Goal: Task Accomplishment & Management: Manage account settings

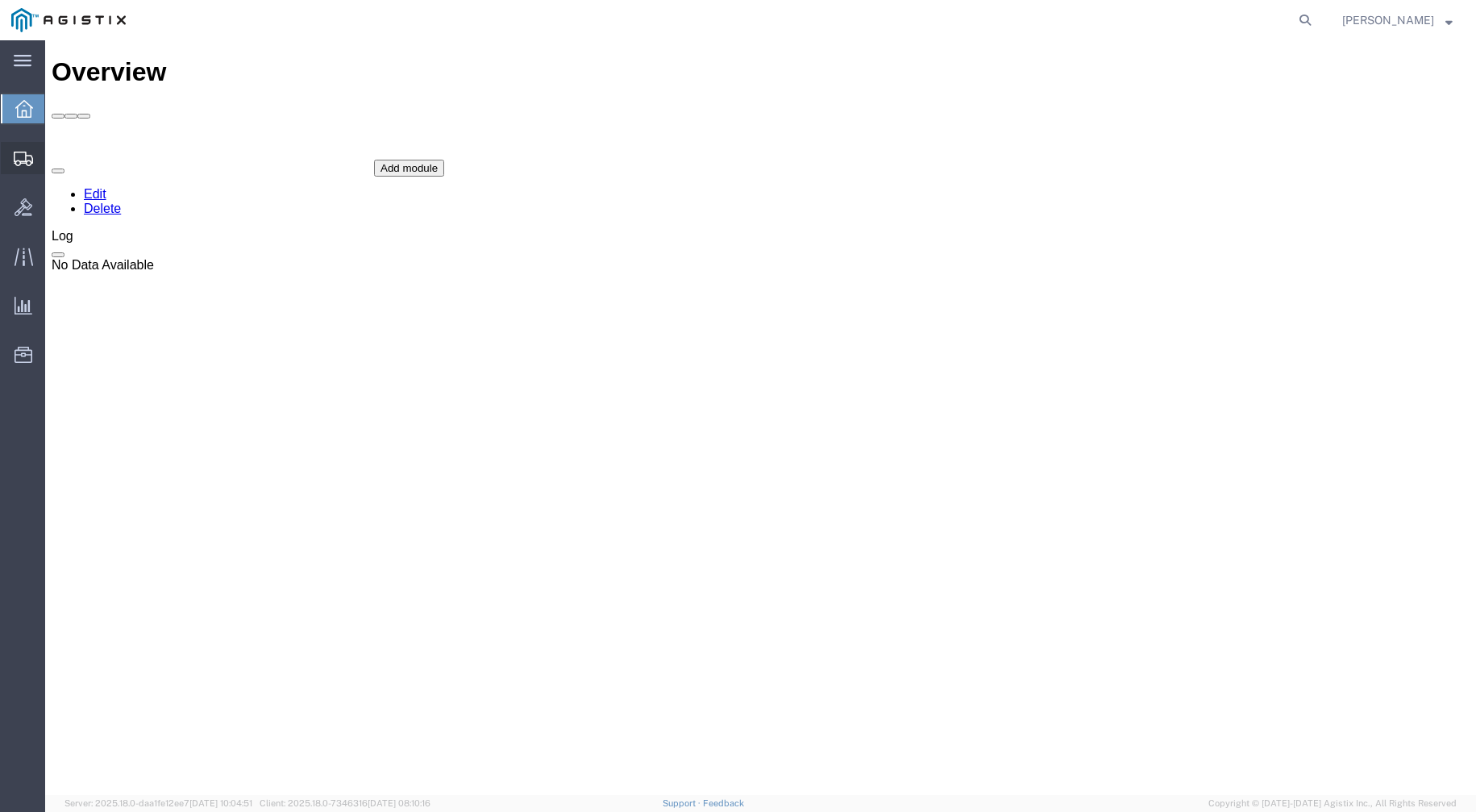
click at [55, 152] on span "Shipments" at bounding box center [49, 158] width 11 height 32
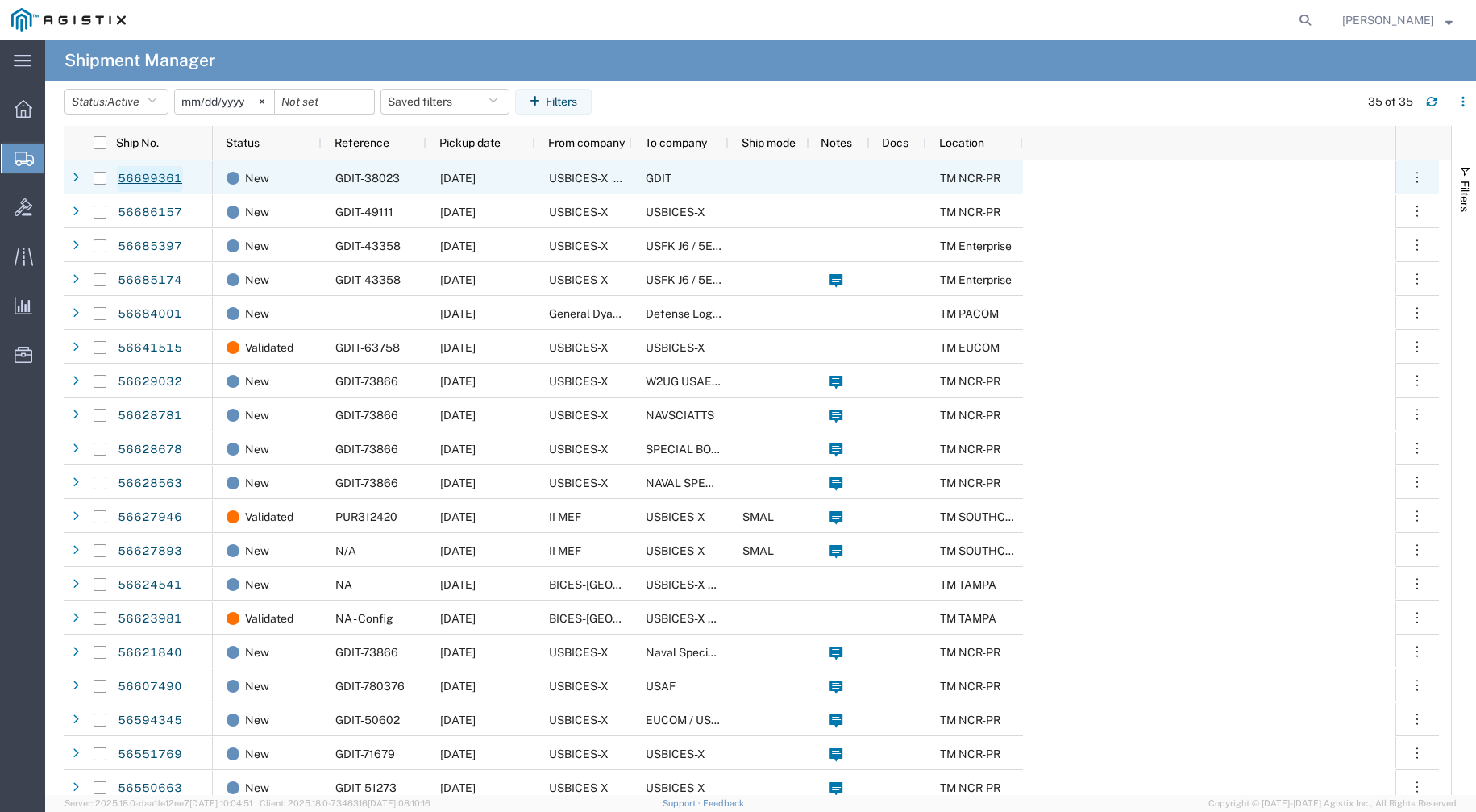
click at [162, 180] on link "56699361" at bounding box center [150, 179] width 66 height 26
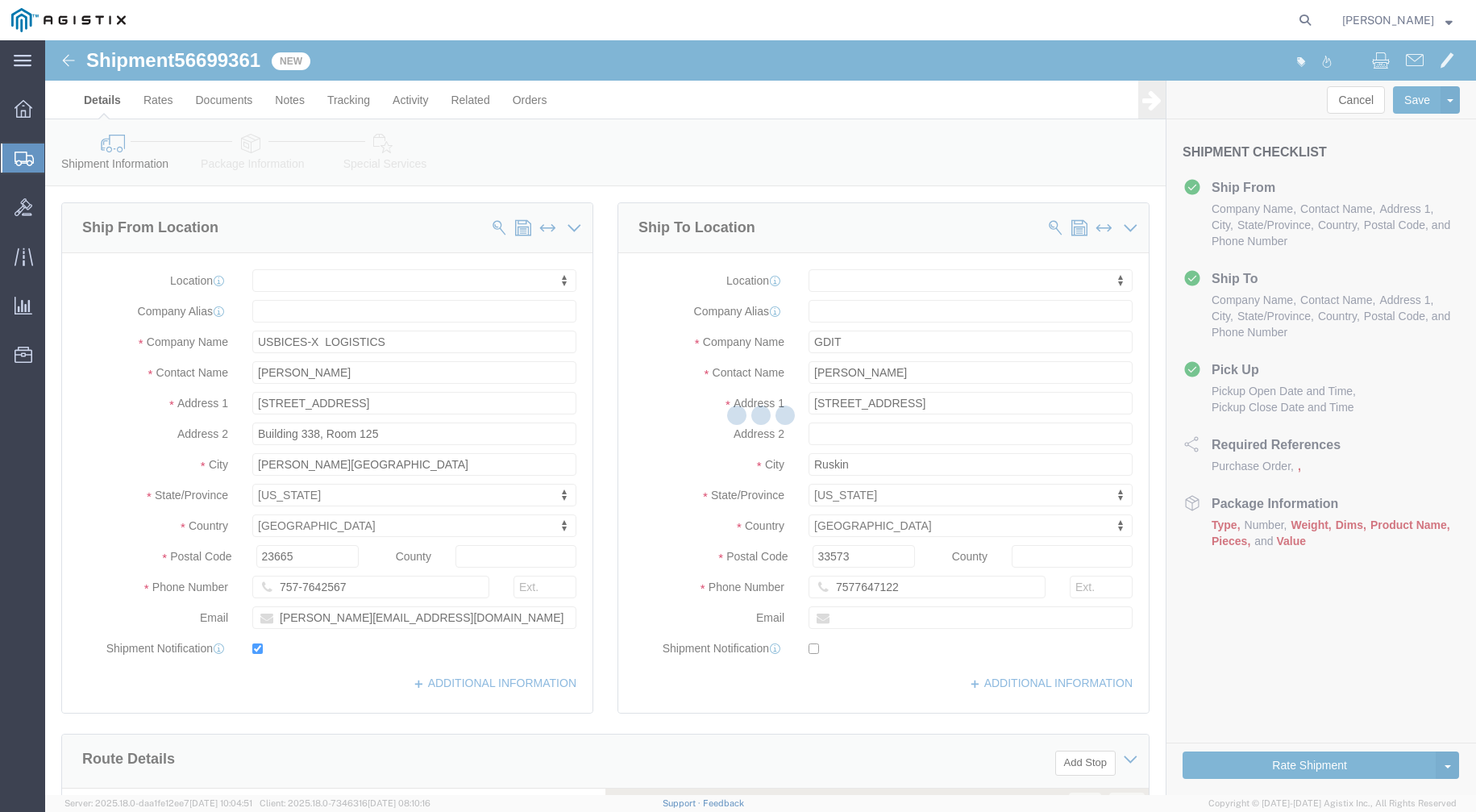
select select
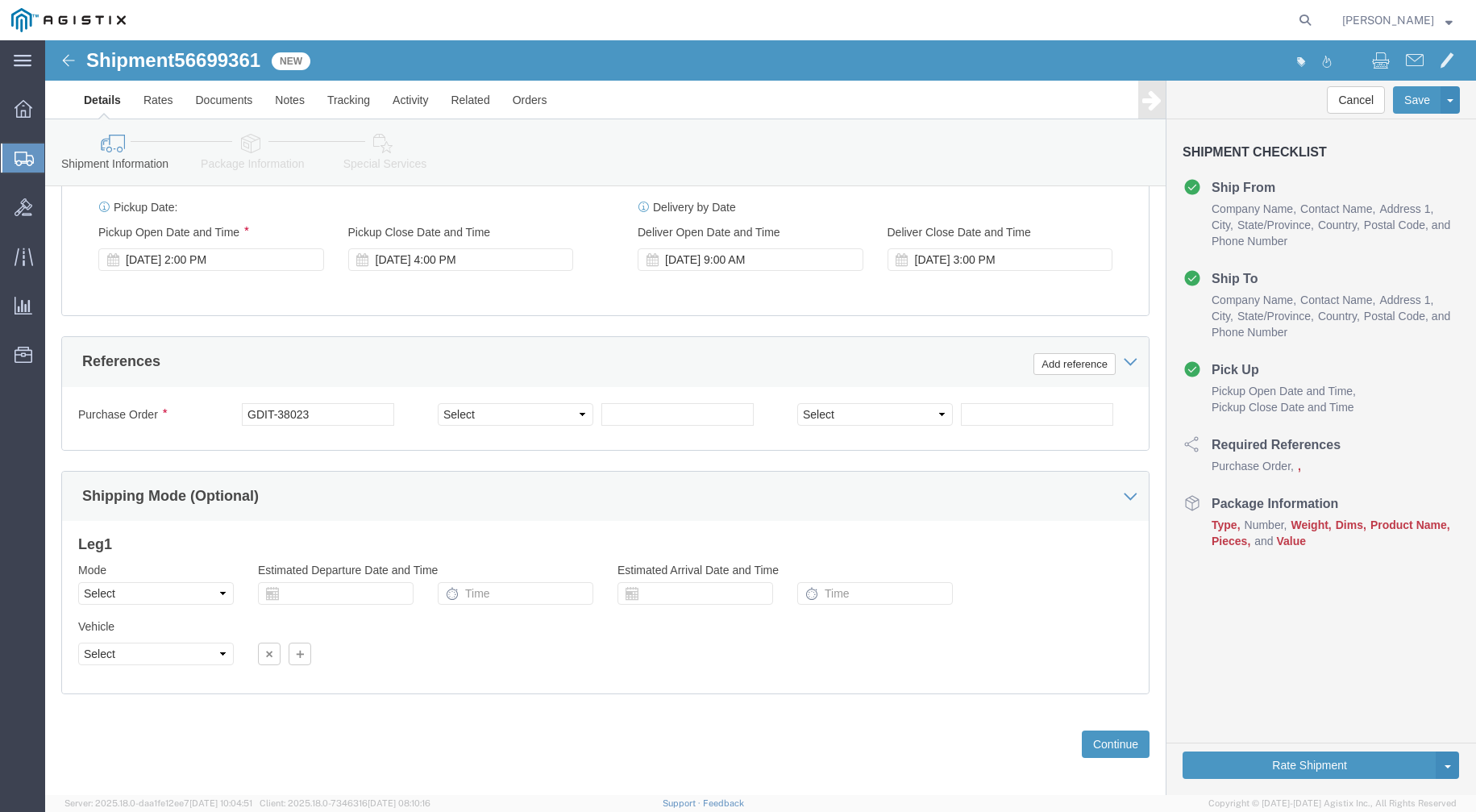
scroll to position [901, 0]
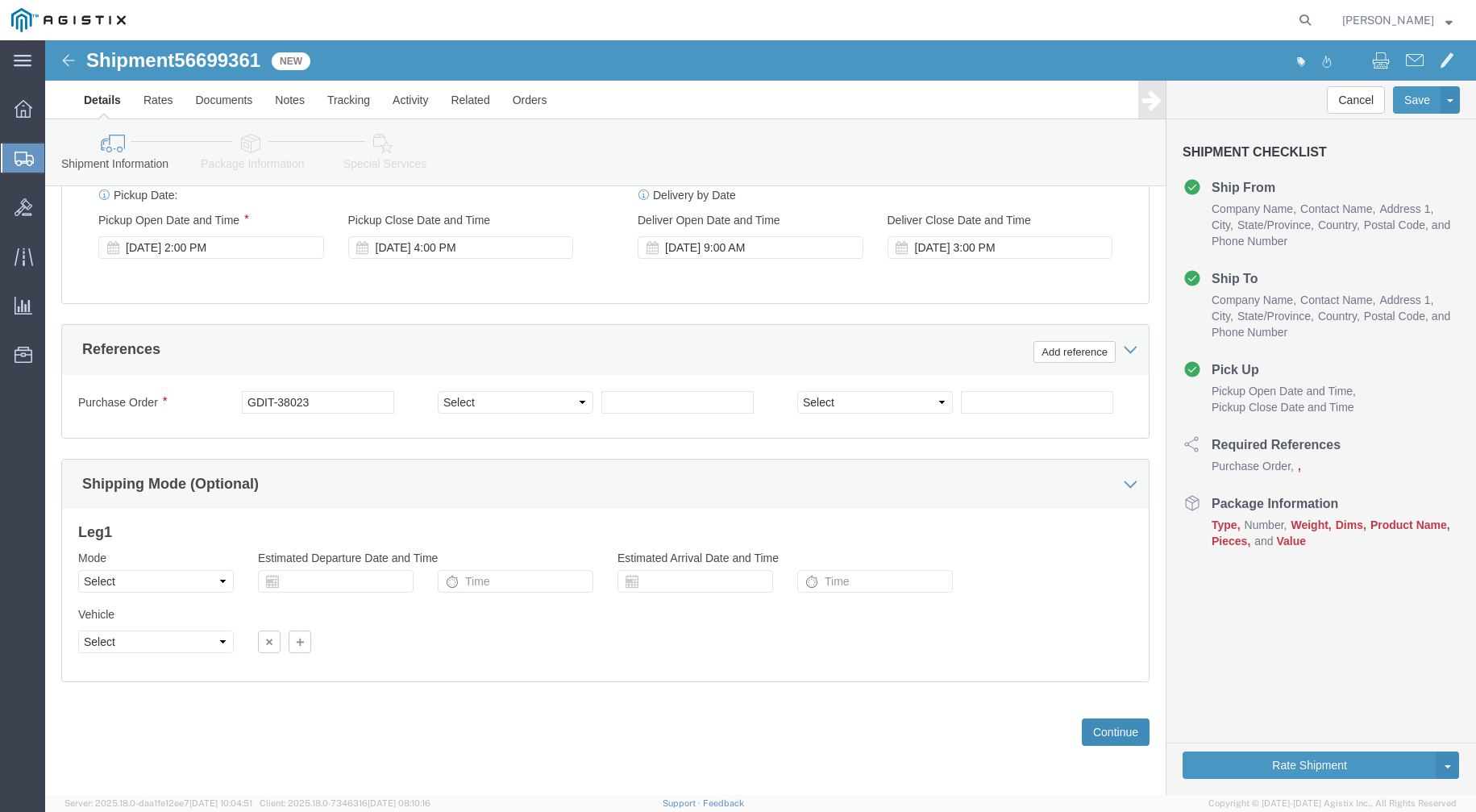
click button "Continue"
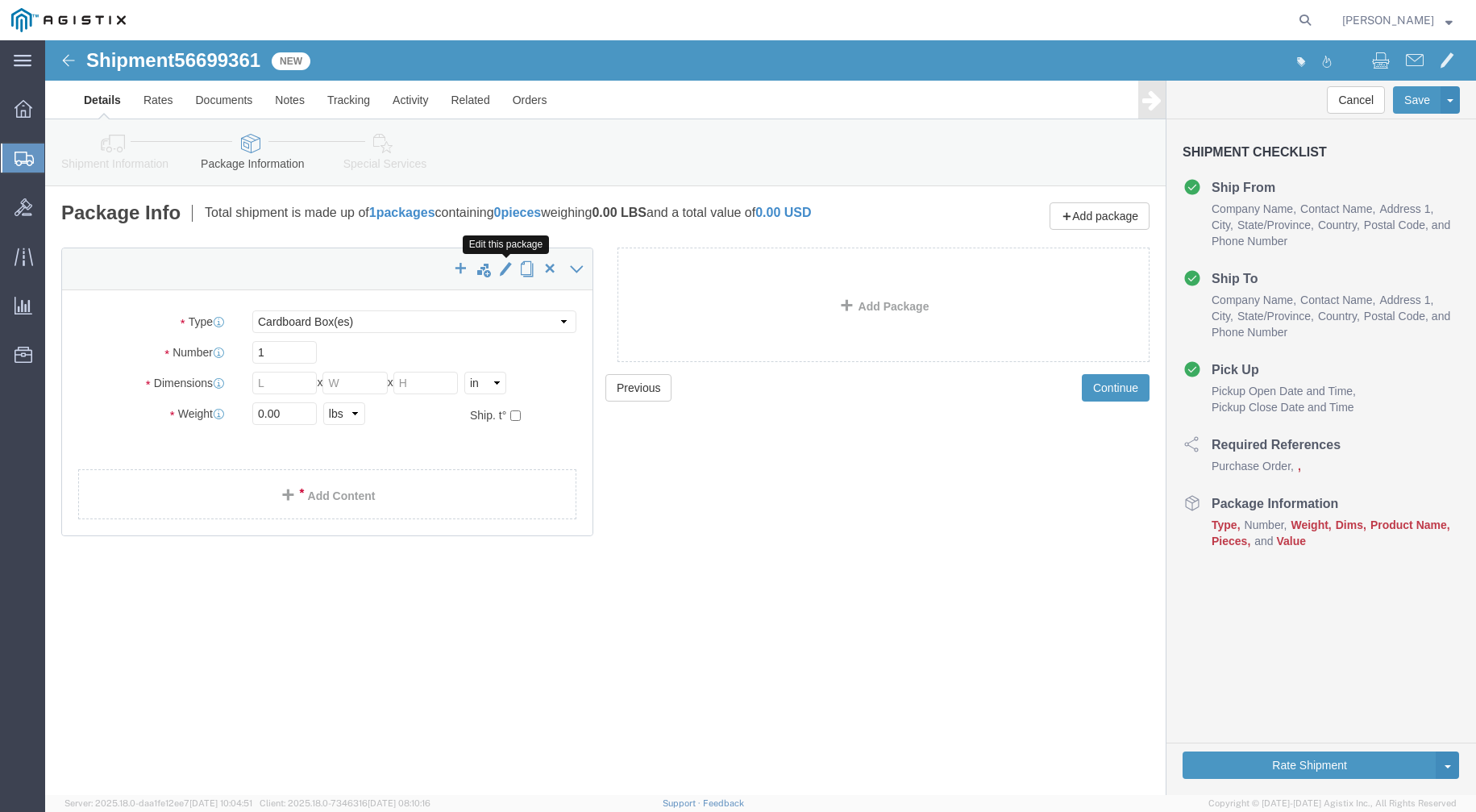
click span "button"
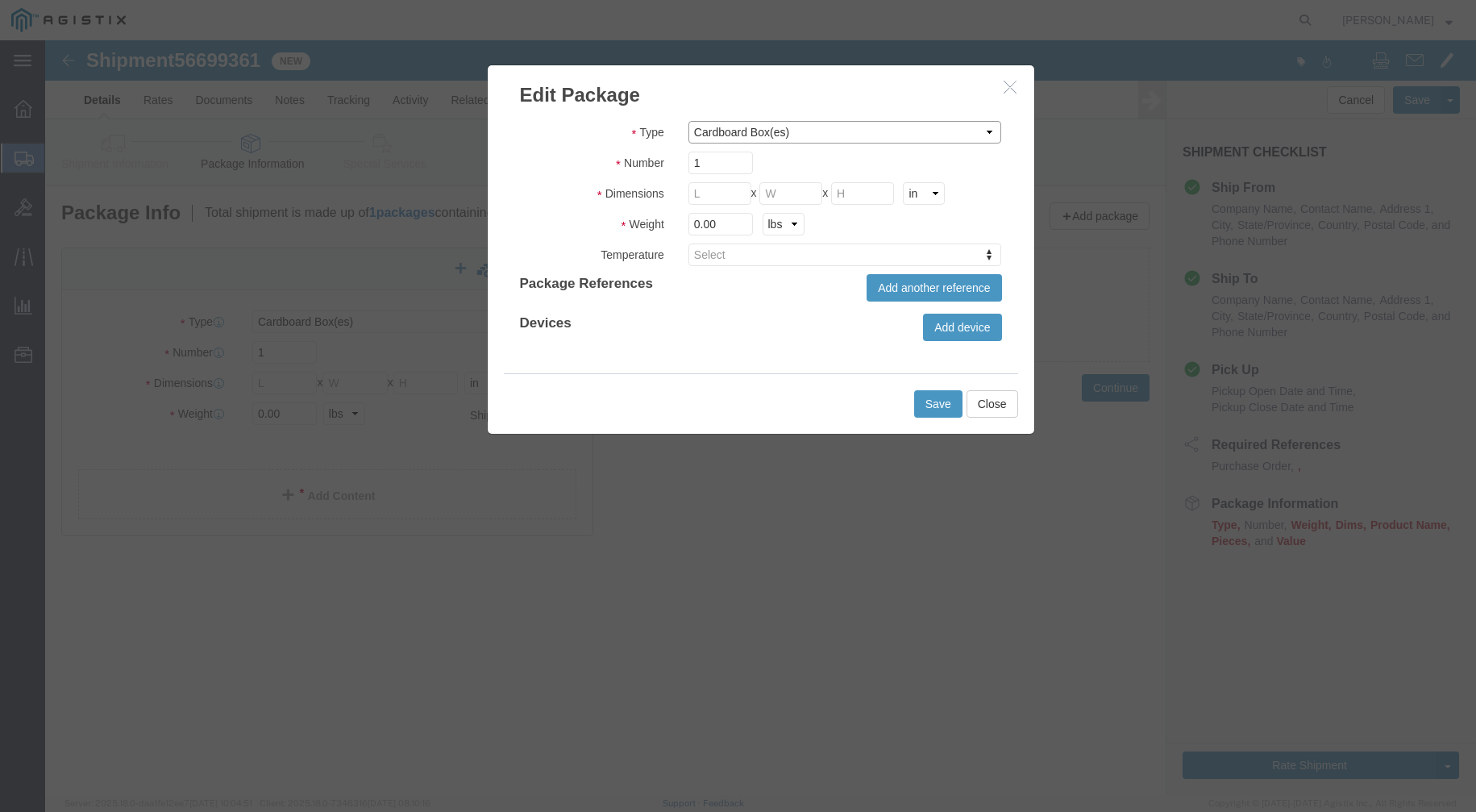
click select "Bale(s) Basket(s) Bolt(s) Bottle(s) Buckets Bulk Bundle(s) Can(s) Cardboard Box…"
select select "ENV"
click select "Bale(s) Basket(s) Bolt(s) Bottle(s) Buckets Bulk Bundle(s) Can(s) Cardboard Box…"
type input "9.5"
type input "12.5"
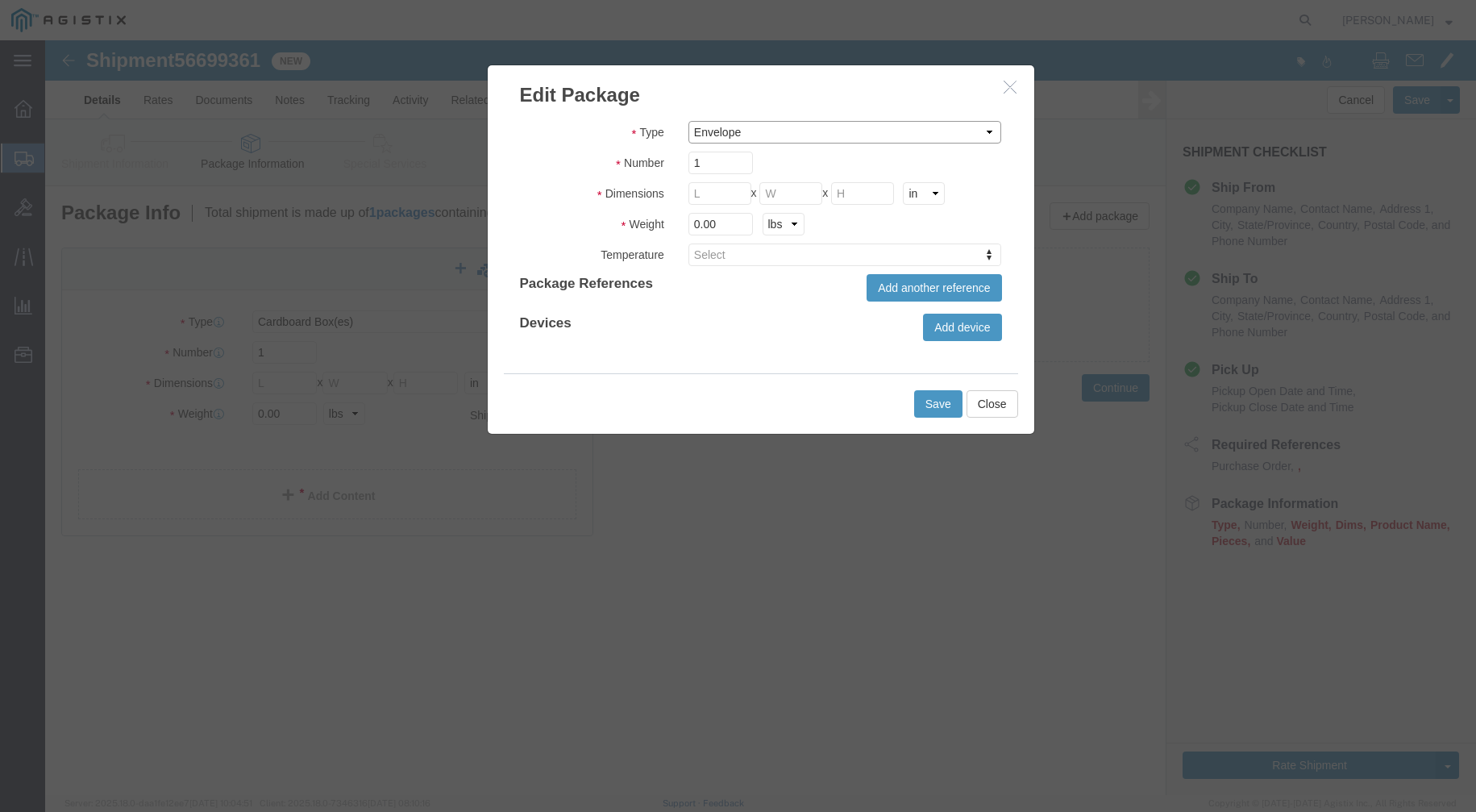
type input "0.25"
click button "Close"
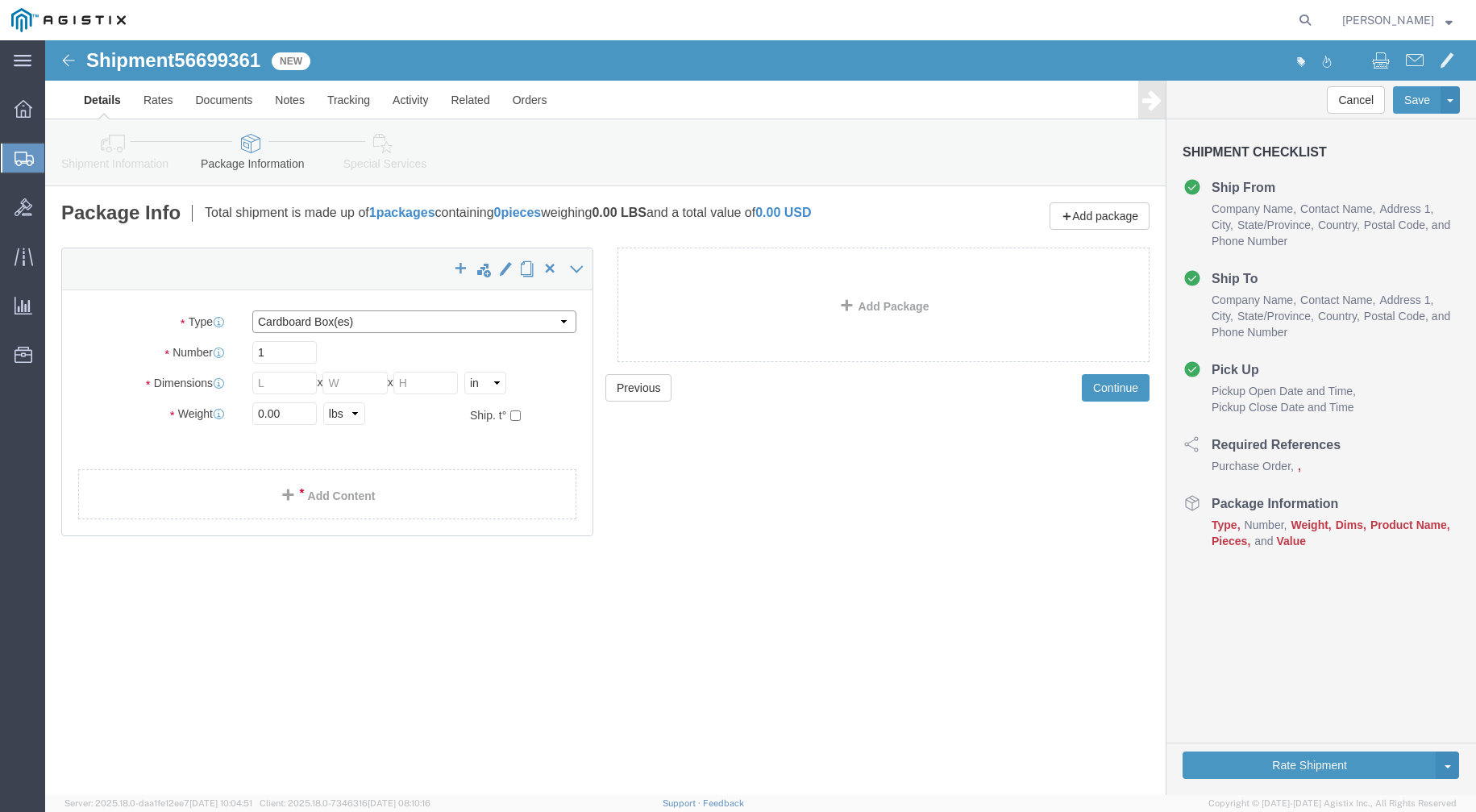
click select "Select Bale(s) Basket(s) Bolt(s) Bottle(s) Buckets Bulk Bundle(s) Can(s) Cardbo…"
select select "ENV"
click select "Select Bale(s) Basket(s) Bolt(s) Bottle(s) Buckets Bulk Bundle(s) Can(s) Cardbo…"
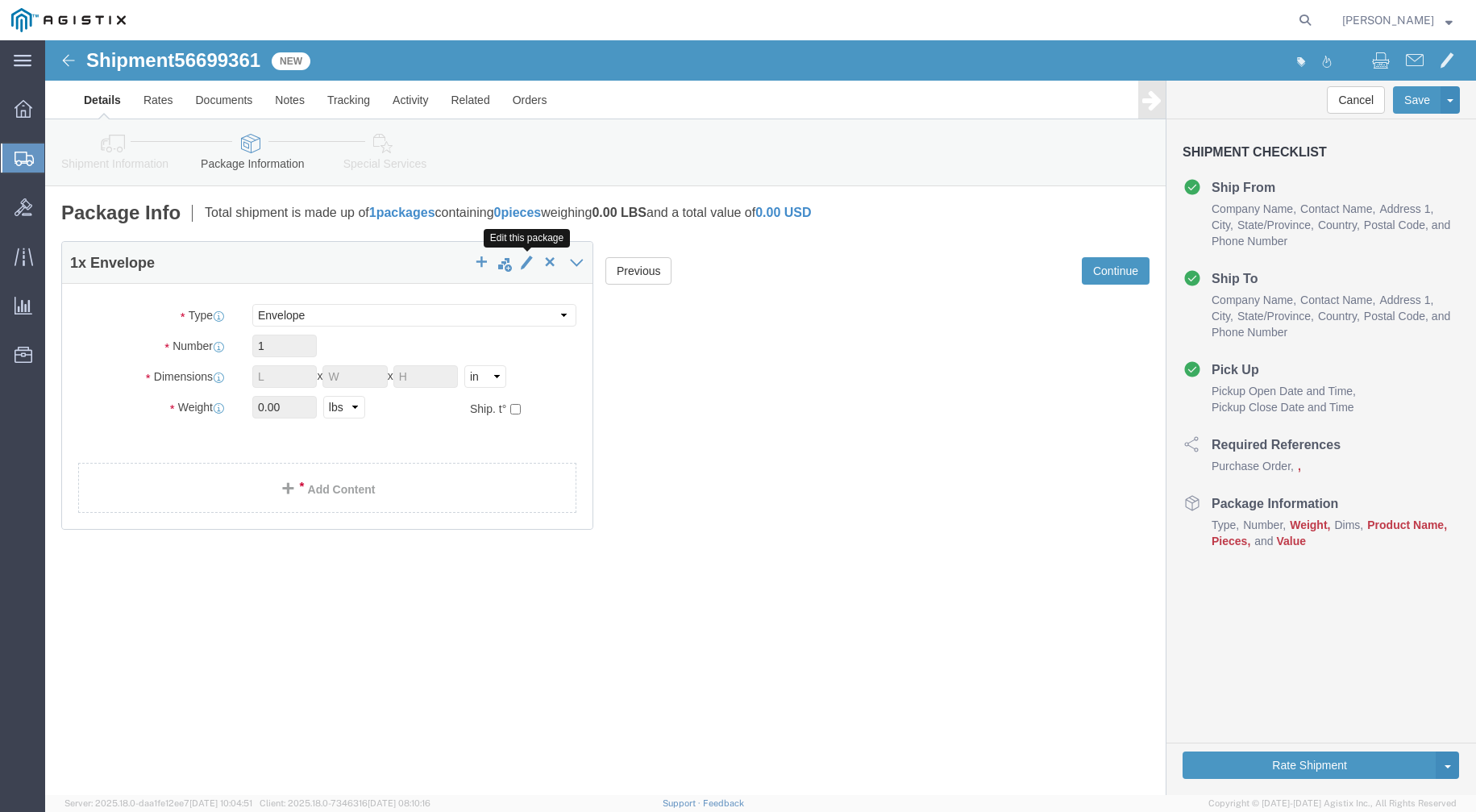
click span "button"
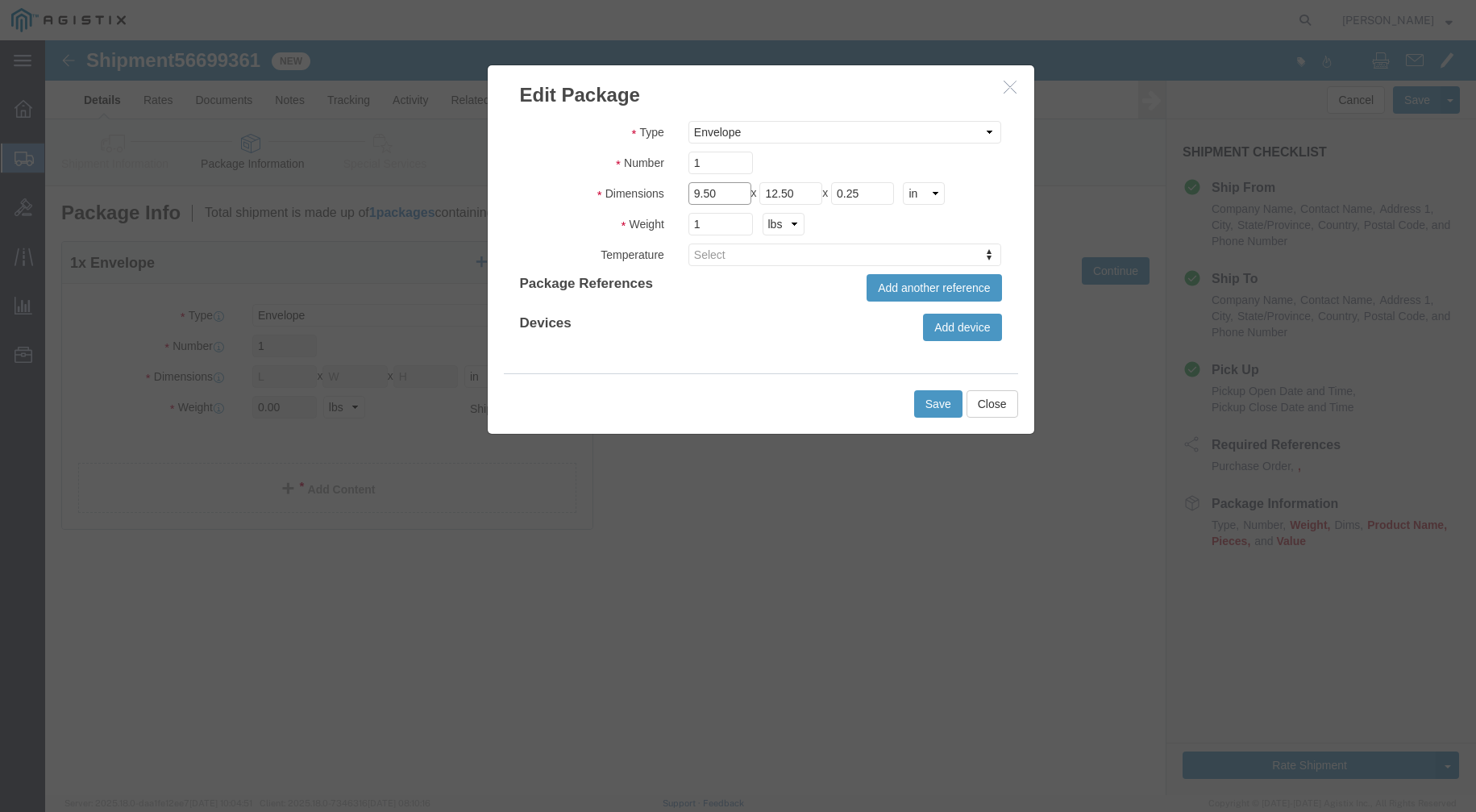
click input "9.50"
drag, startPoint x: 675, startPoint y: 156, endPoint x: 618, endPoint y: 156, distance: 57.0
click fieldset "Dimensions Length 9.50 x Width 12.50 x Height 0.25 cm ft in"
type input "7"
drag, startPoint x: 769, startPoint y: 152, endPoint x: 672, endPoint y: 156, distance: 97.1
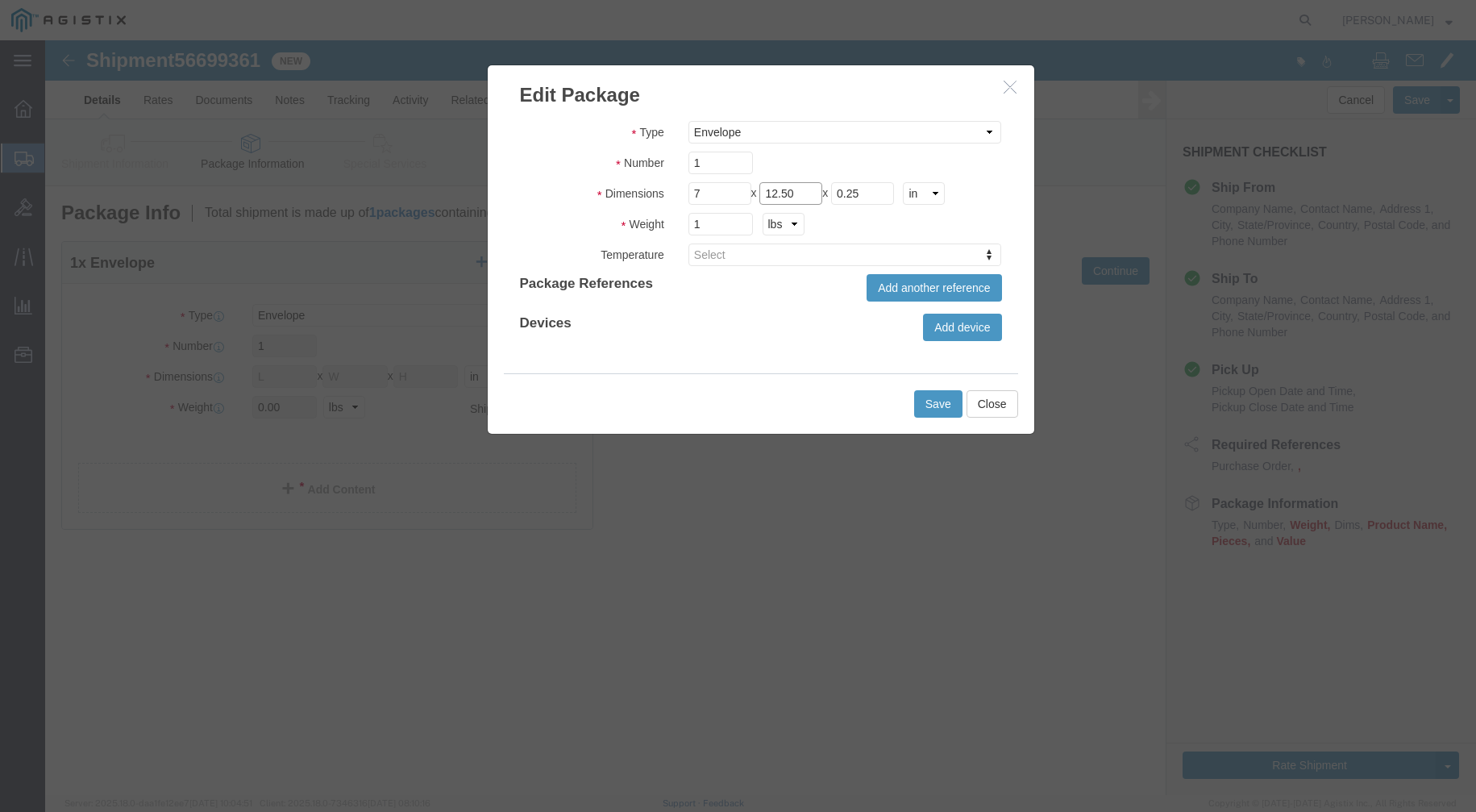
click div "Length 7 x Width 12.50 x Height 0.25 cm ft in"
type input "5"
click div "Devices Add device"
click button "Save"
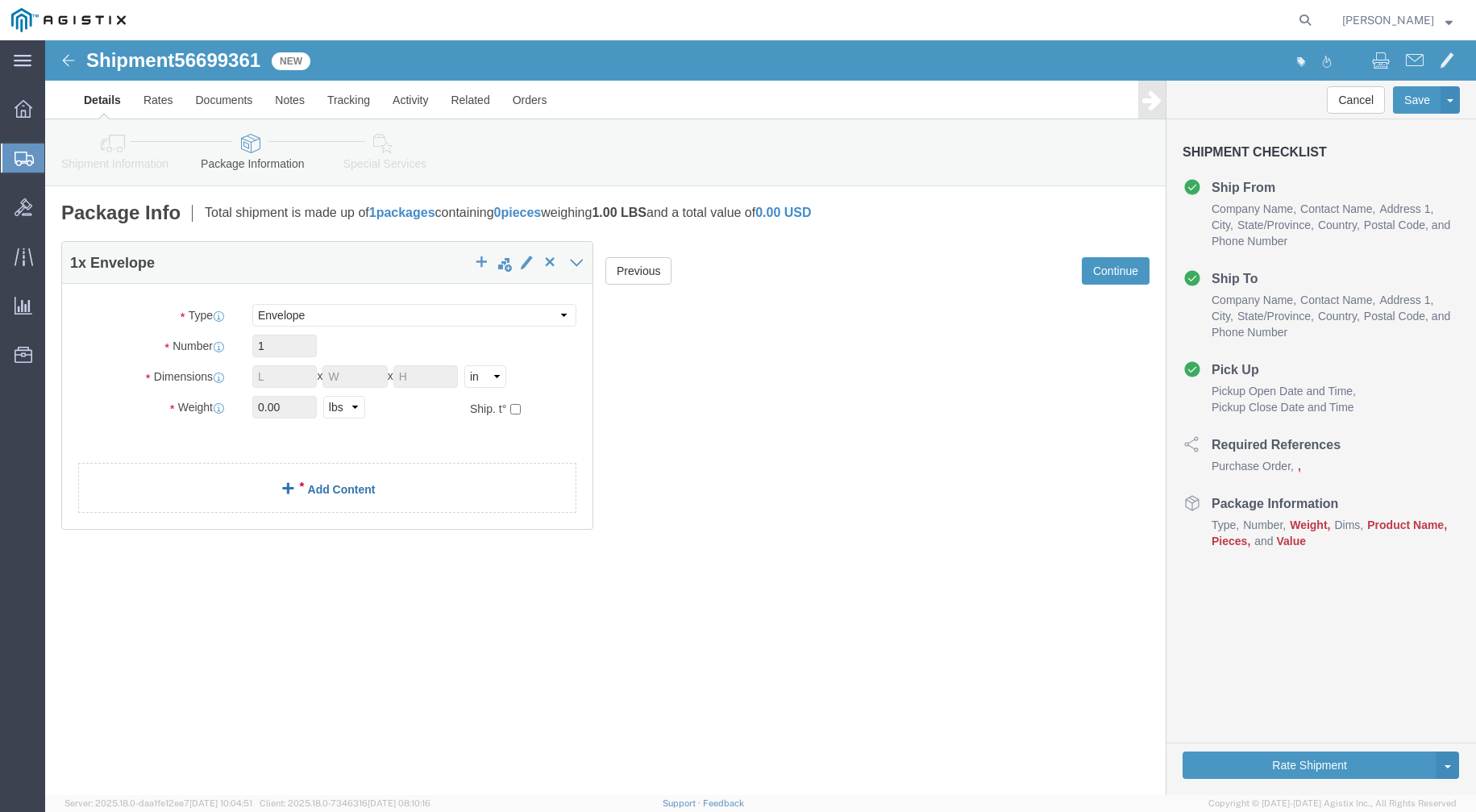
click link "Add Content"
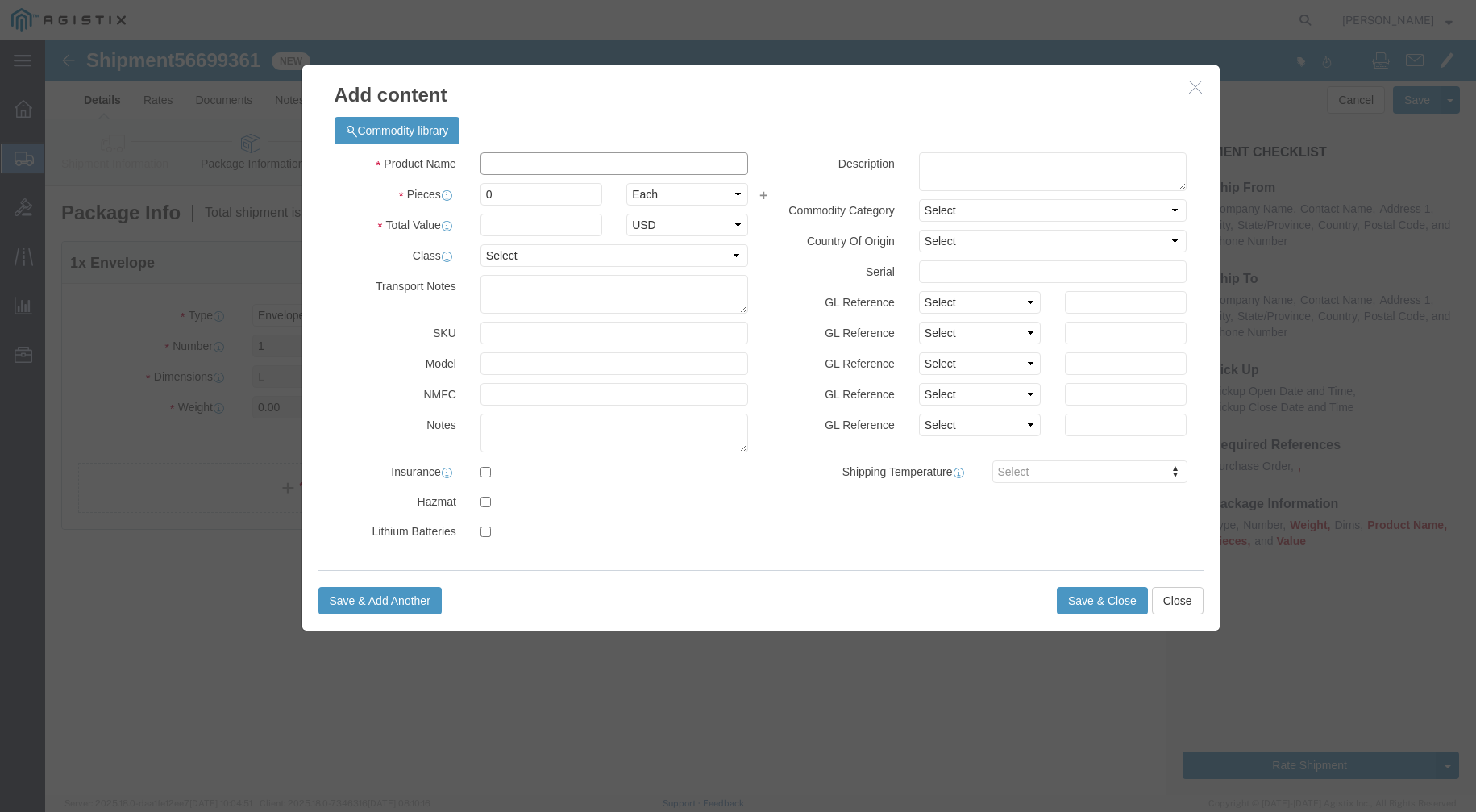
click input "text"
type input "Rsa"
click strong "RSA"
select select
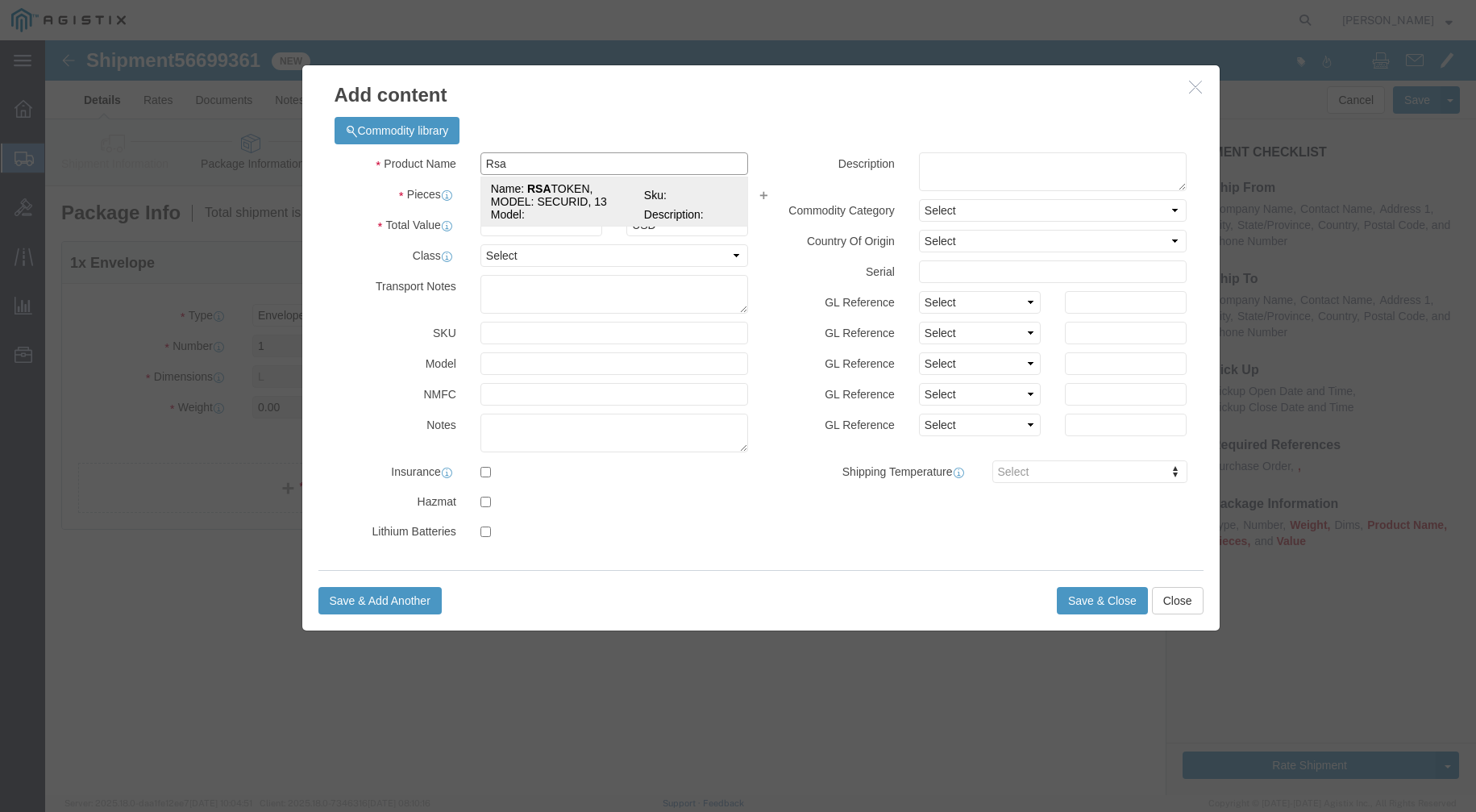
type textarea "Vendor=DHL;Vendor Svc=Express Worldwide"
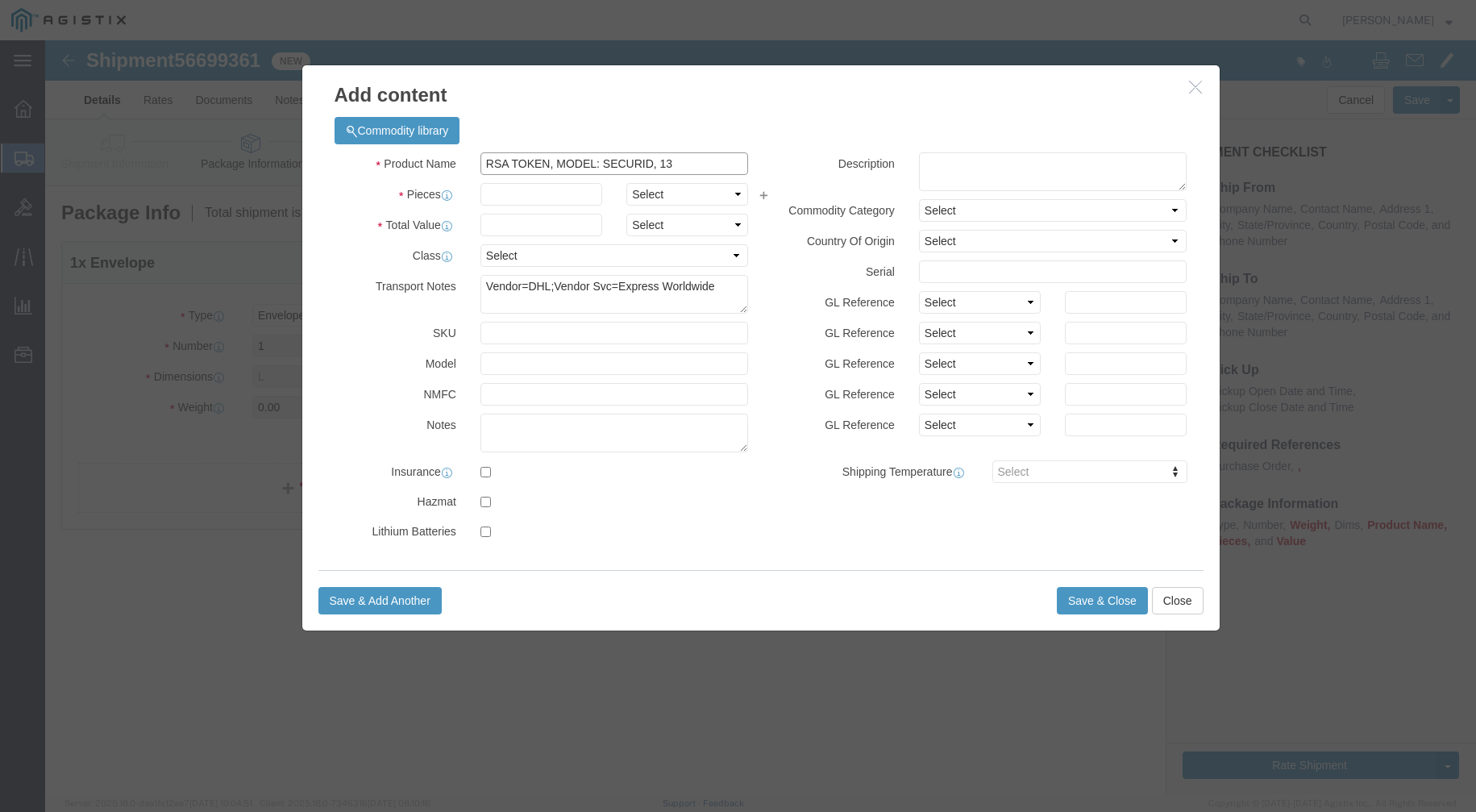
type input "RSA TOKEN, MODEL: SECURID, 13"
click input "text"
type input "1"
click input "text"
type input "138"
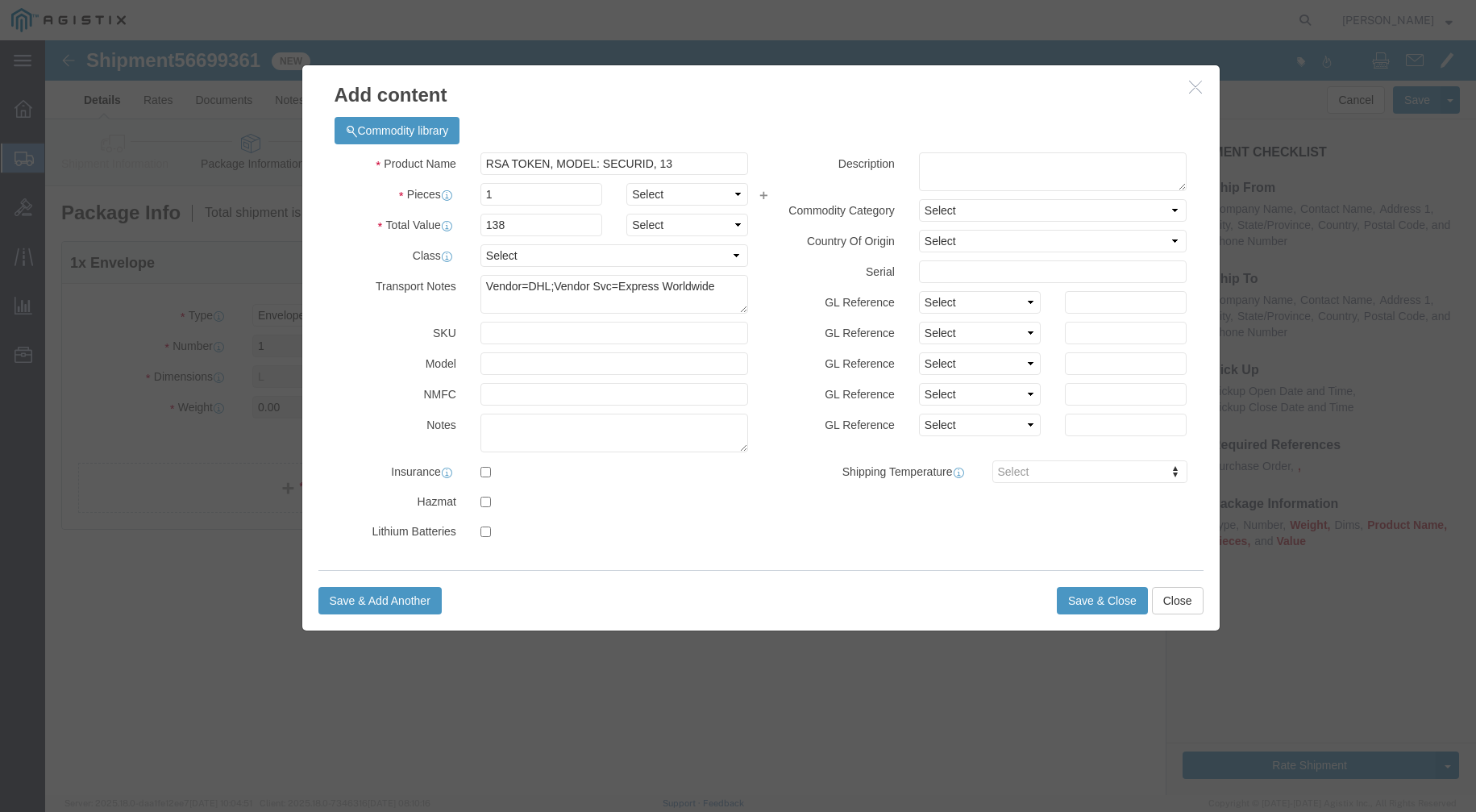
click div "Product Name RSA TOKEN, MODEL: SECURID, 13 Rsa Pieces 1 Select Bag Barrels 100B…"
click textarea
type textarea "RSA Token"
click input "text"
type input "443505215"
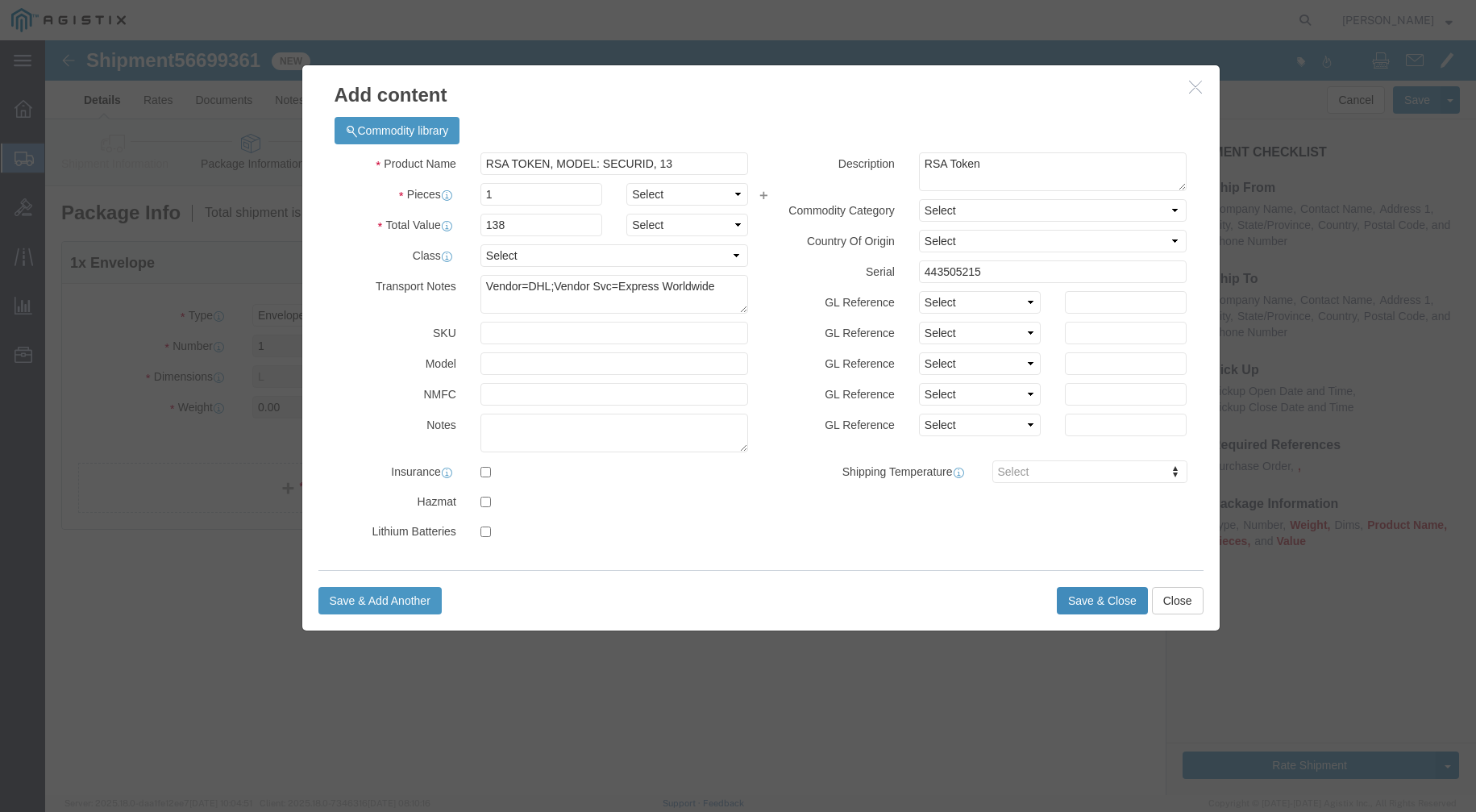
click button "Save & Close"
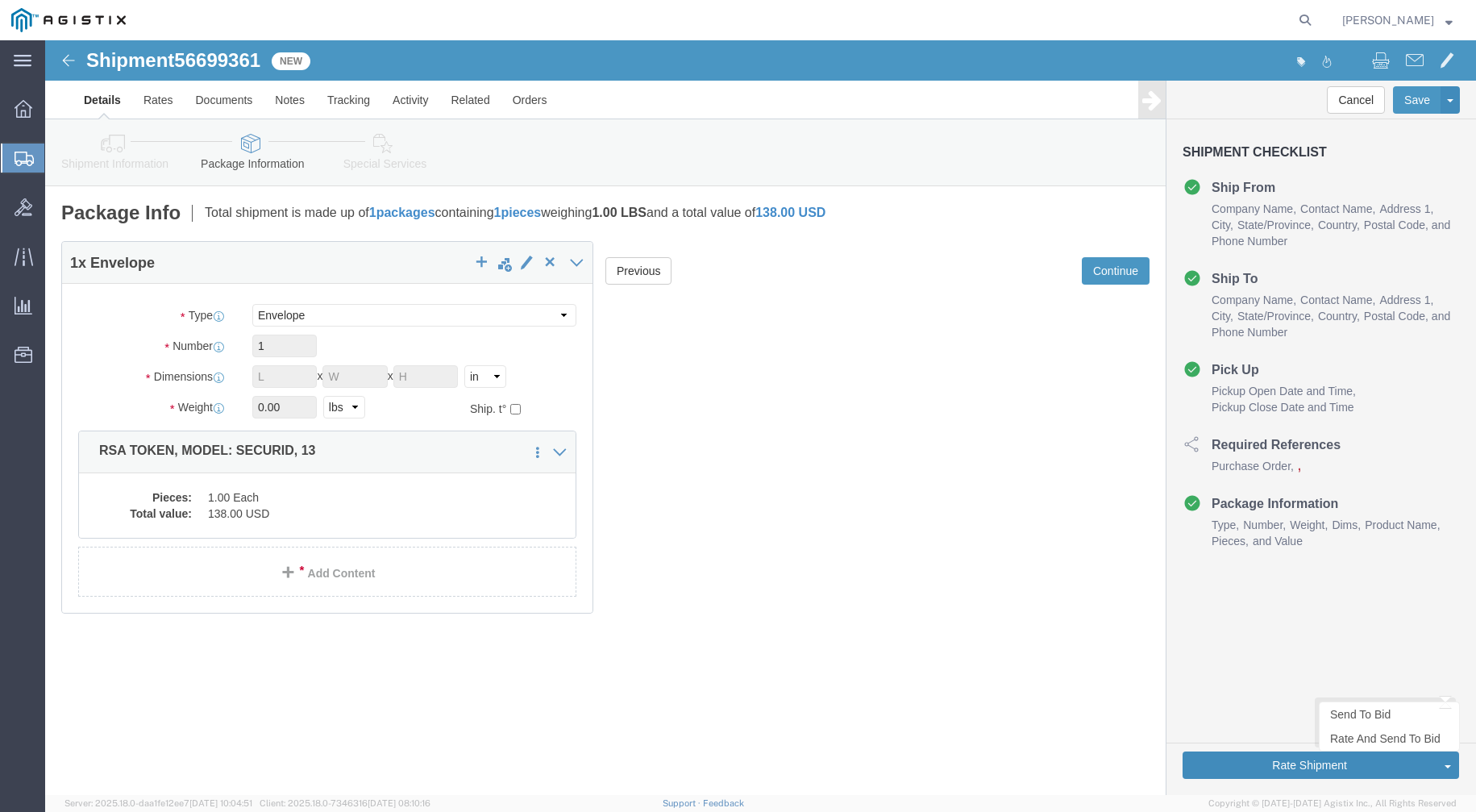
click button "Rate Shipment"
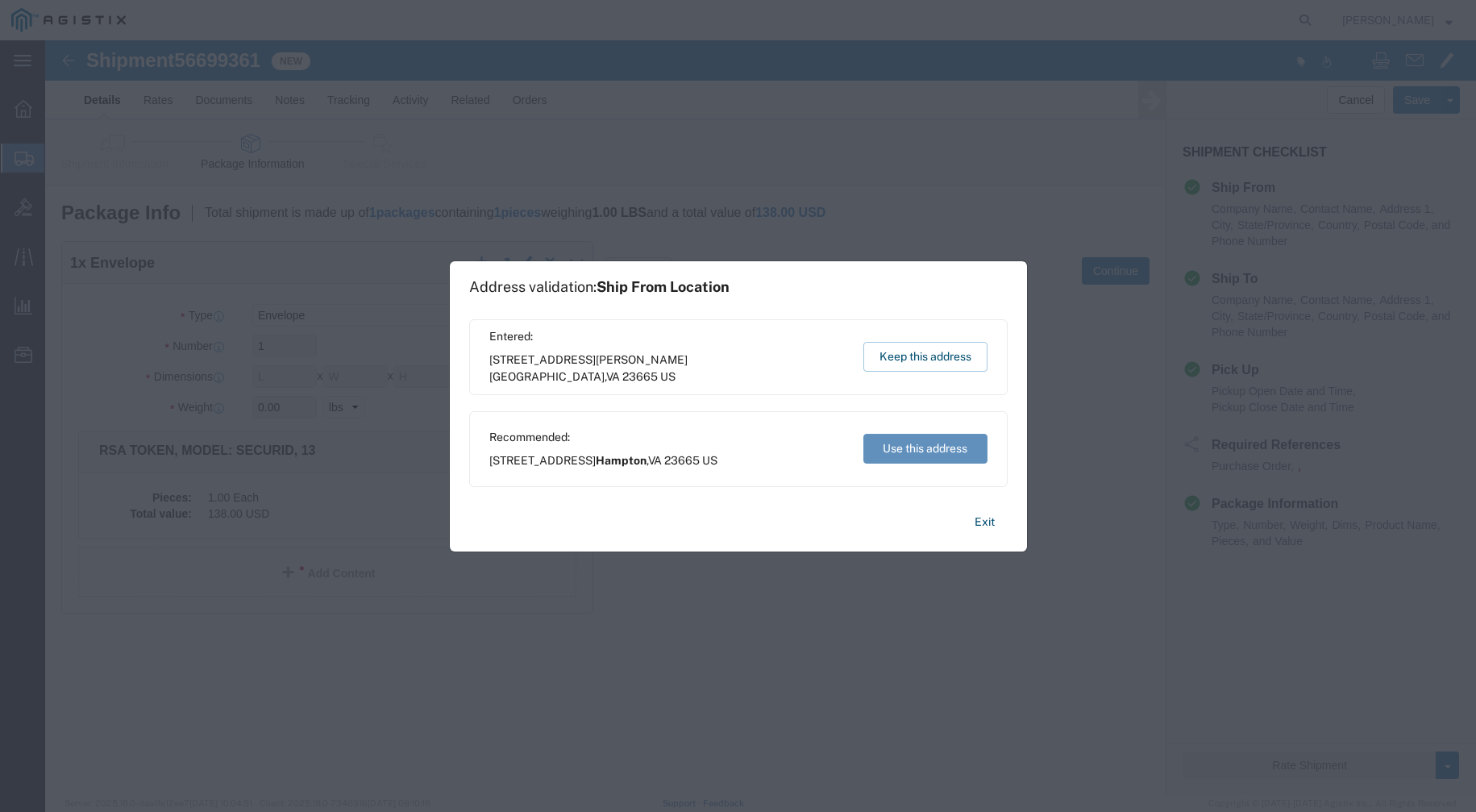
click at [938, 455] on button "Use this address" at bounding box center [926, 448] width 124 height 30
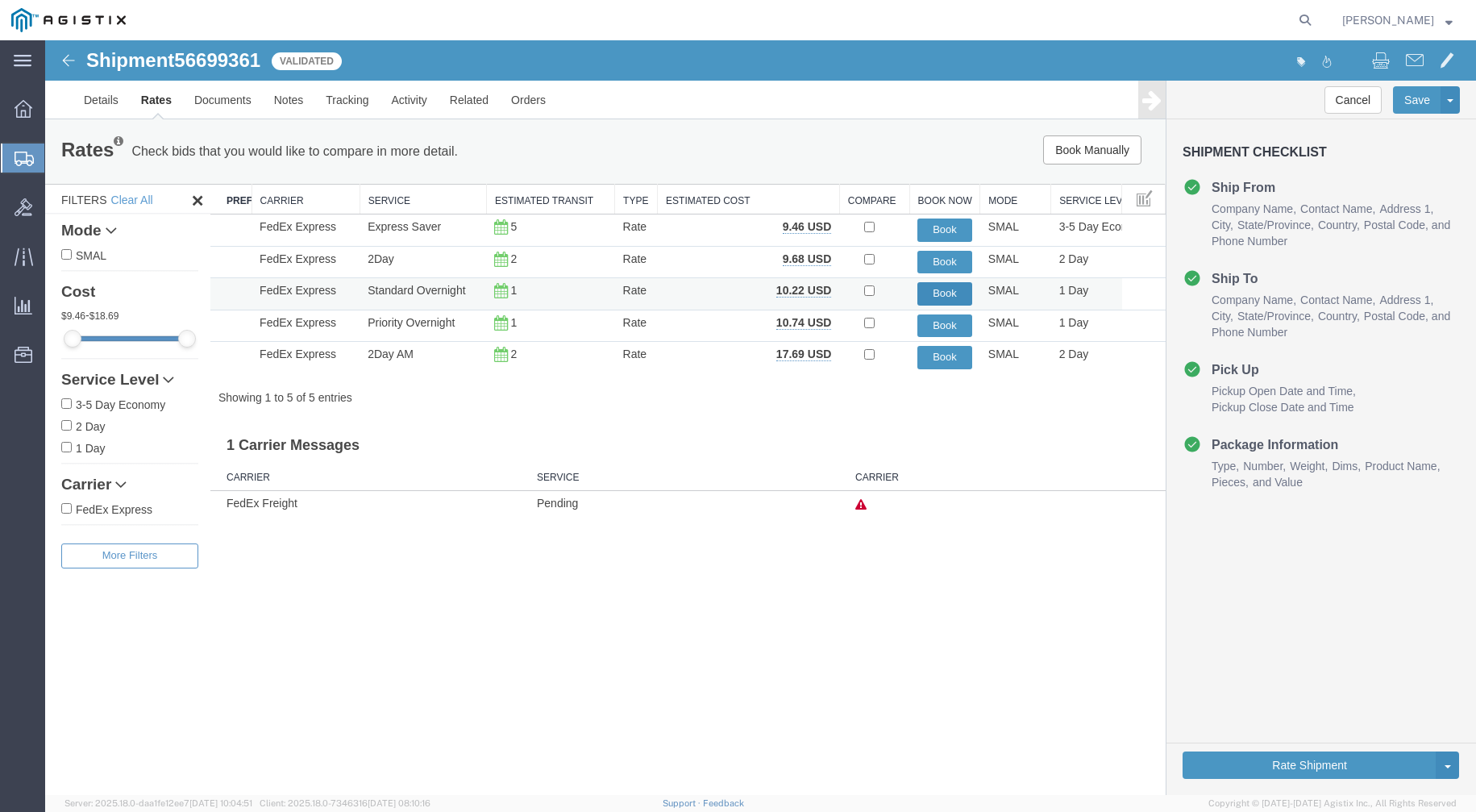
click at [951, 297] on button "Book" at bounding box center [945, 294] width 54 height 24
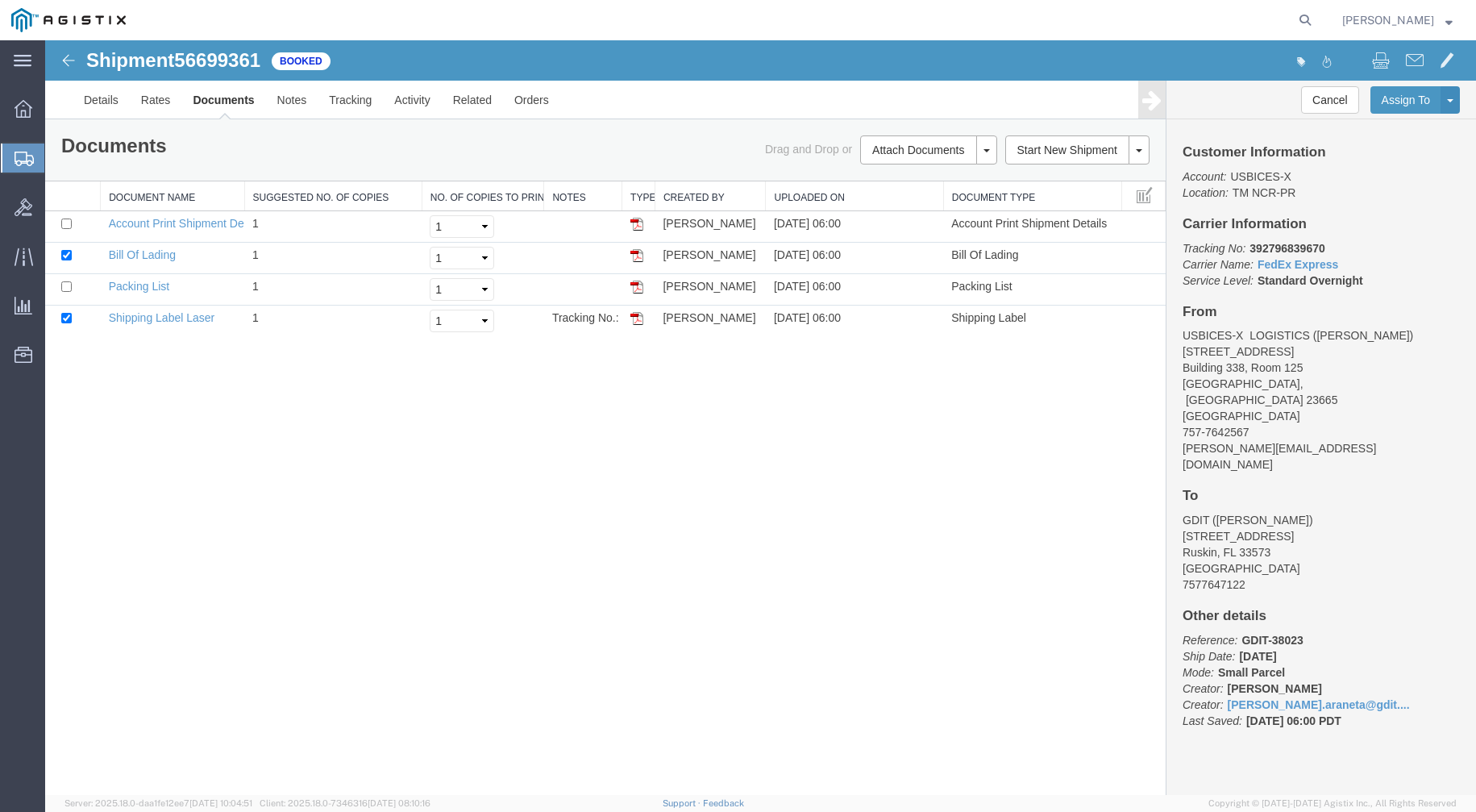
click at [0, 0] on span "Create Shipment" at bounding box center [0, 0] width 0 height 0
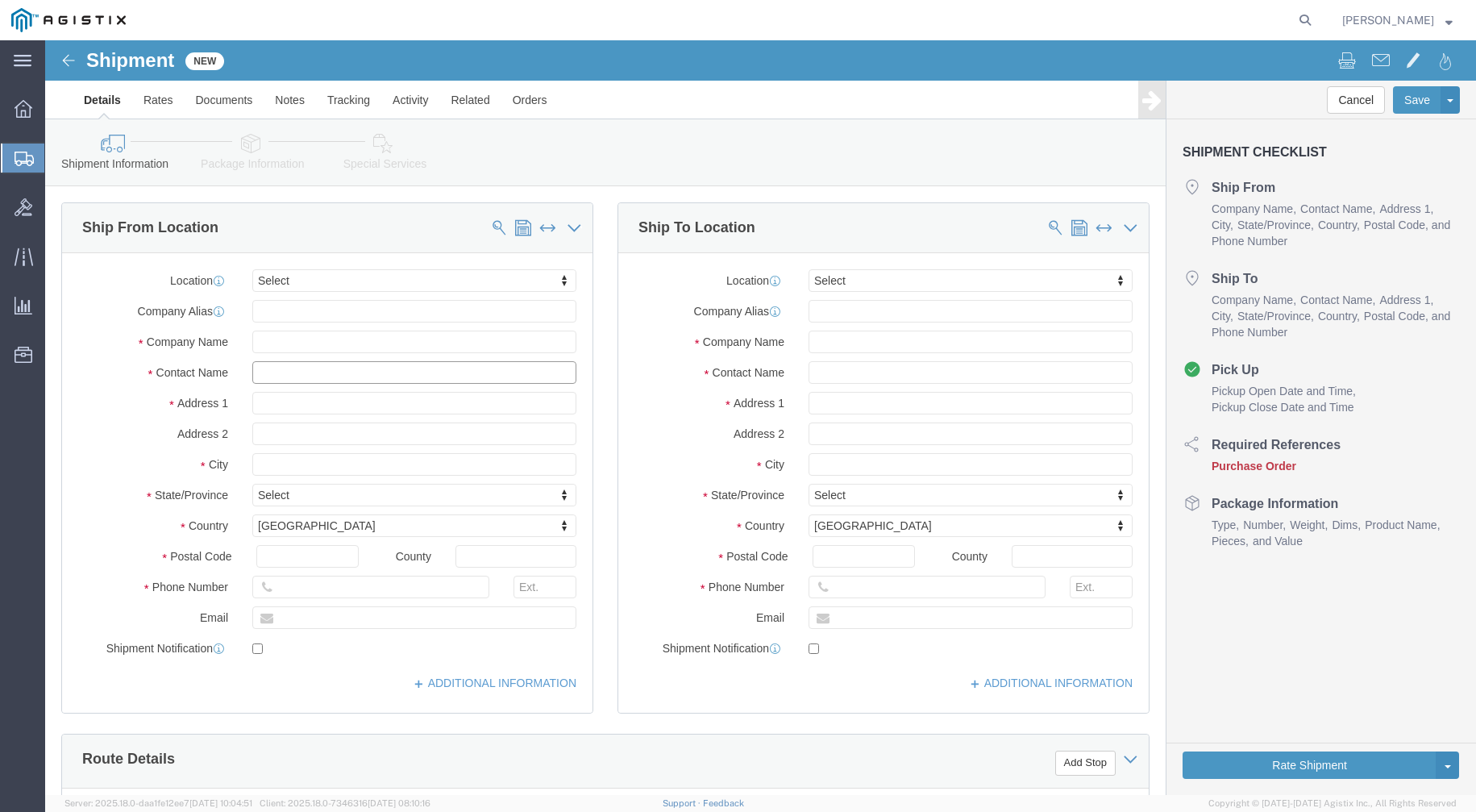
click input "text"
type input "all"
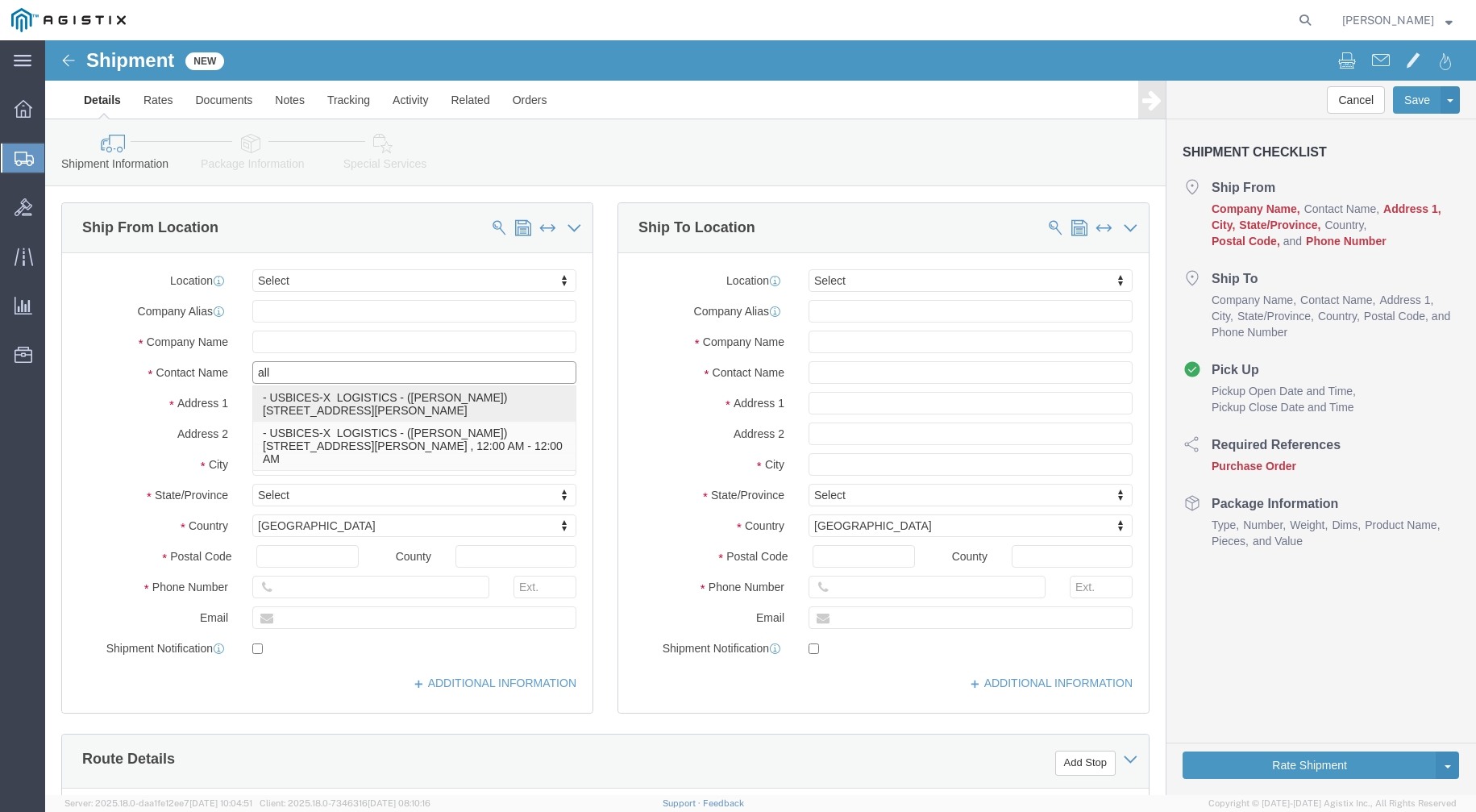
click p "- USBICES-X LOGISTICS - ([PERSON_NAME]) [STREET_ADDRESS], Room 125, [PERSON_NAM…"
select select "VA"
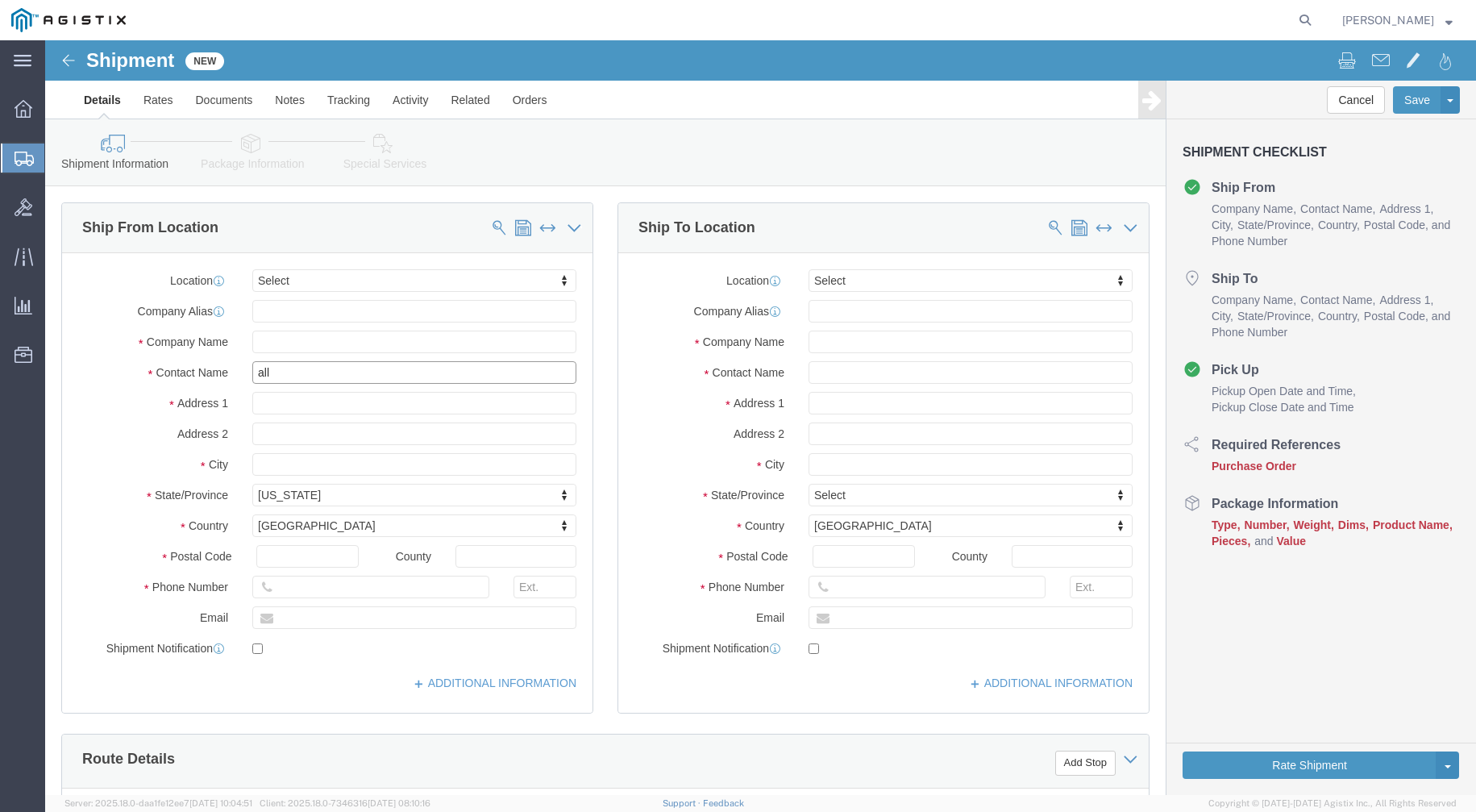
type input "[PERSON_NAME]"
click input "text"
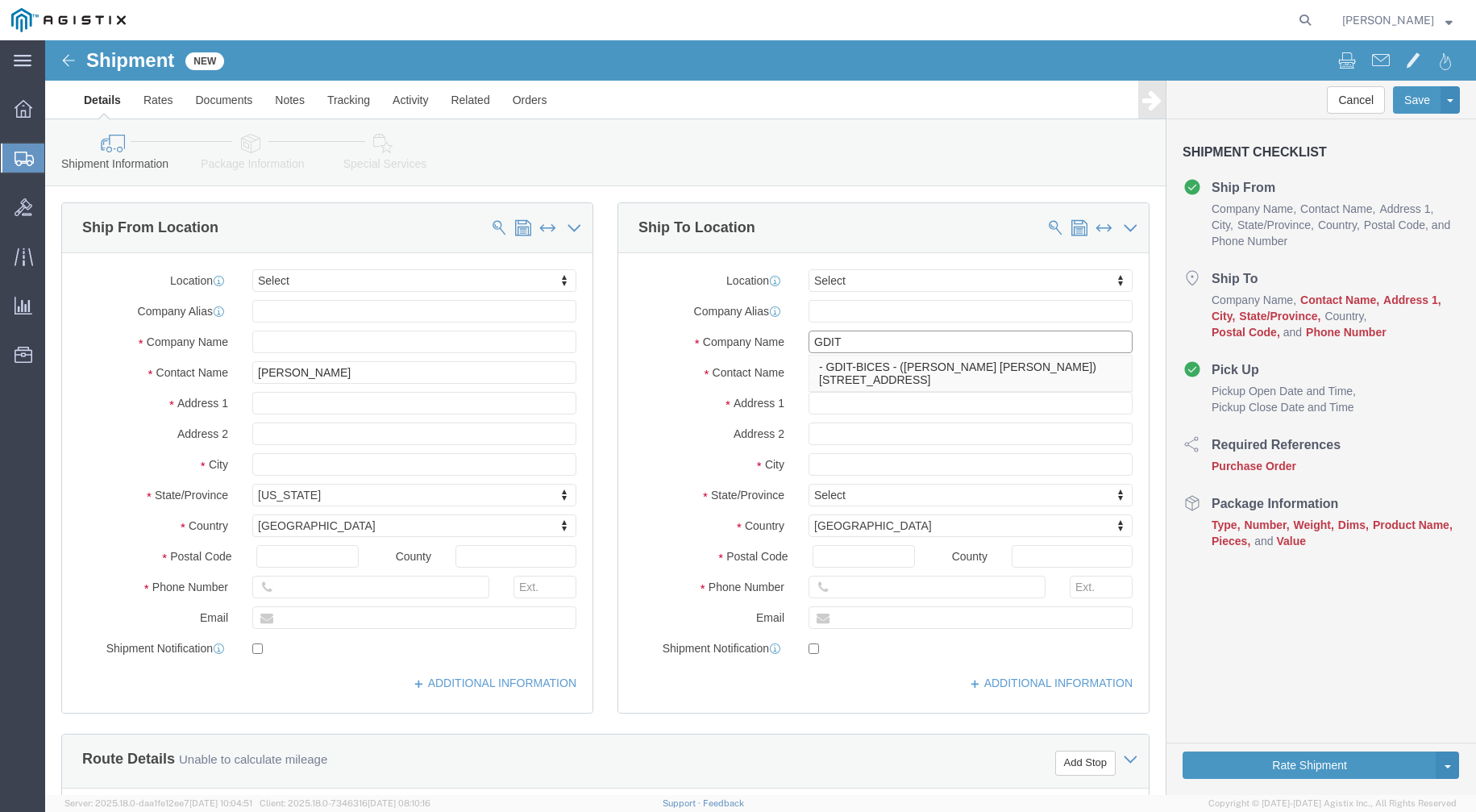
type input "GDIT"
click label "Address 2"
click input "text"
type input "[PERSON_NAME]"
click input "text"
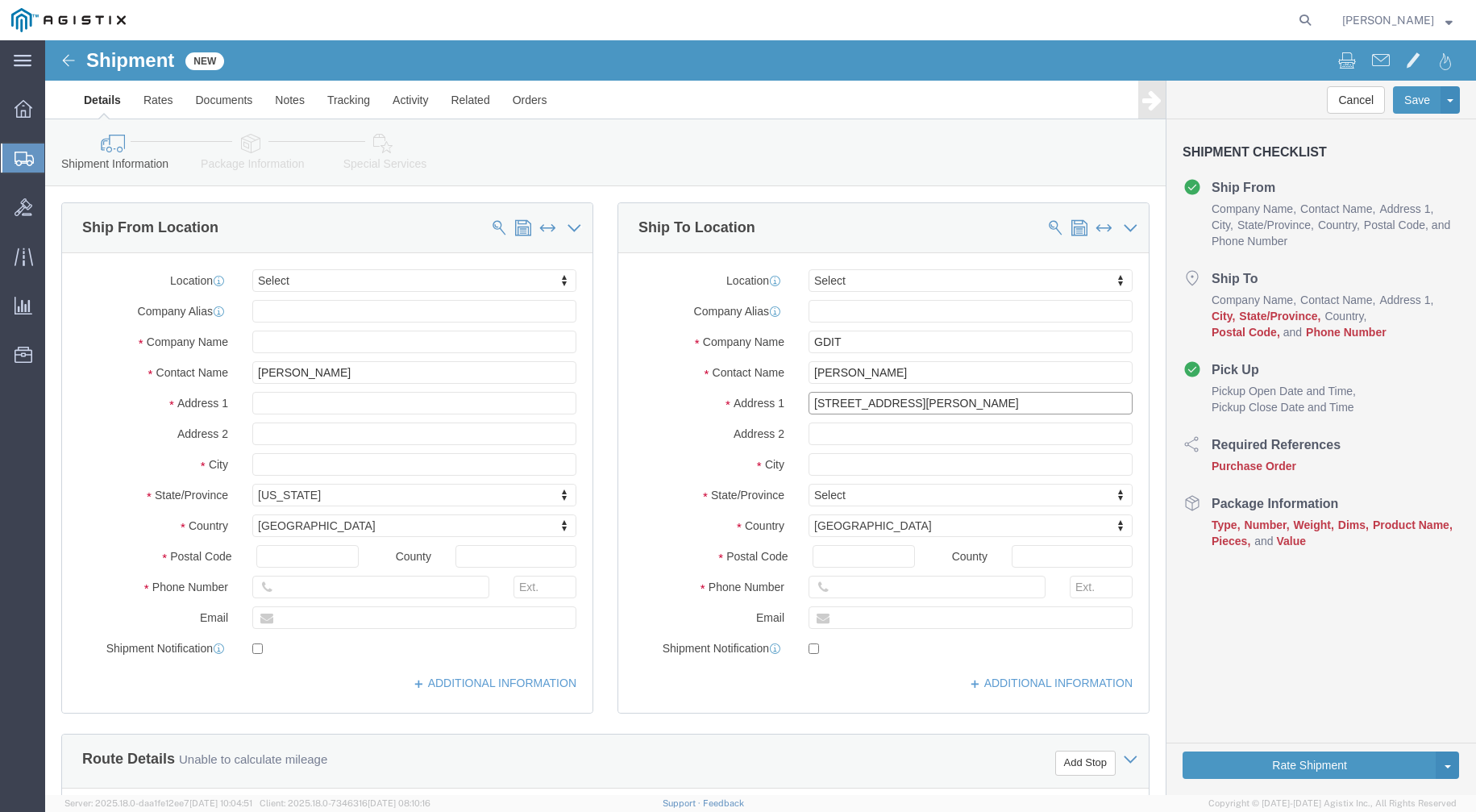
type input "[STREET_ADDRESS][PERSON_NAME]"
click input "text"
type input "Bethesda"
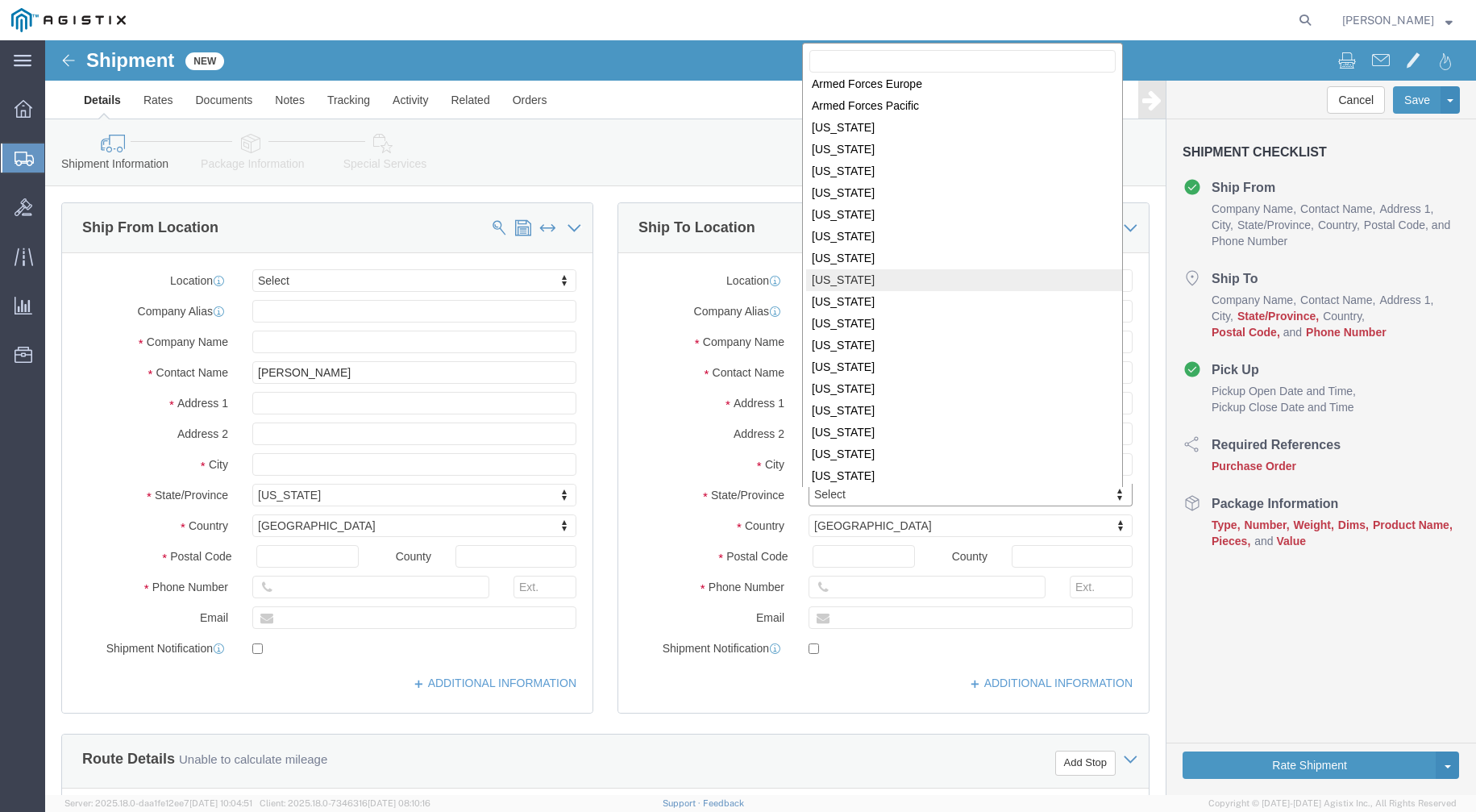
scroll to position [204, 0]
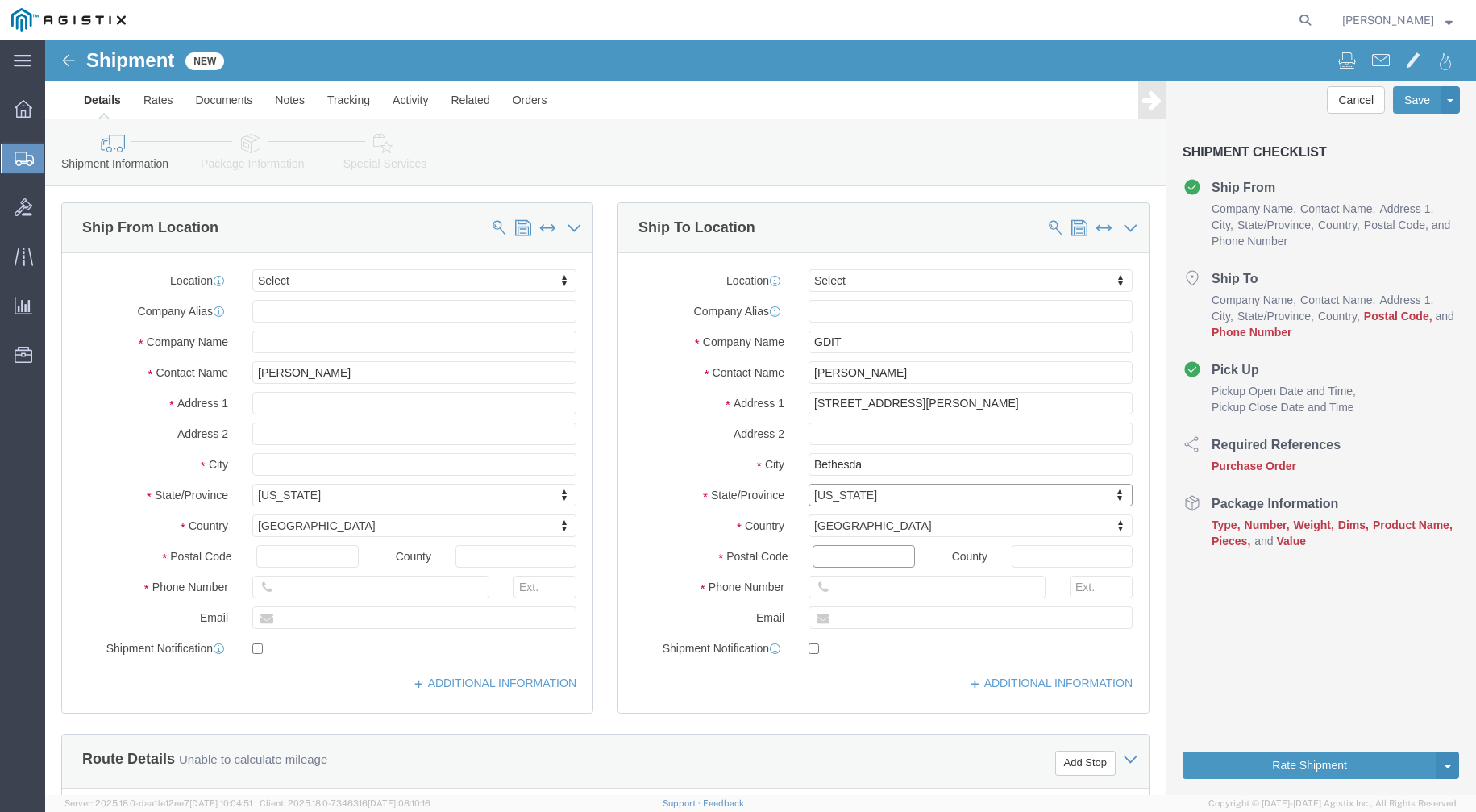
click input "Postal Code"
type input "20817"
click input "text"
type input "7577647122"
click div "ADDITIONAL INFORMATION"
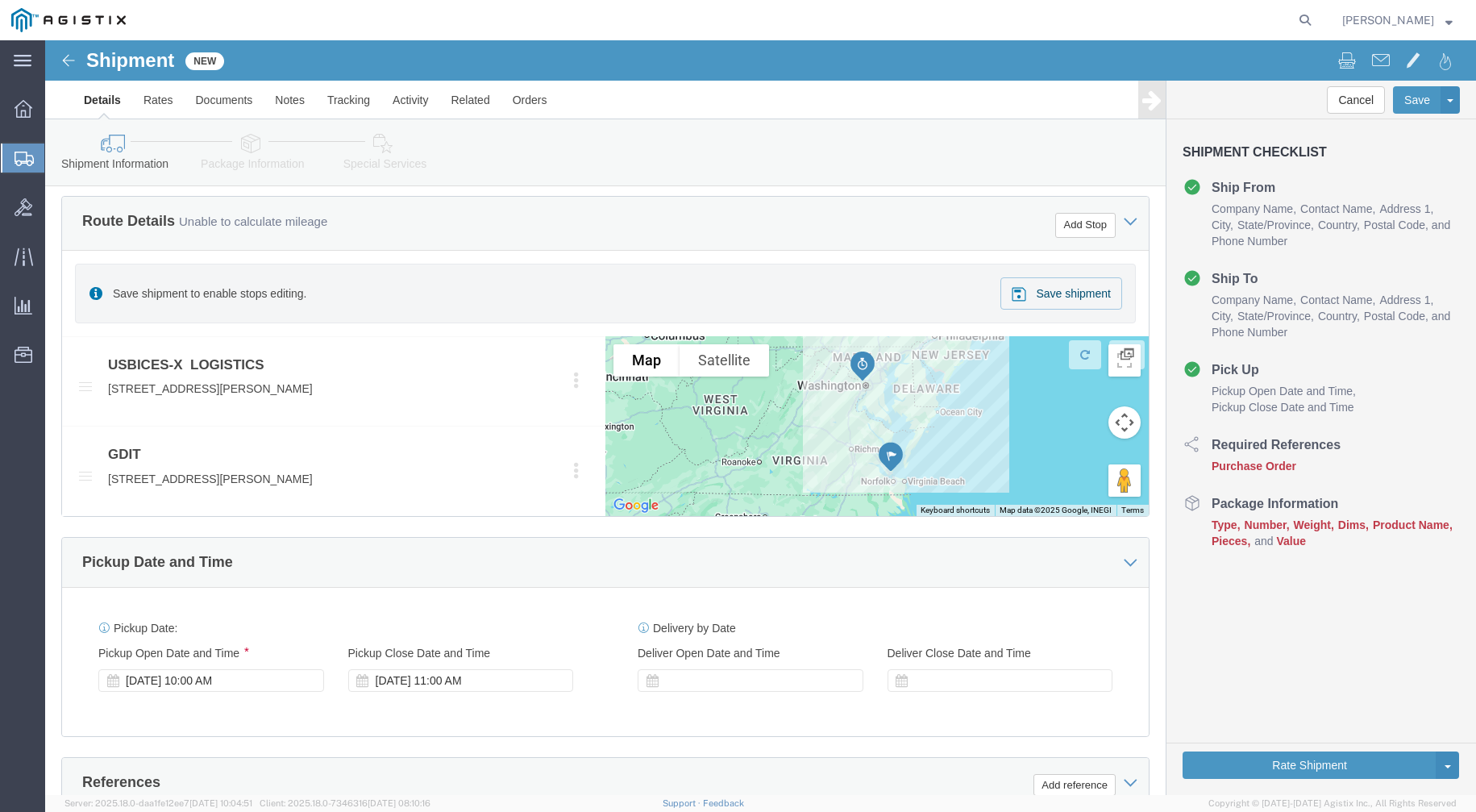
scroll to position [605, 0]
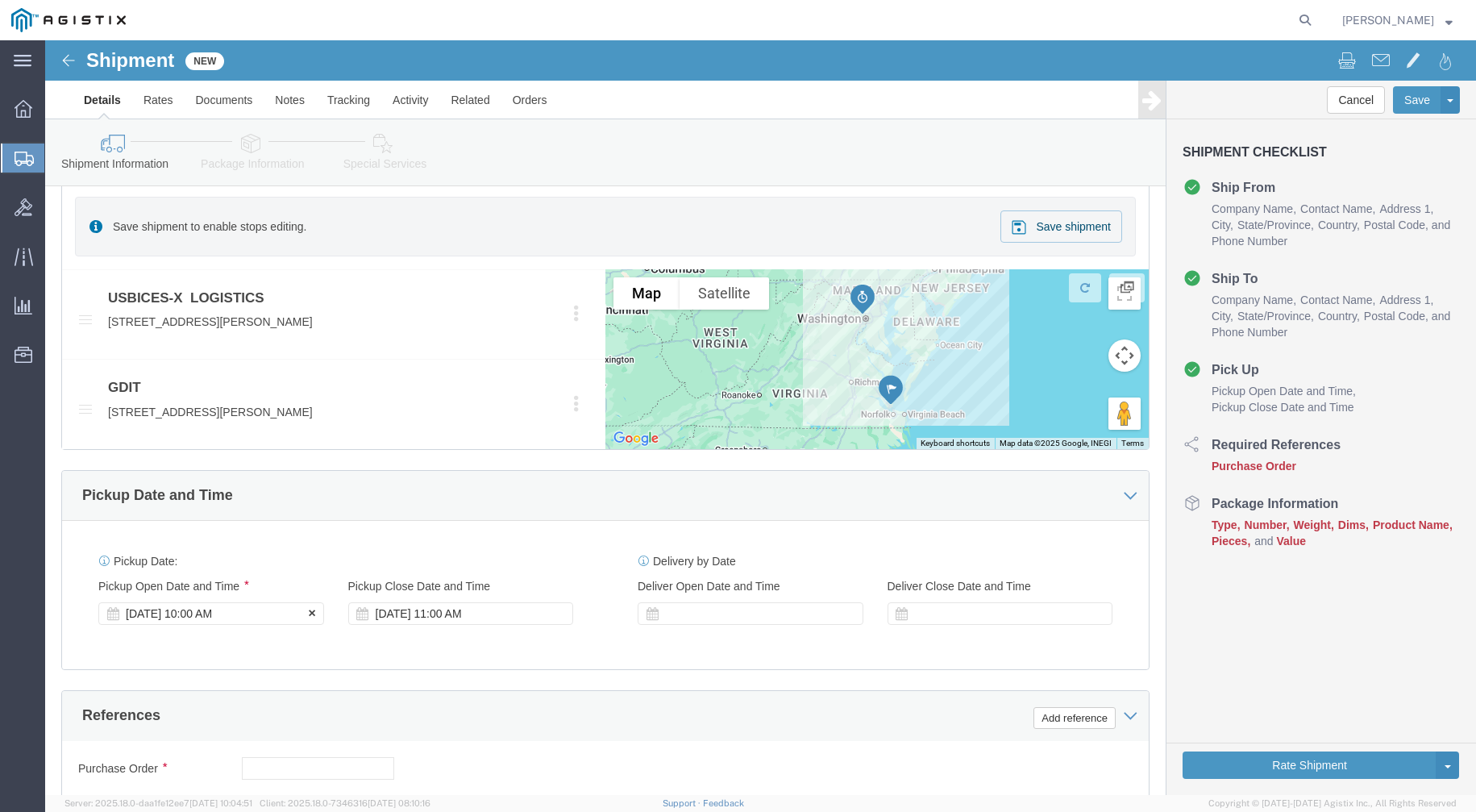
click div "[DATE] 10:00 AM"
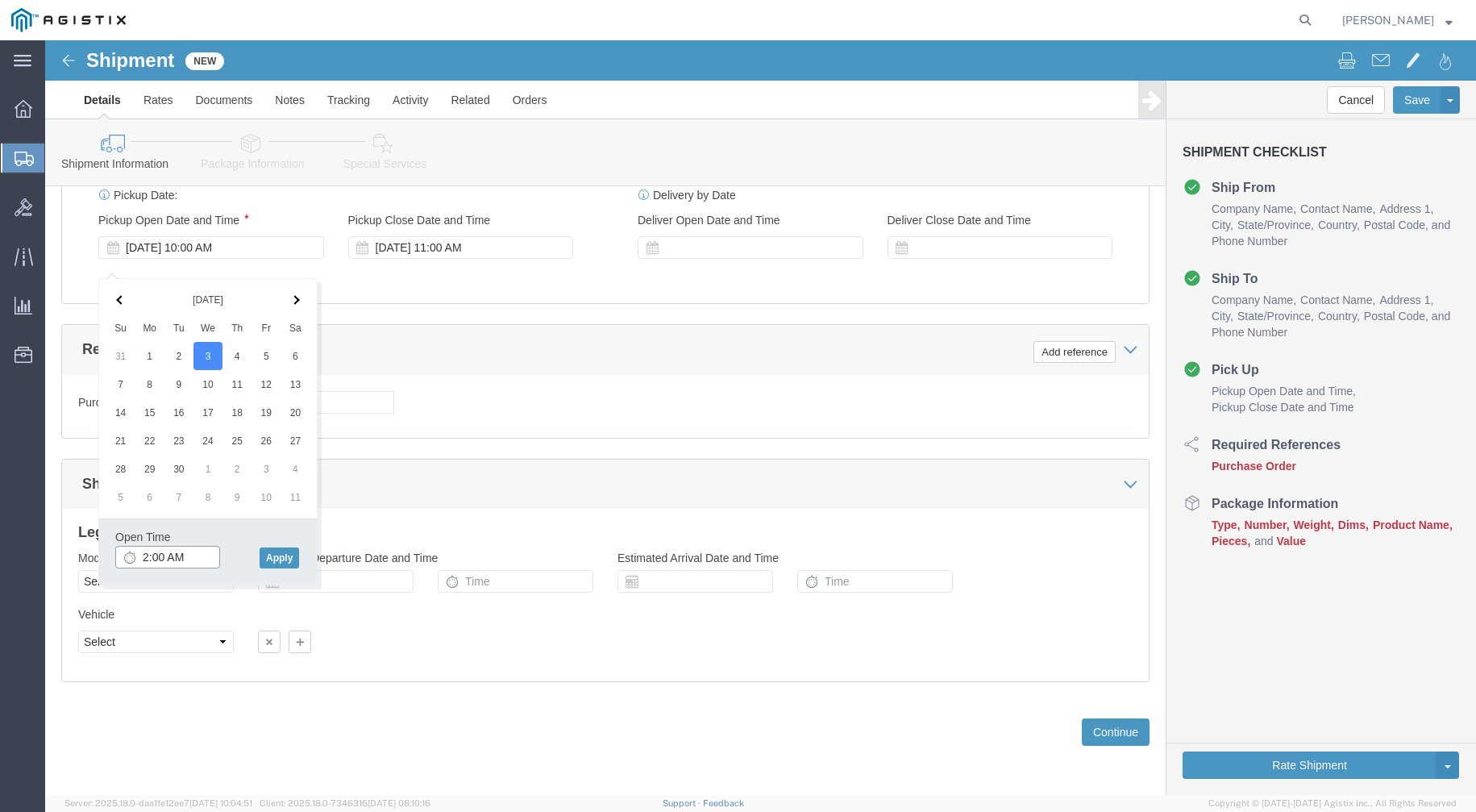
click input "2:00 AM"
type input "2:00 PM"
click button "Apply"
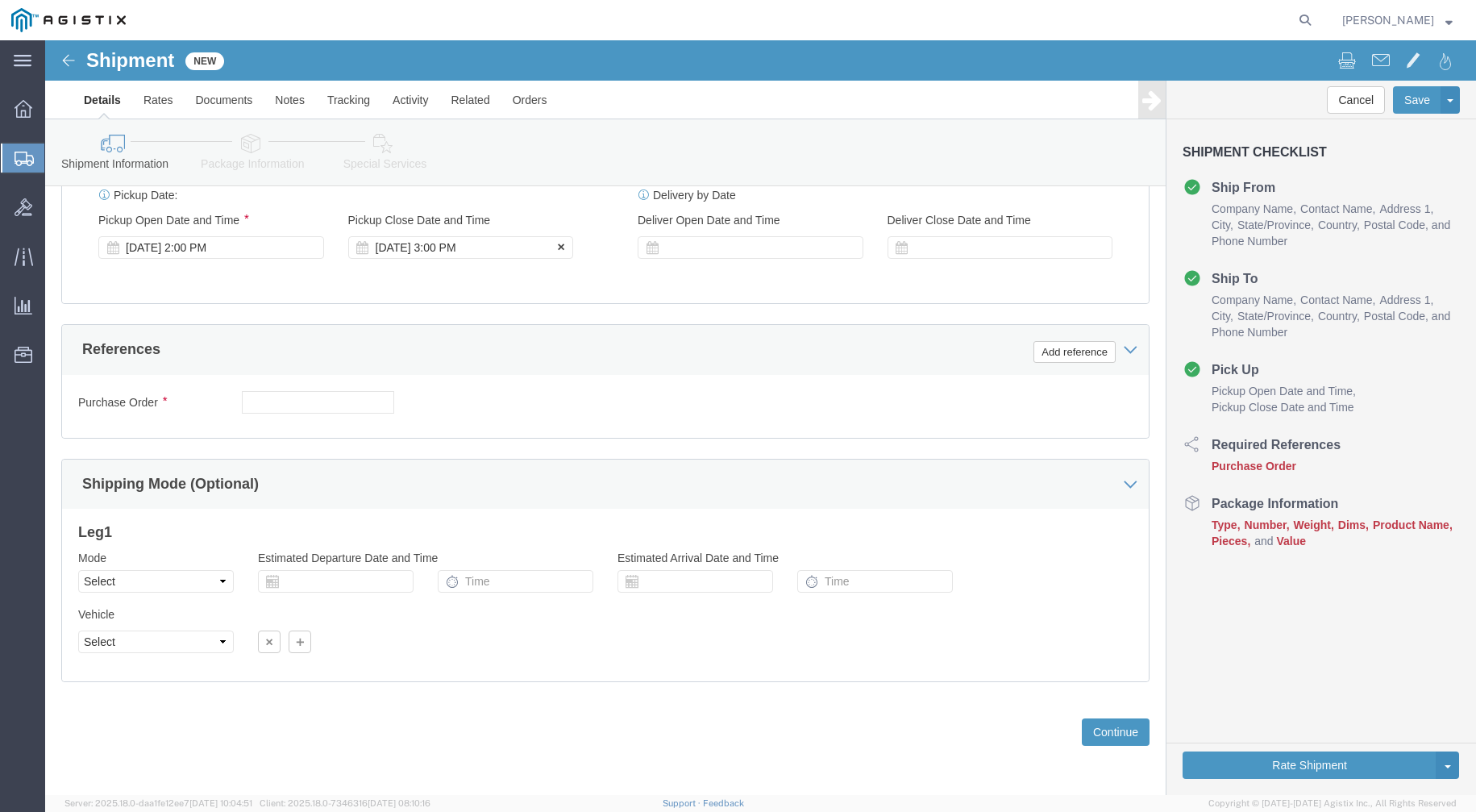
click div "[DATE] 3:00 PM"
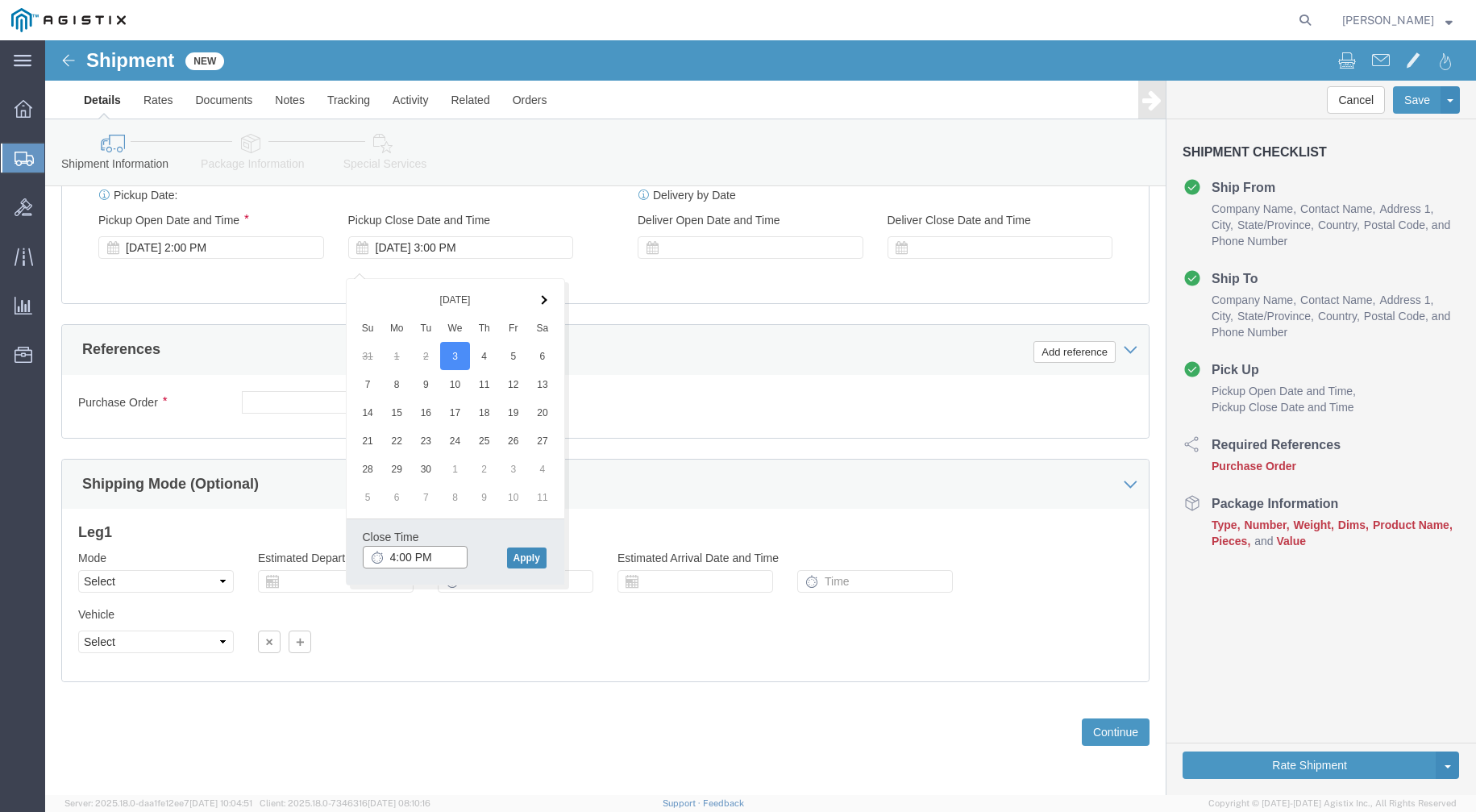
type input "4:00 PM"
click button "Apply"
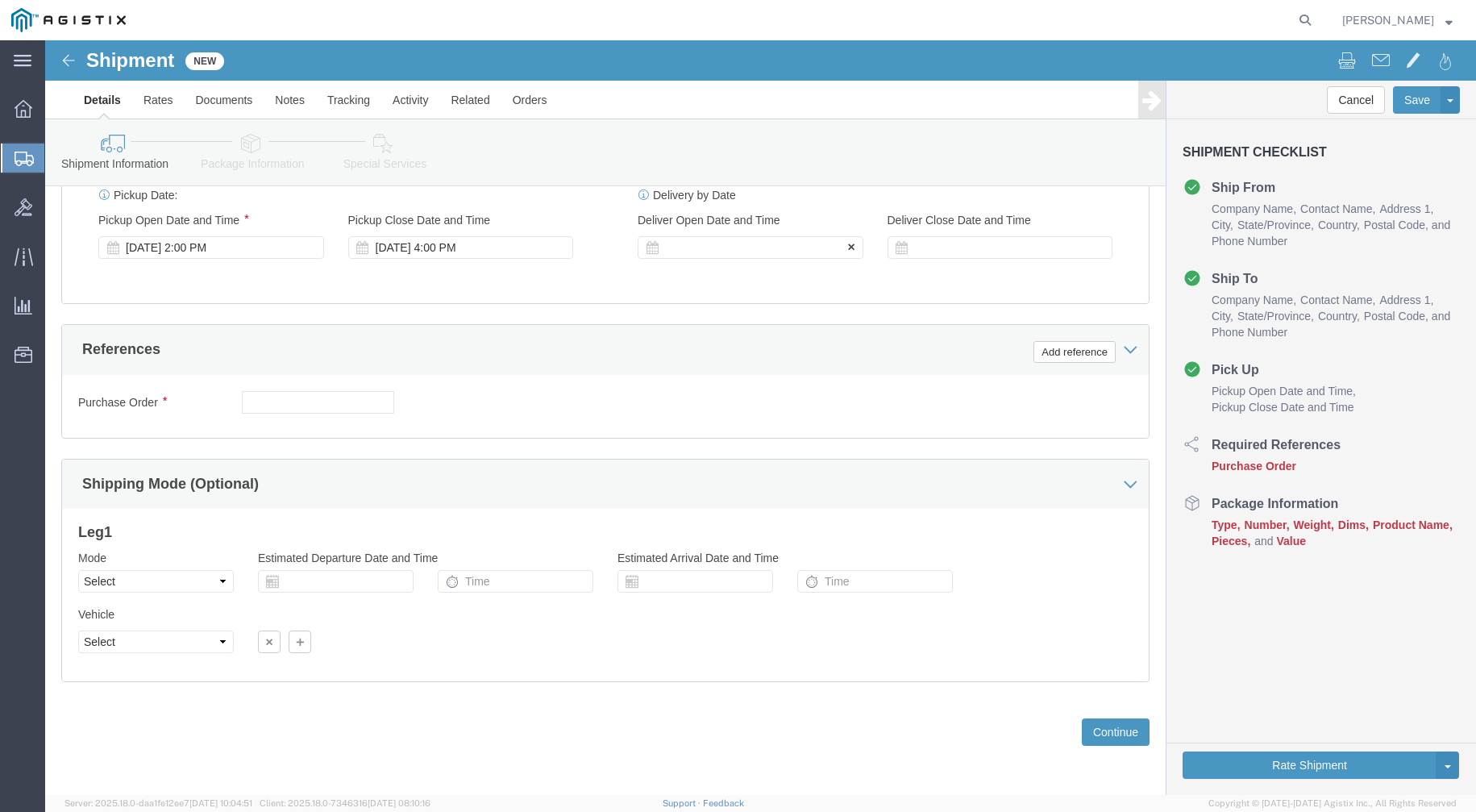
click div
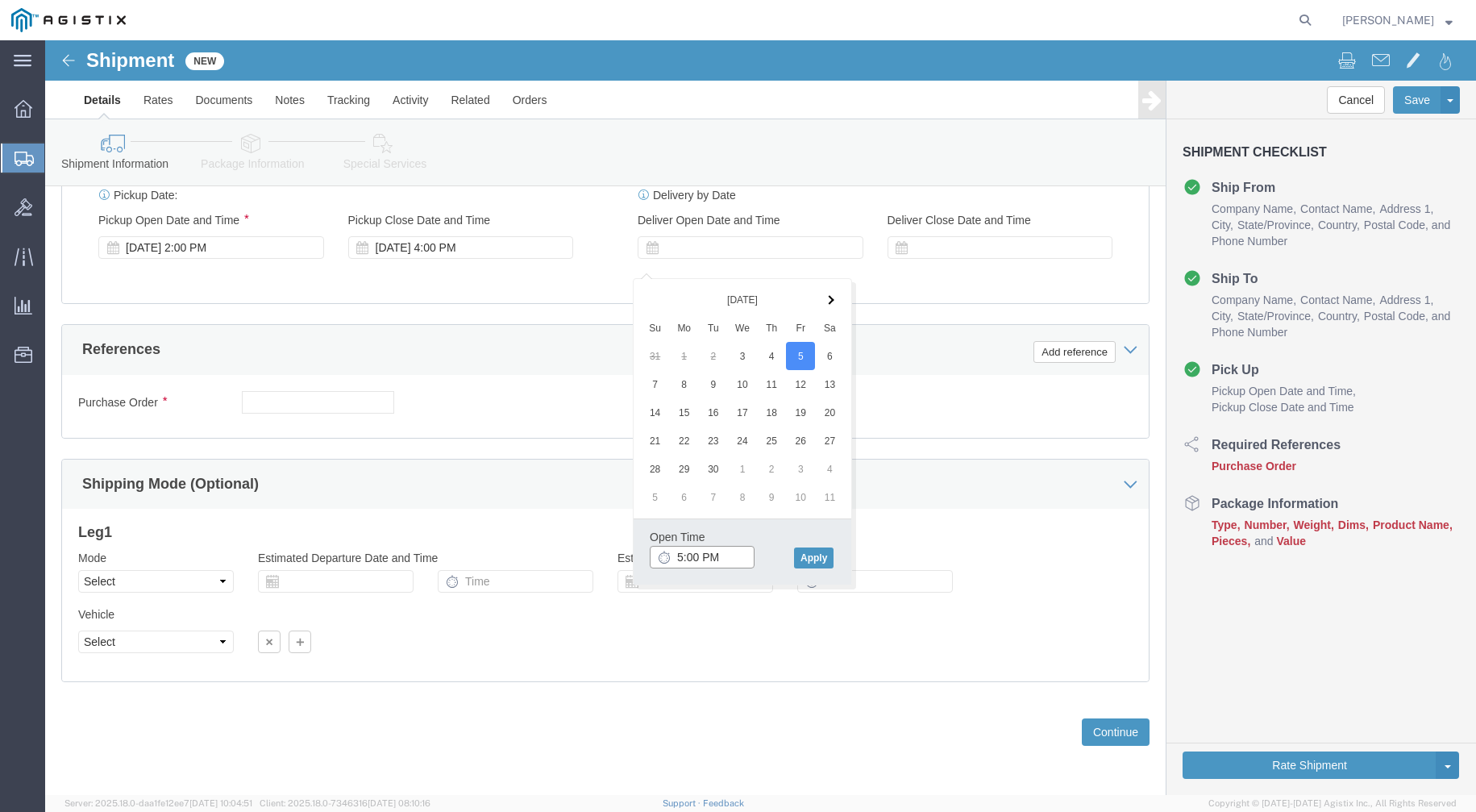
click input "5:00 PM"
click input "9:00 PM"
type input "9:00 AM"
click button "Apply"
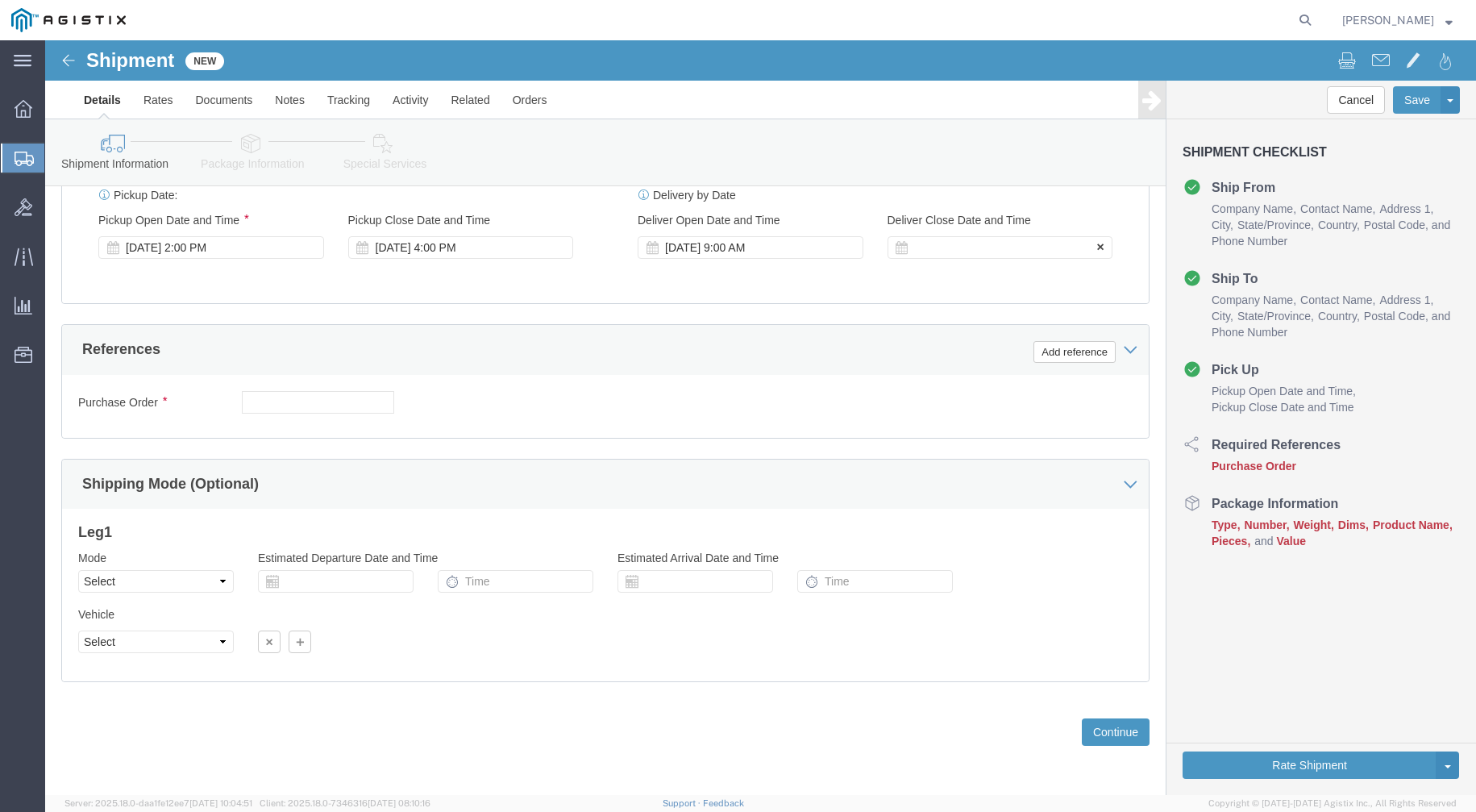
click div
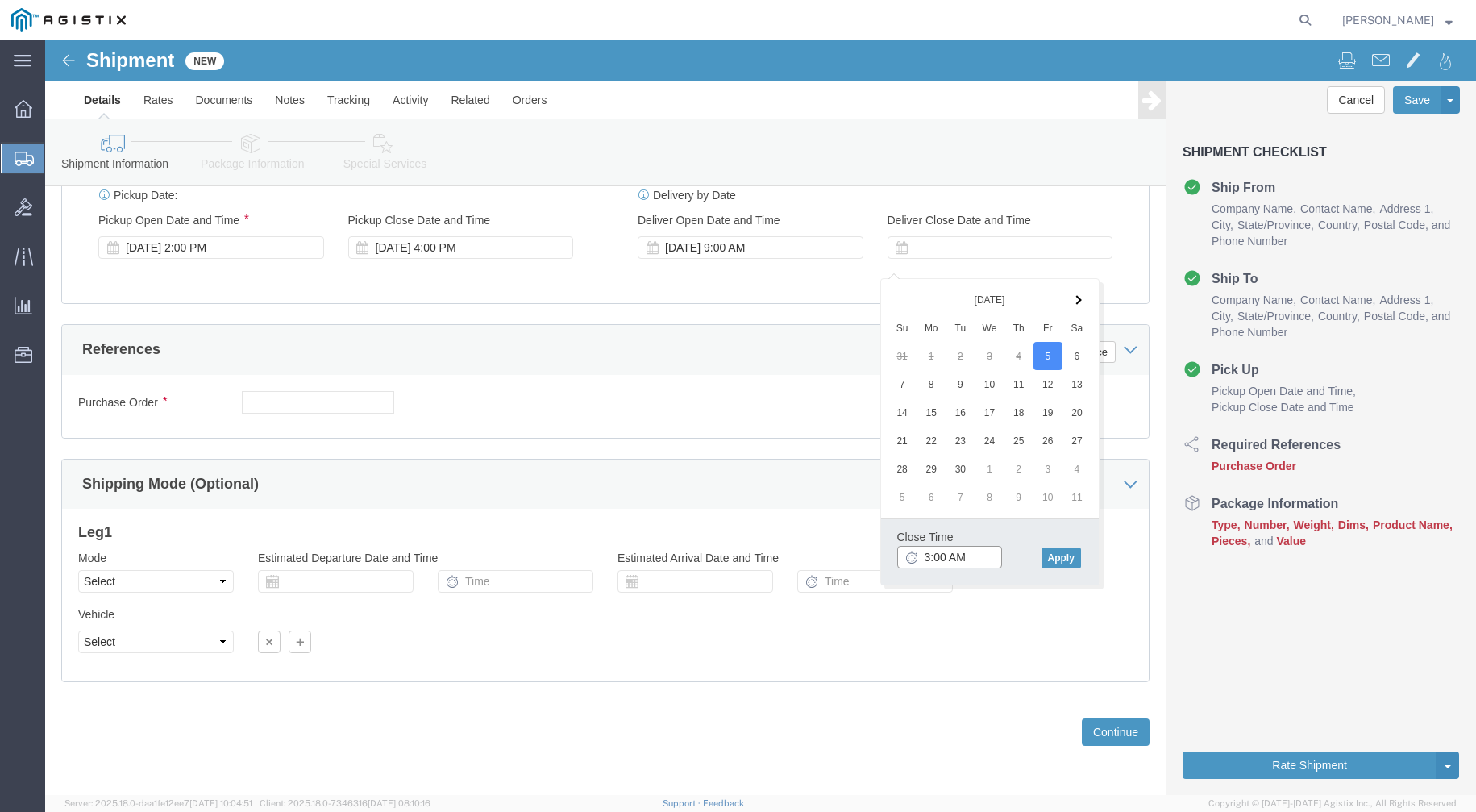
click input "3:00 AM"
type input "3:00 PM"
click button "Apply"
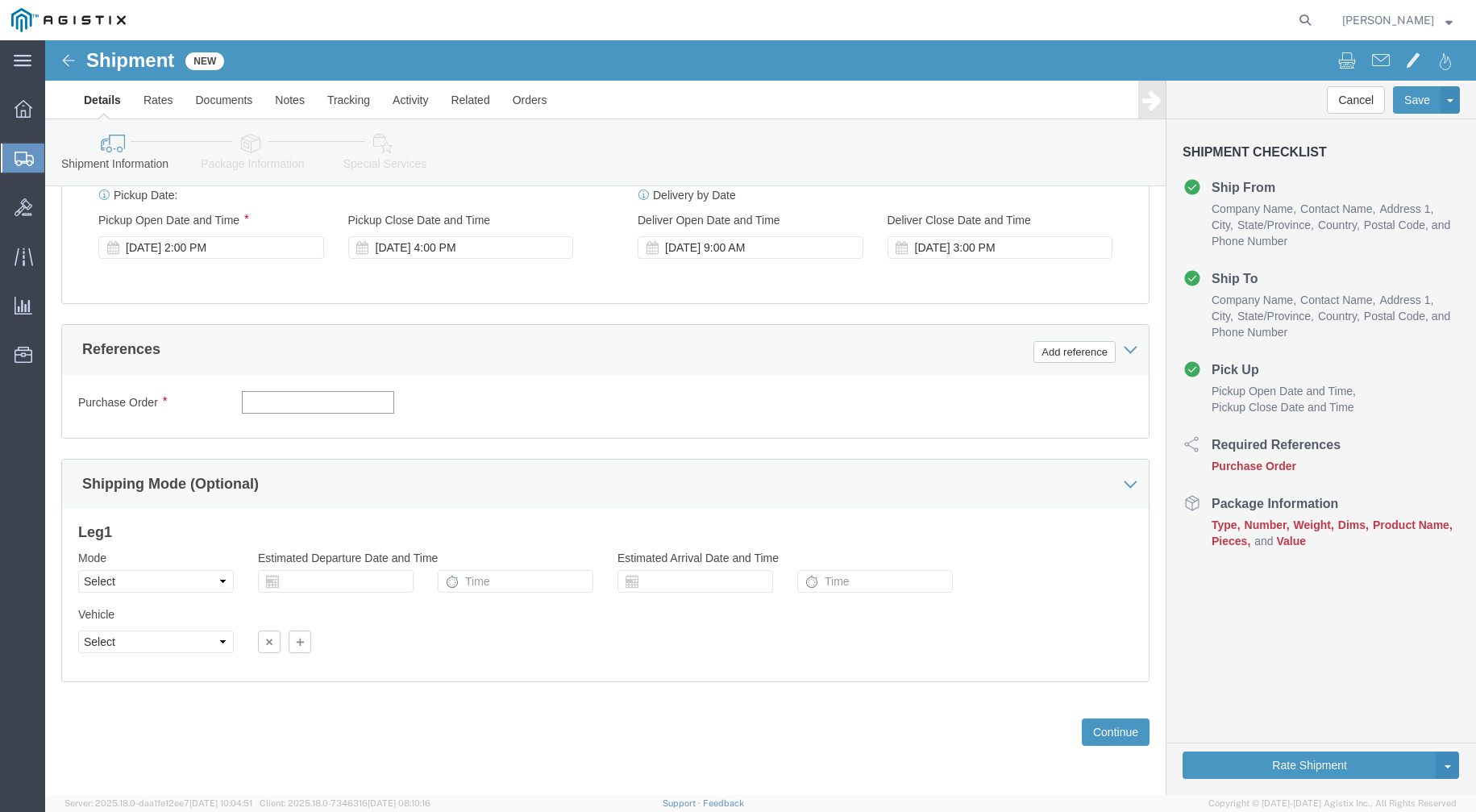
click input "text"
type input "GDIT-38023"
click button "Continue"
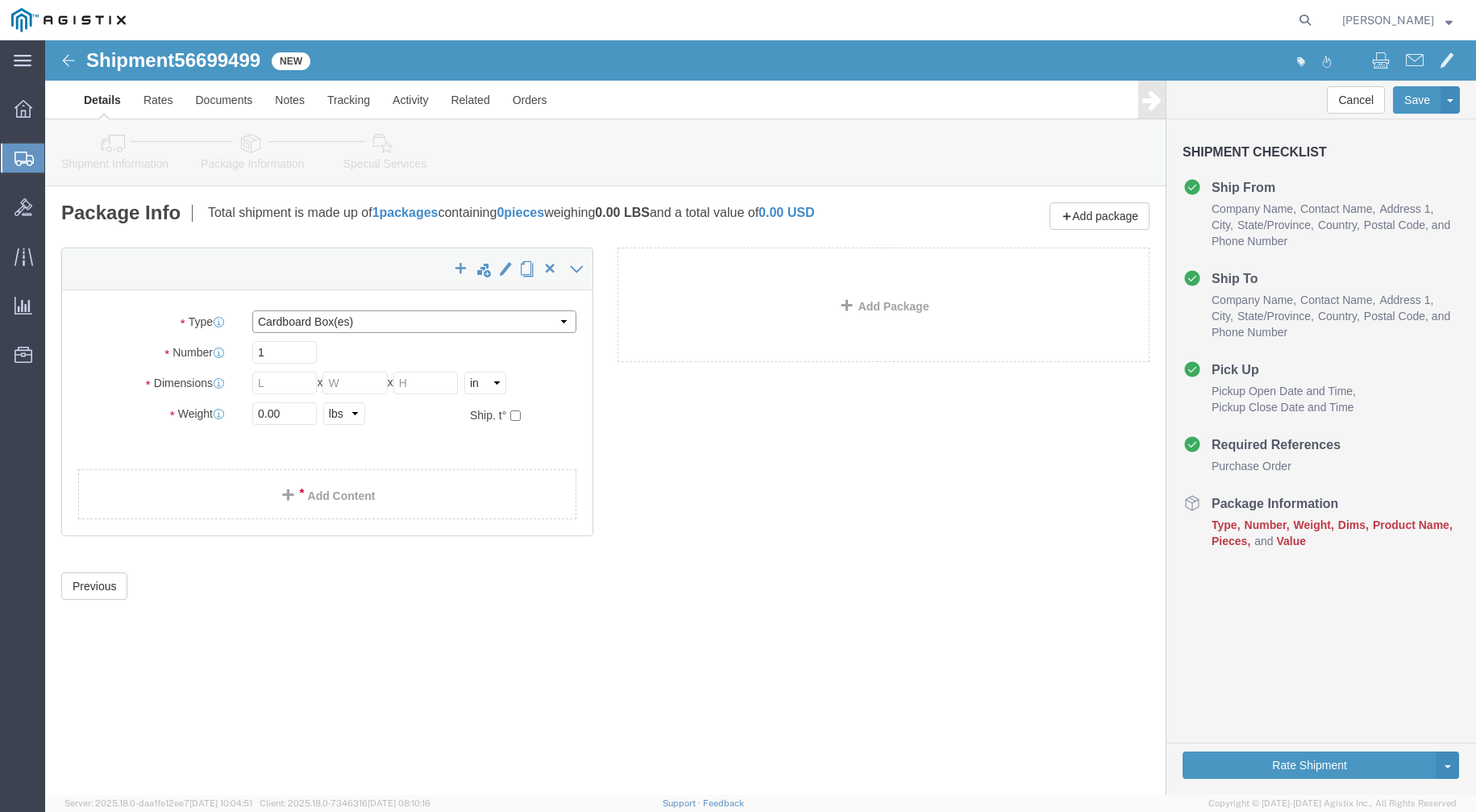
click select "Select Bale(s) Basket(s) Bolt(s) Bottle(s) Buckets Bulk Bundle(s) Can(s) Cardbo…"
select select "ENV"
click select "Select Bale(s) Basket(s) Bolt(s) Bottle(s) Buckets Bulk Bundle(s) Can(s) Cardbo…"
type input "9.50"
type input "12.50"
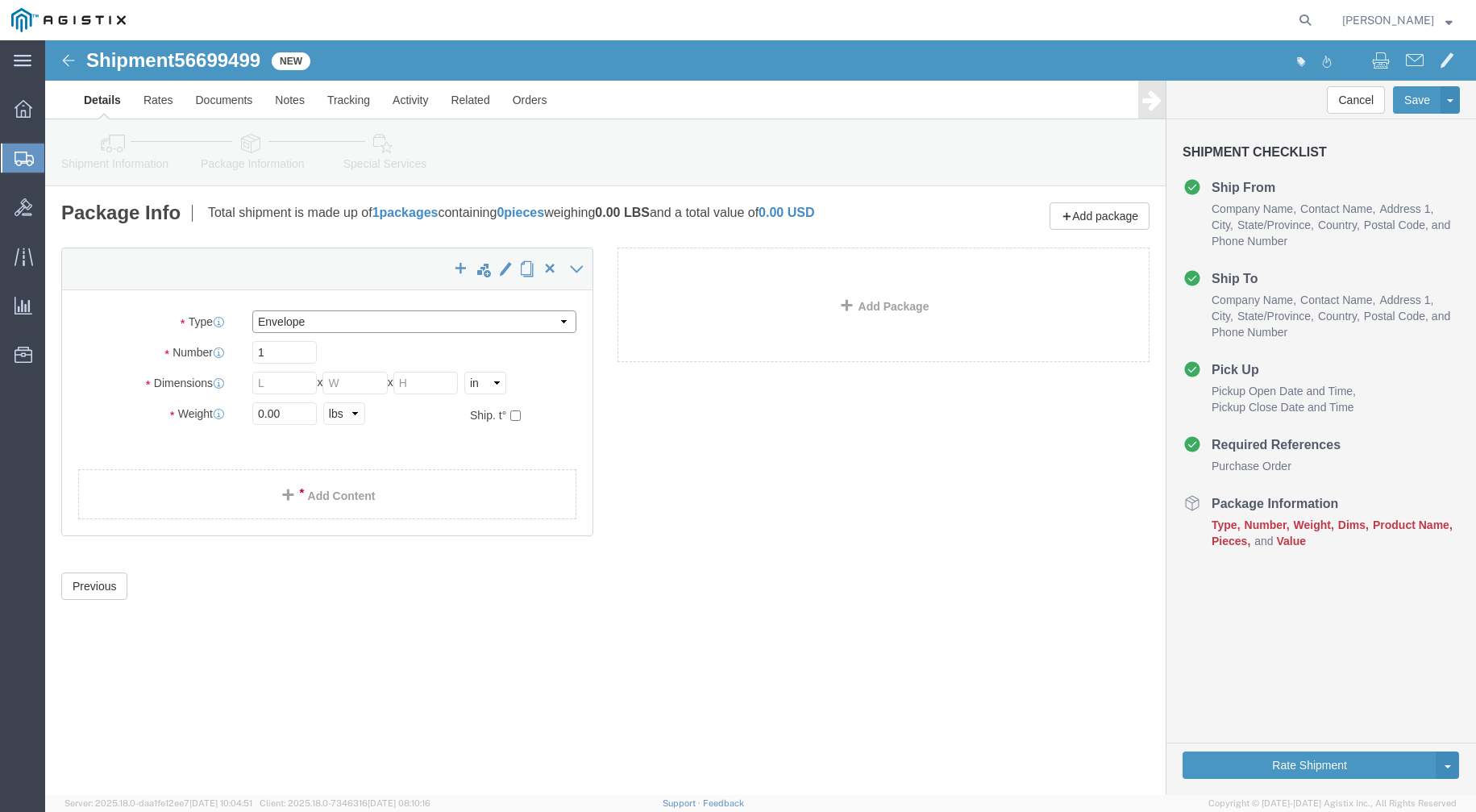
type input "0.25"
type input "1"
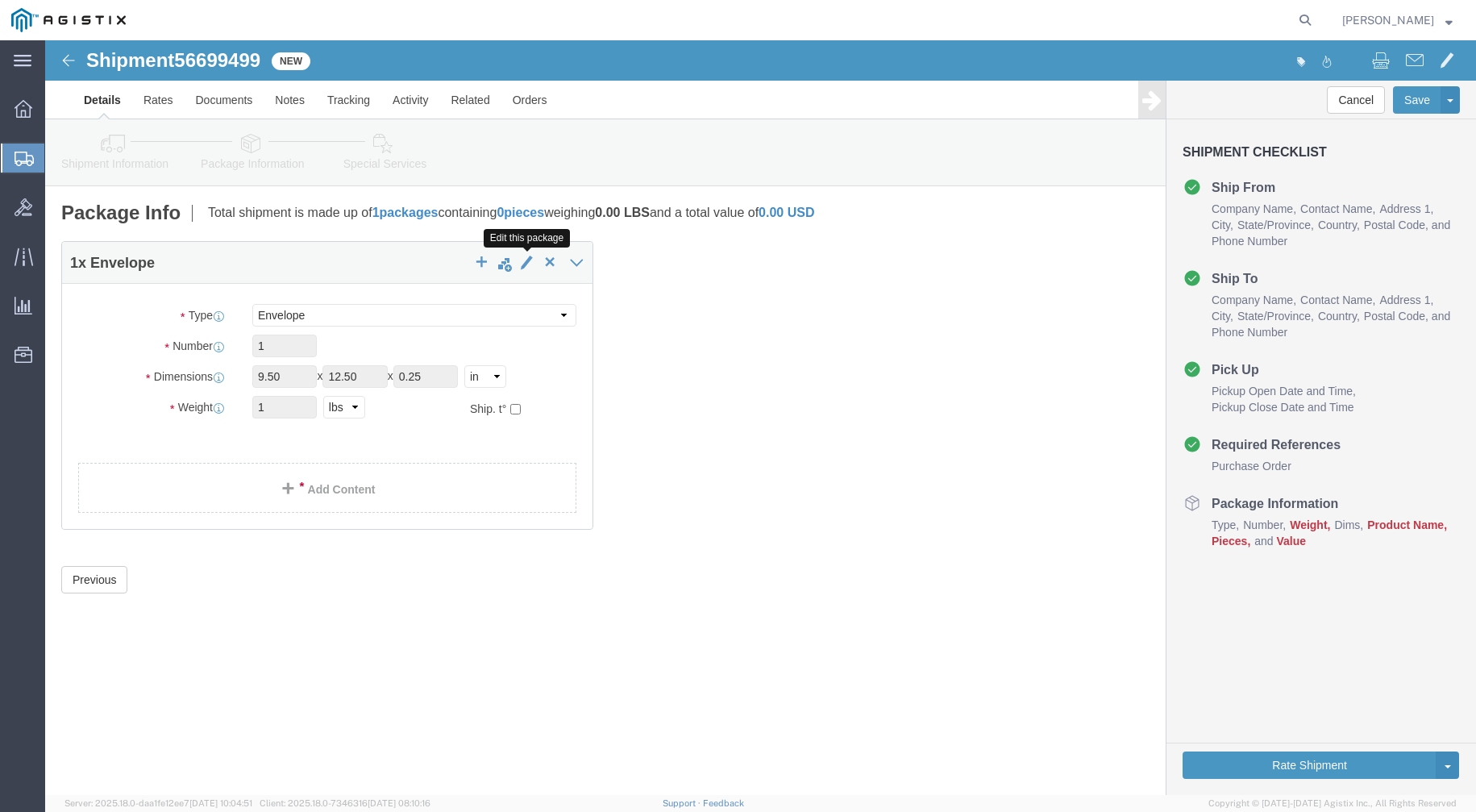
click span "button"
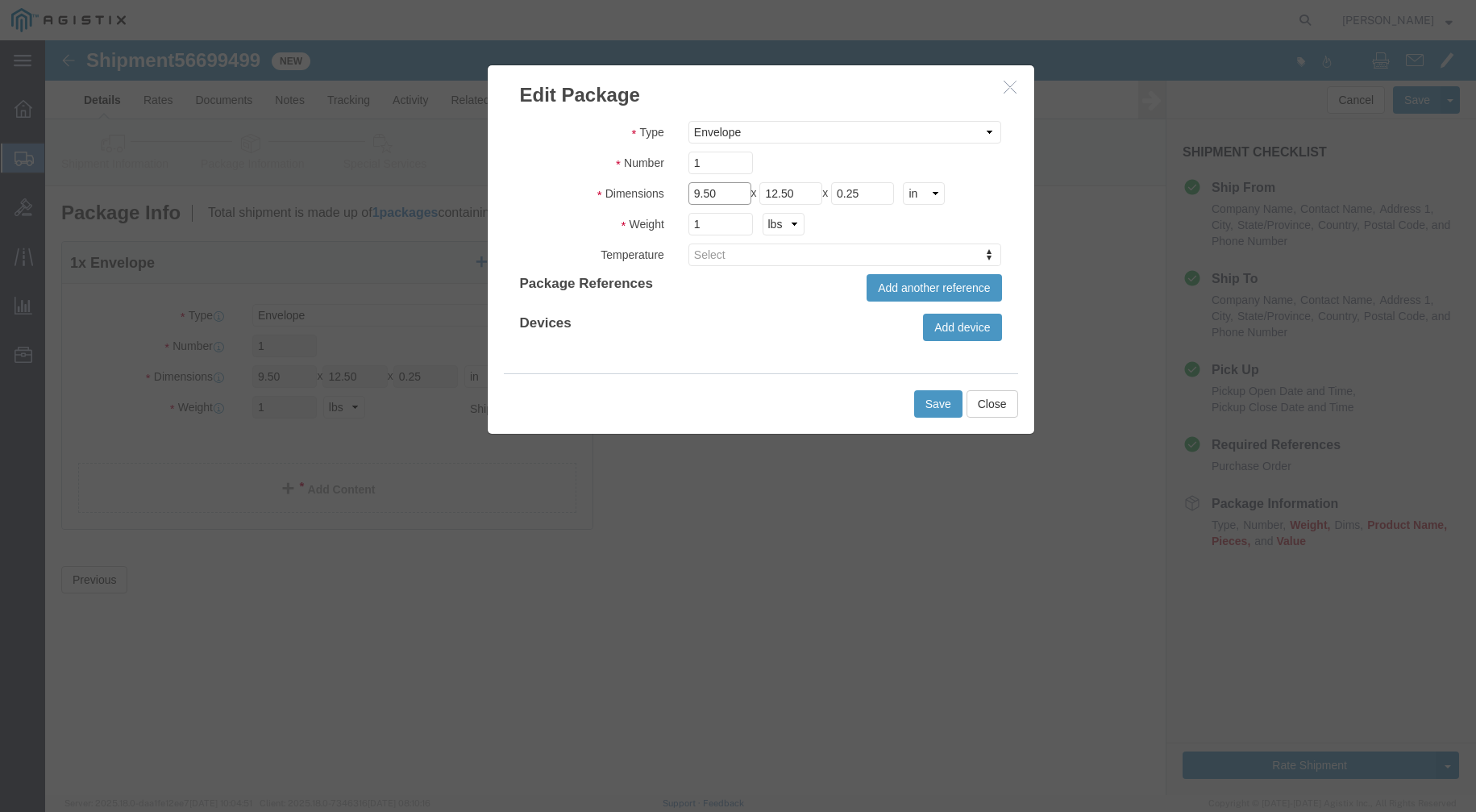
drag, startPoint x: 672, startPoint y: 151, endPoint x: 581, endPoint y: 154, distance: 91.0
click fieldset "Dimensions Length 9.50 x Width 12.50 x Height 0.25 cm ft in"
type input "7"
type input "5"
click button "Save"
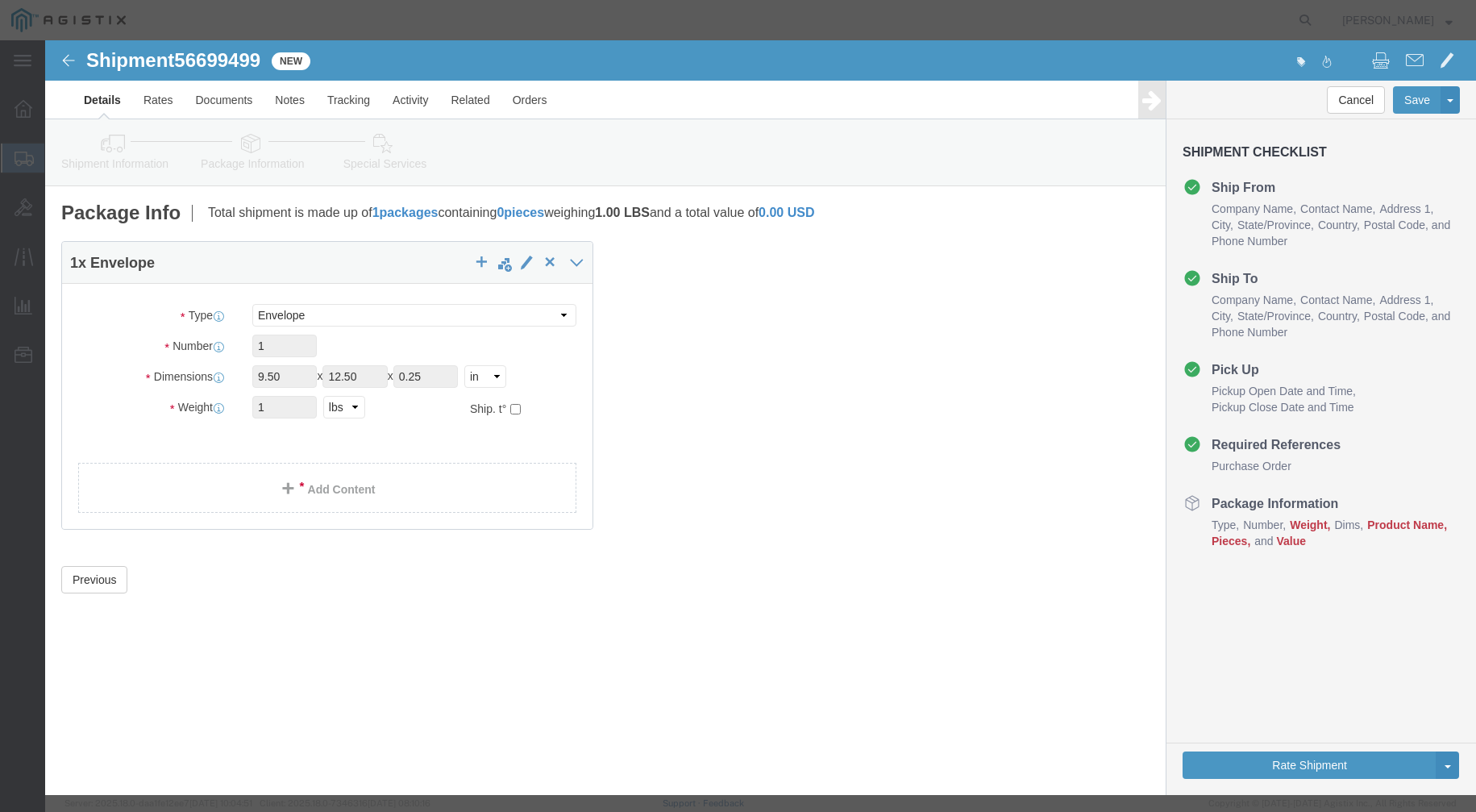
type input "7"
type input "5"
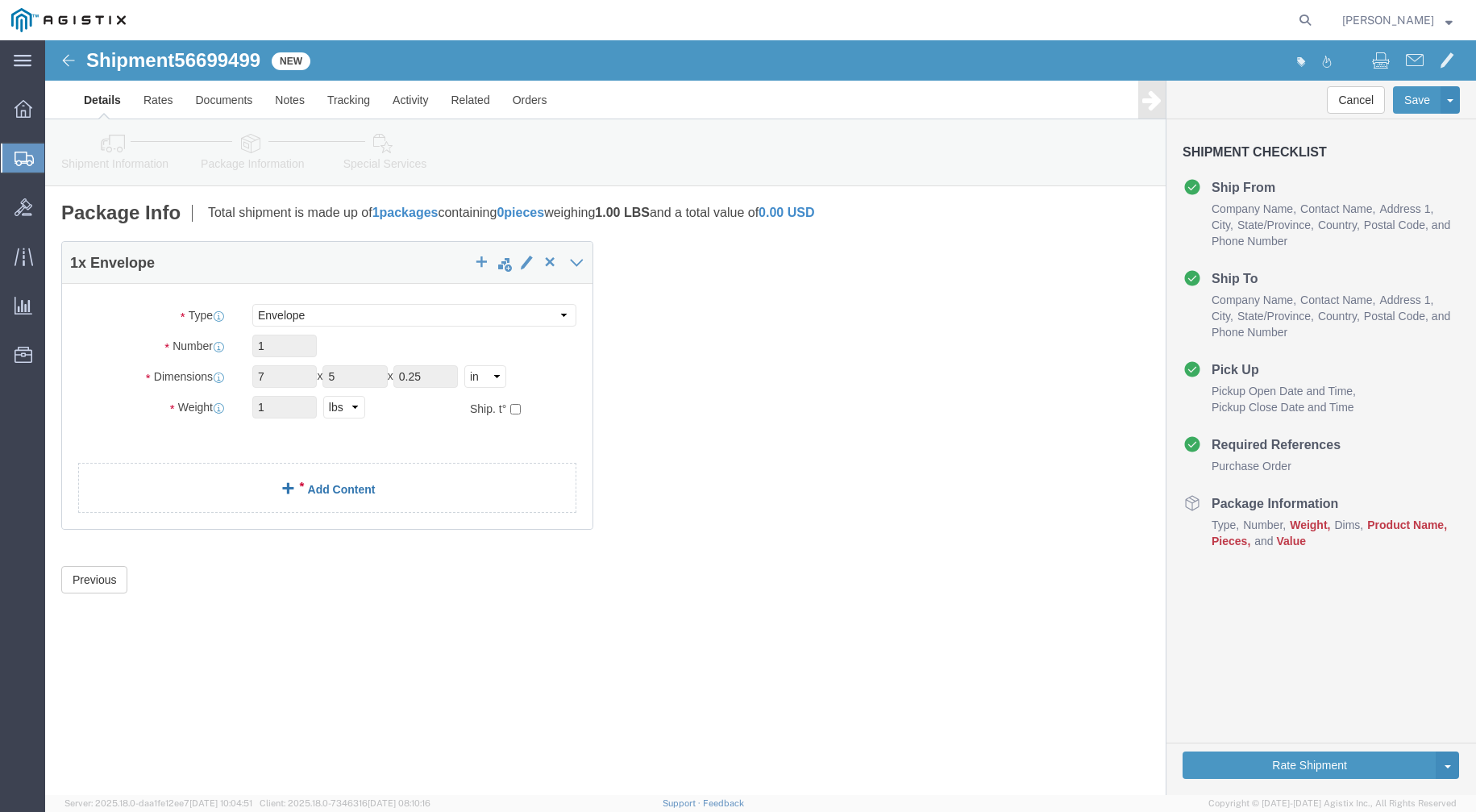
click link "Add Content"
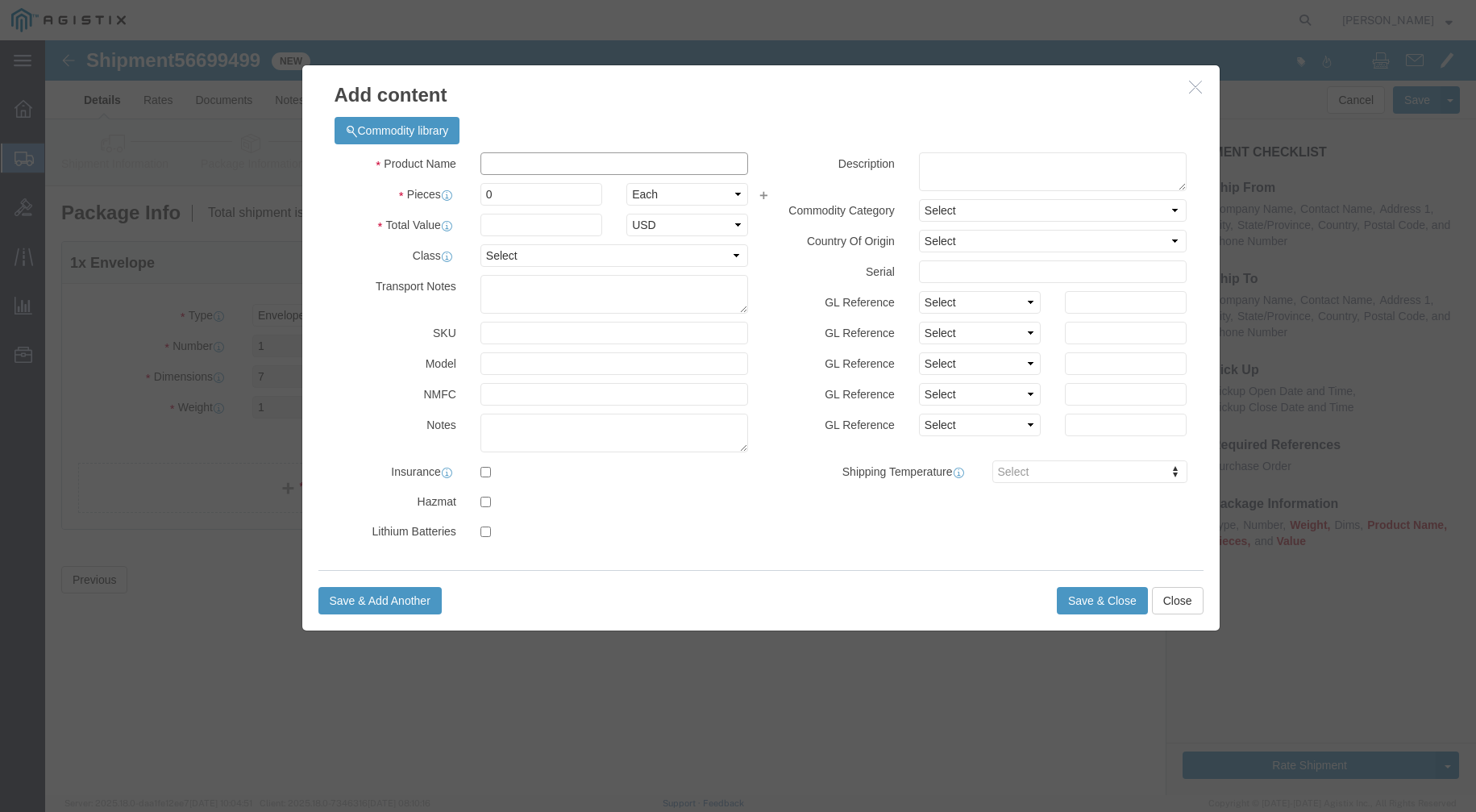
click input "text"
type input "RSA"
click strong "RSA"
select select
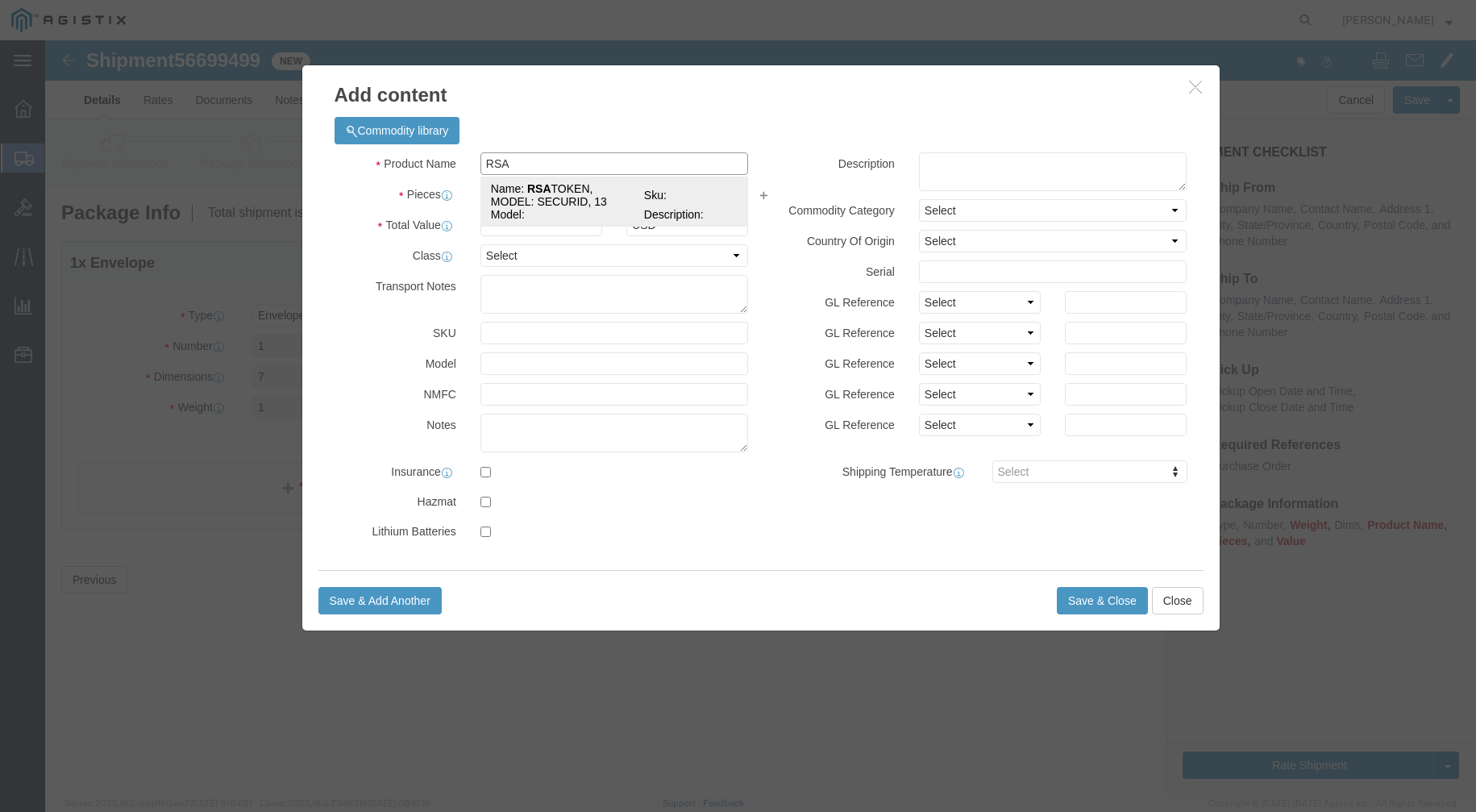
type textarea "Vendor=DHL;Vendor Svc=Express Worldwide"
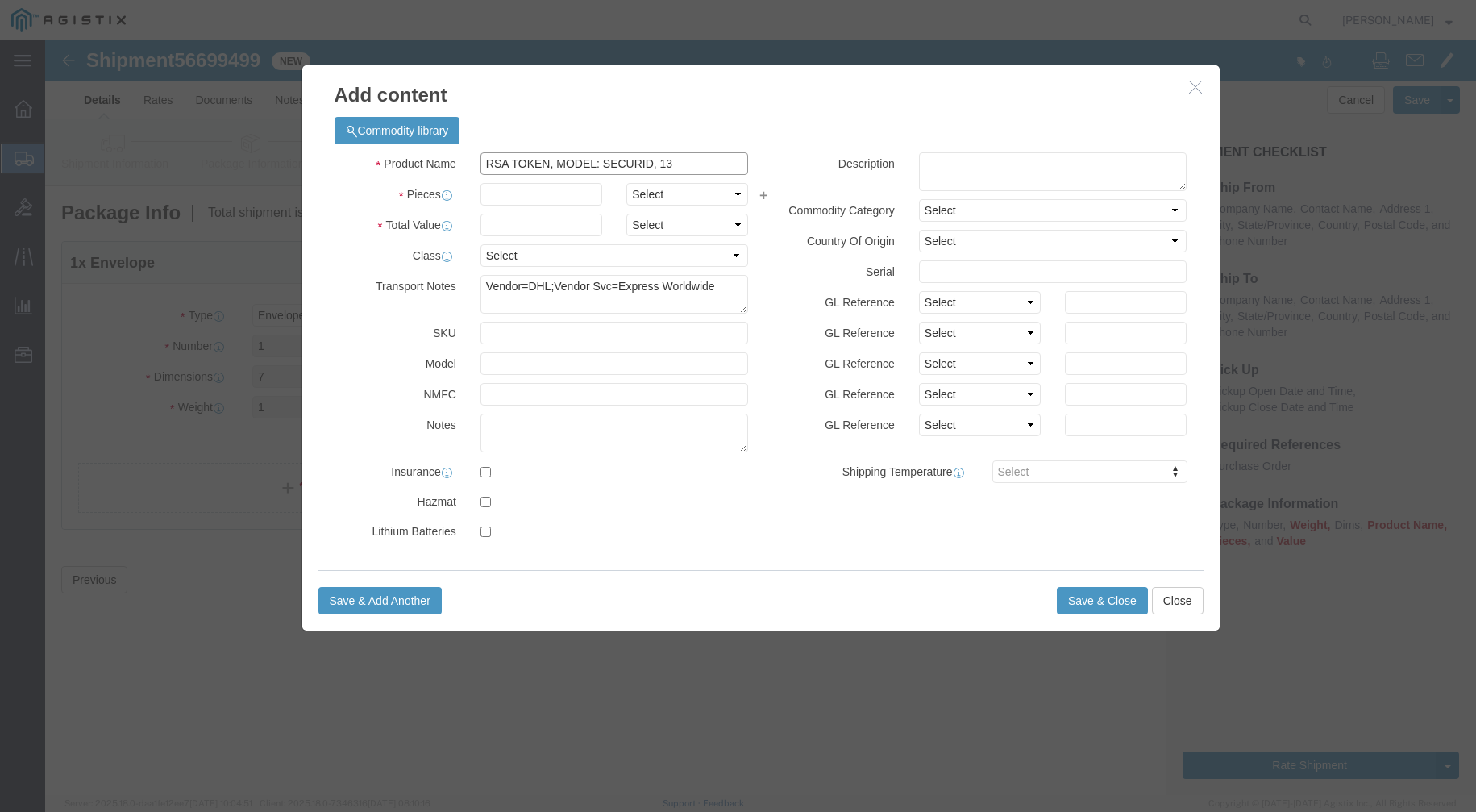
type input "RSA TOKEN, MODEL: SECURID, 13"
click input "text"
type input "1"
click input "text"
type input "138"
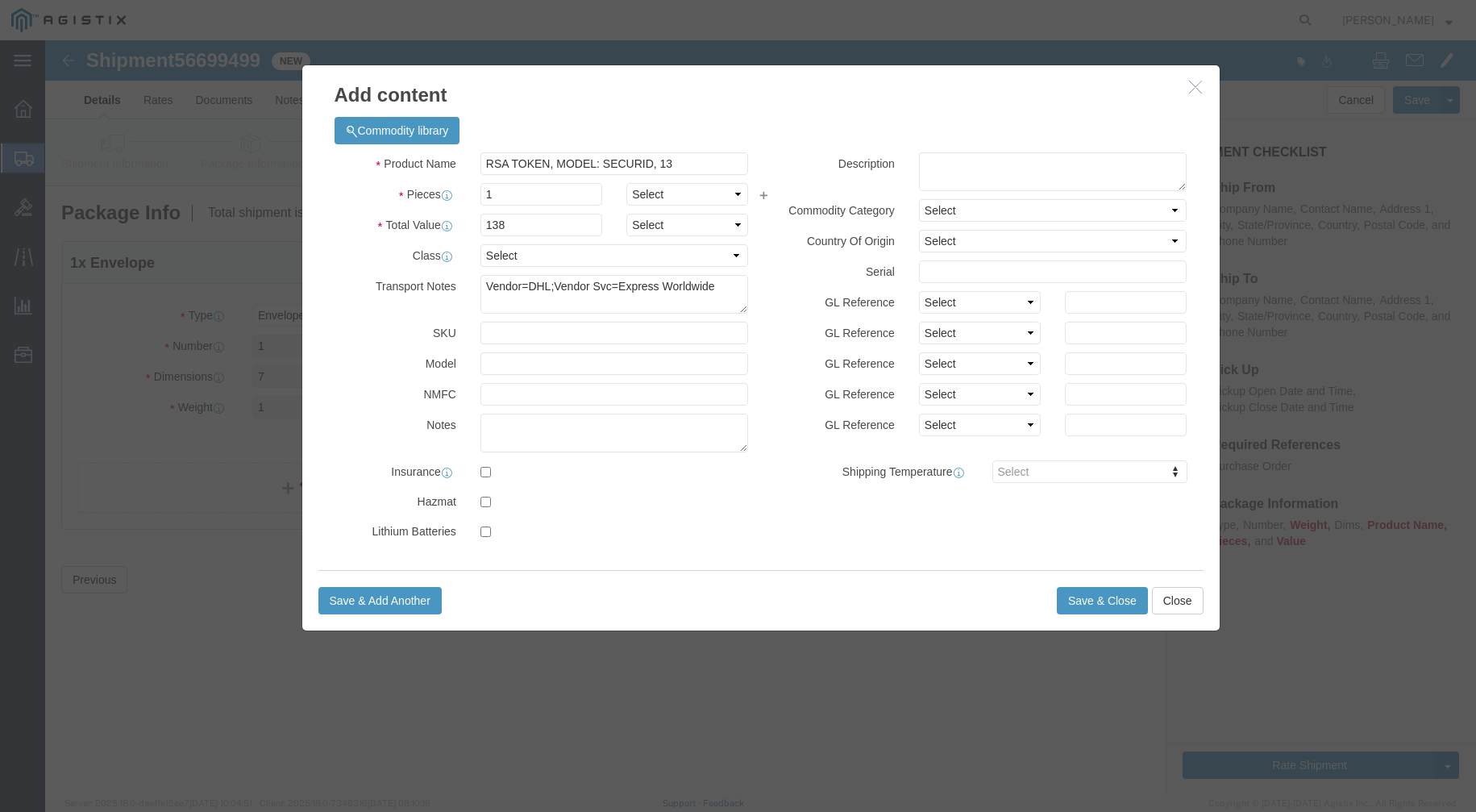
click div "Product Name RSA TOKEN, MODEL: SECURID, 13 RSA Pieces 1 Select Bag Barrels 100B…"
click textarea
type textarea "RSA Token"
click input "text"
type input "443505216"
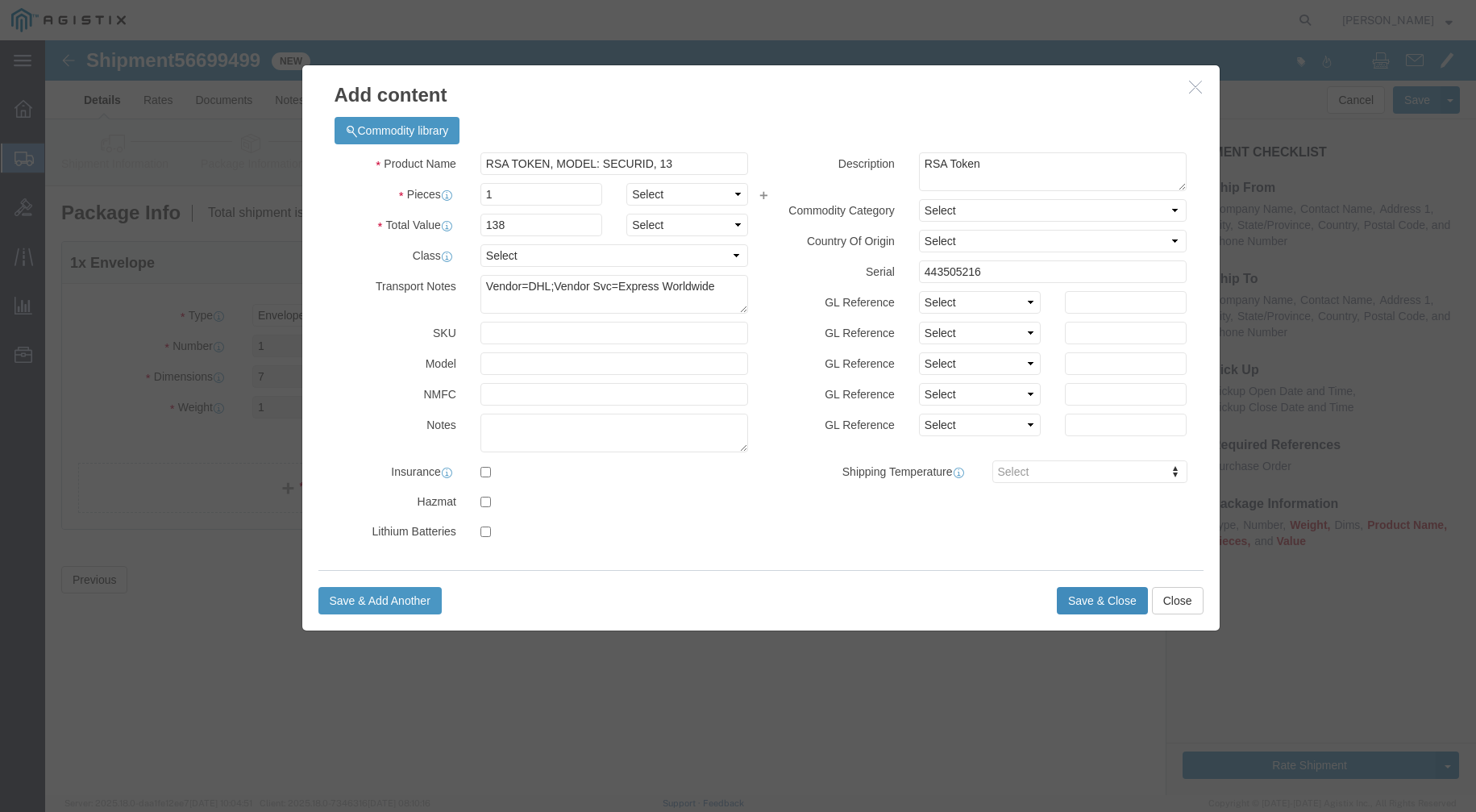
click button "Save & Close"
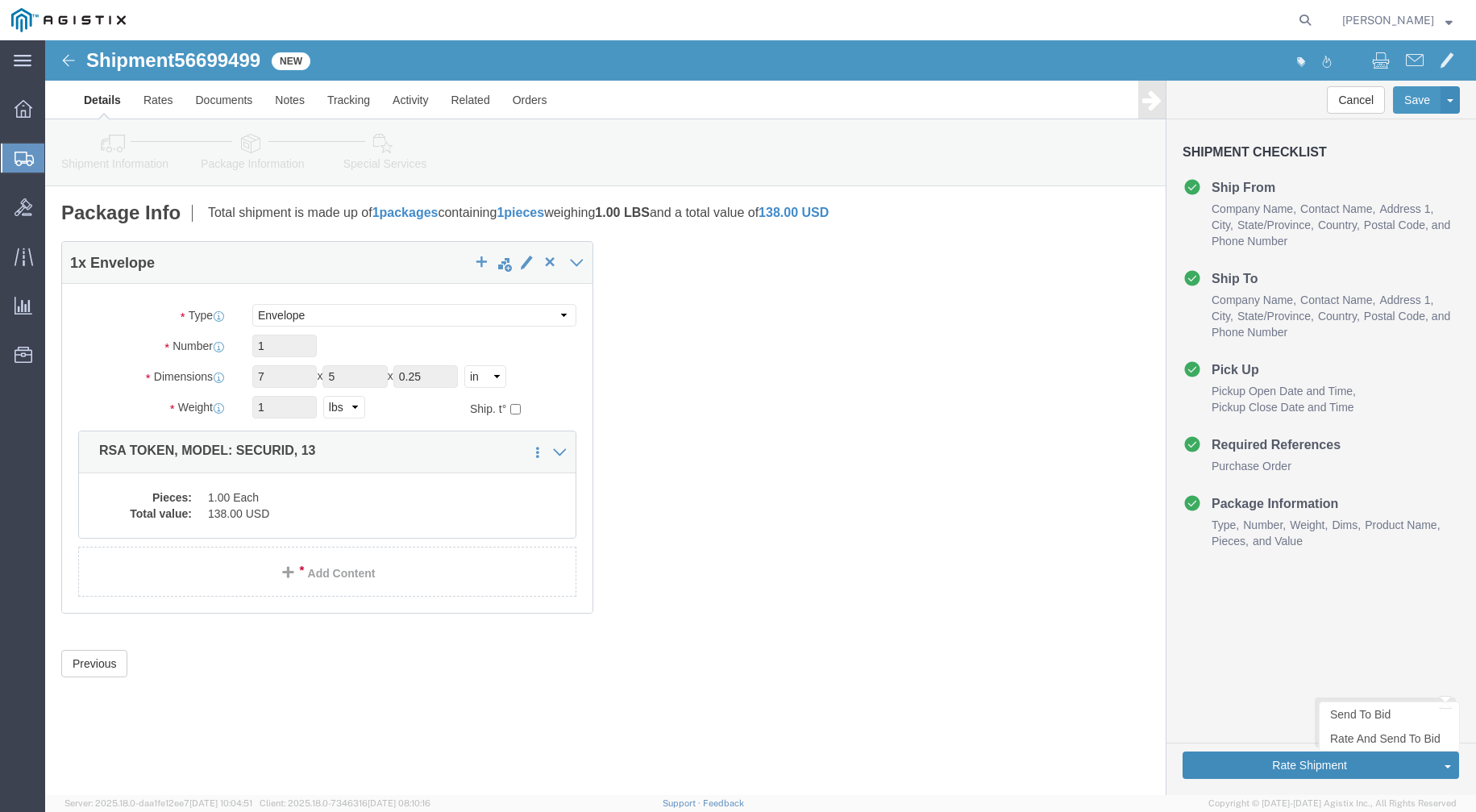
click button "Rate Shipment"
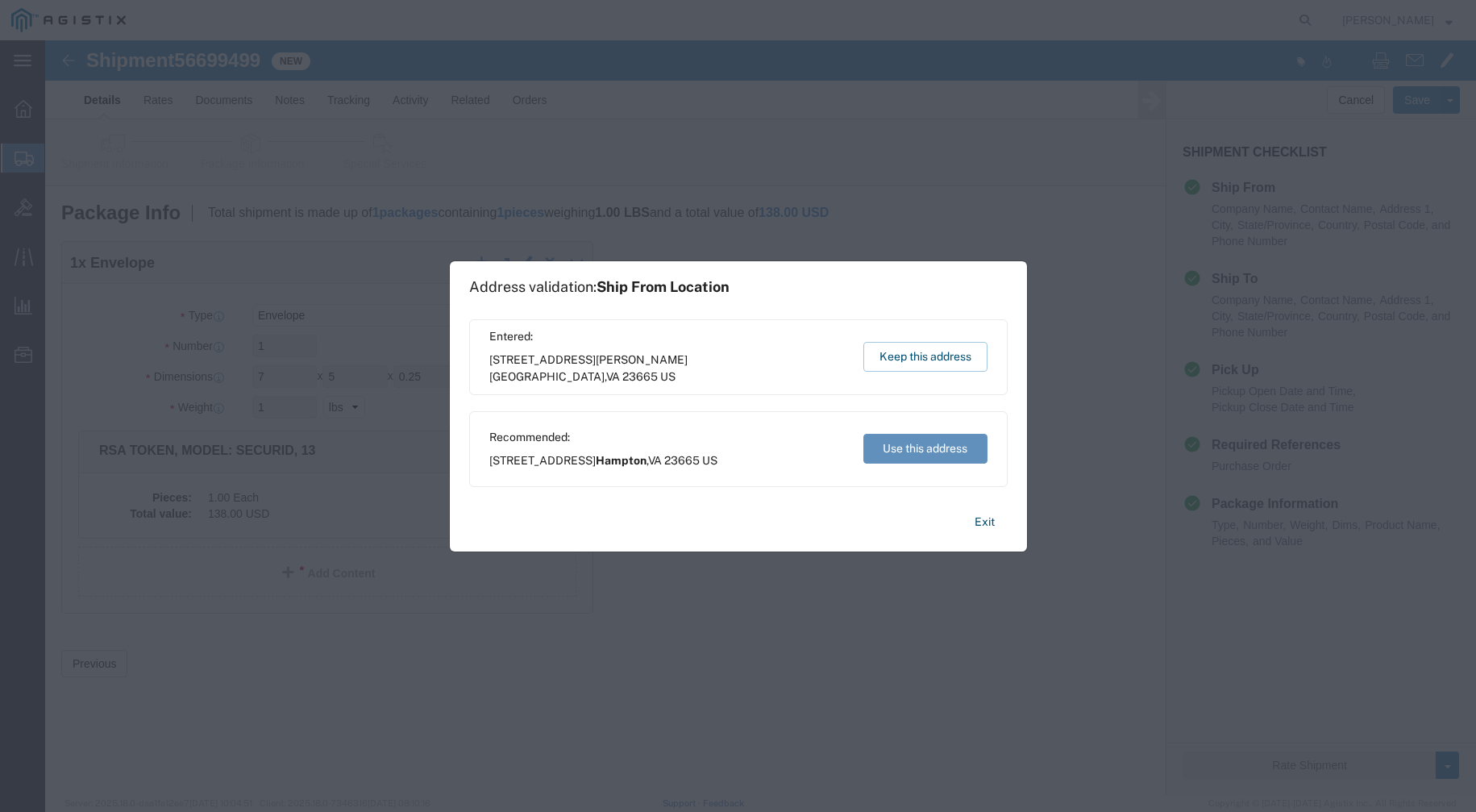
click at [929, 441] on button "Use this address" at bounding box center [926, 448] width 124 height 30
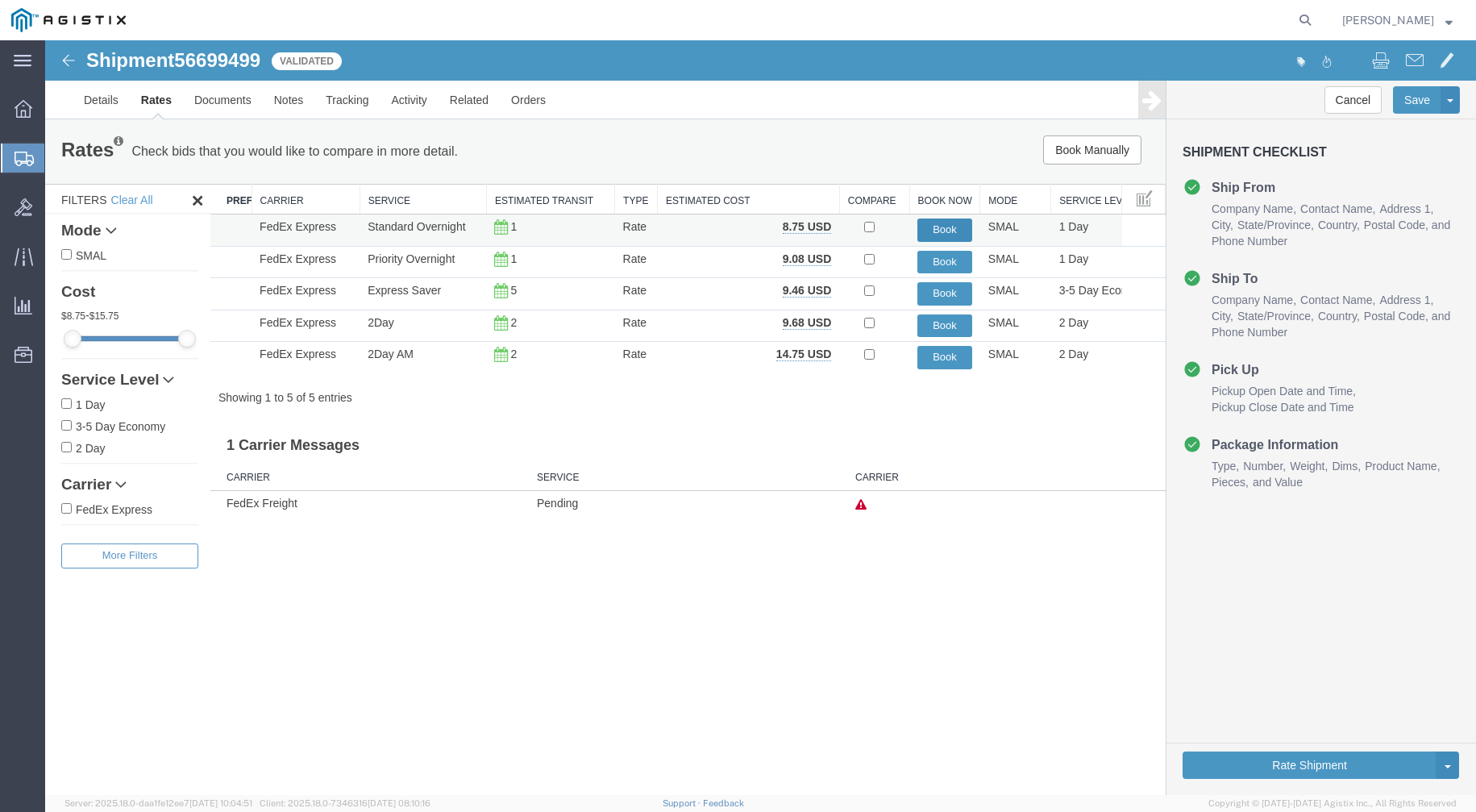
click at [946, 233] on button "Book" at bounding box center [945, 230] width 54 height 24
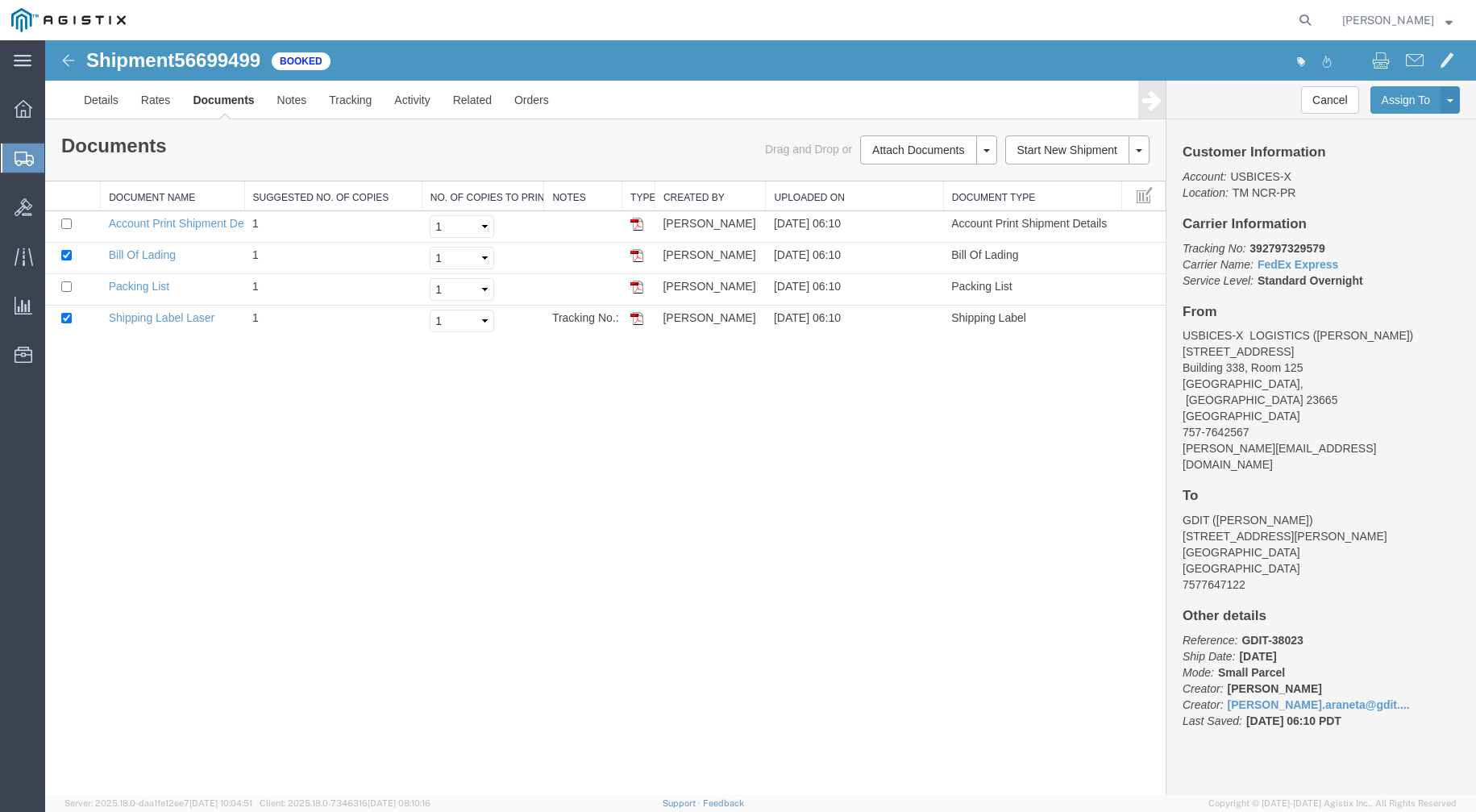
click at [0, 0] on span "Create Shipment" at bounding box center [0, 0] width 0 height 0
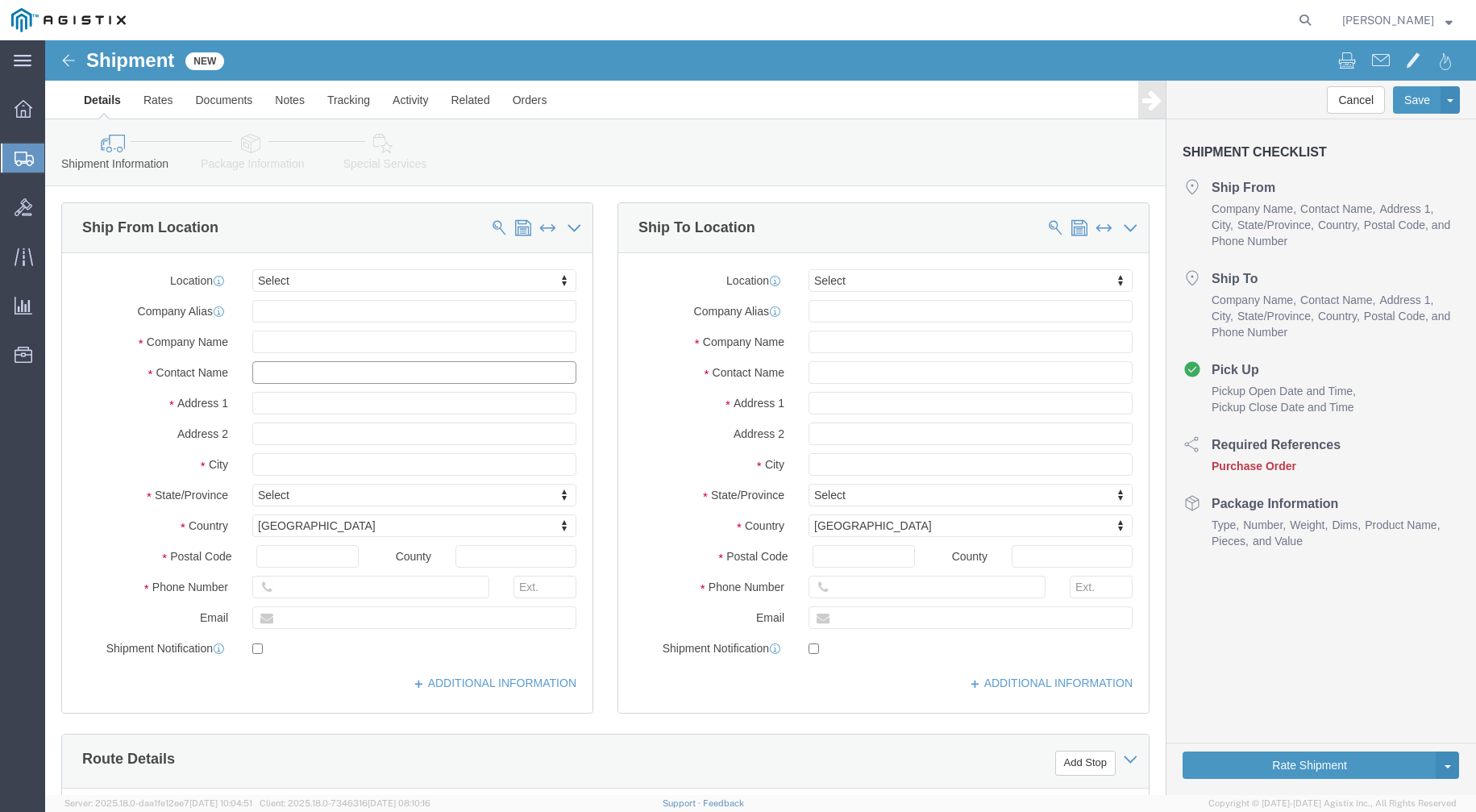
click input "text"
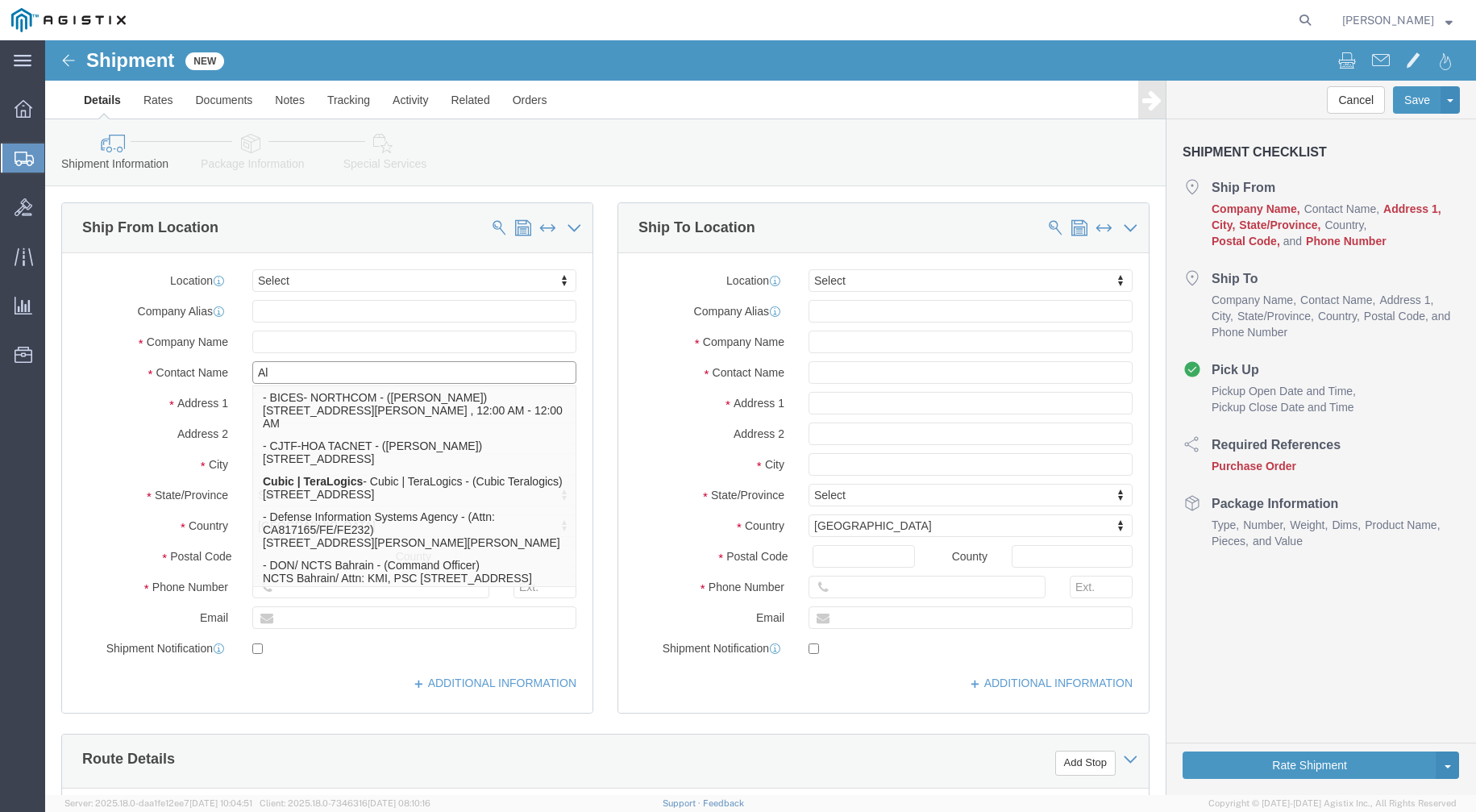
type input "All"
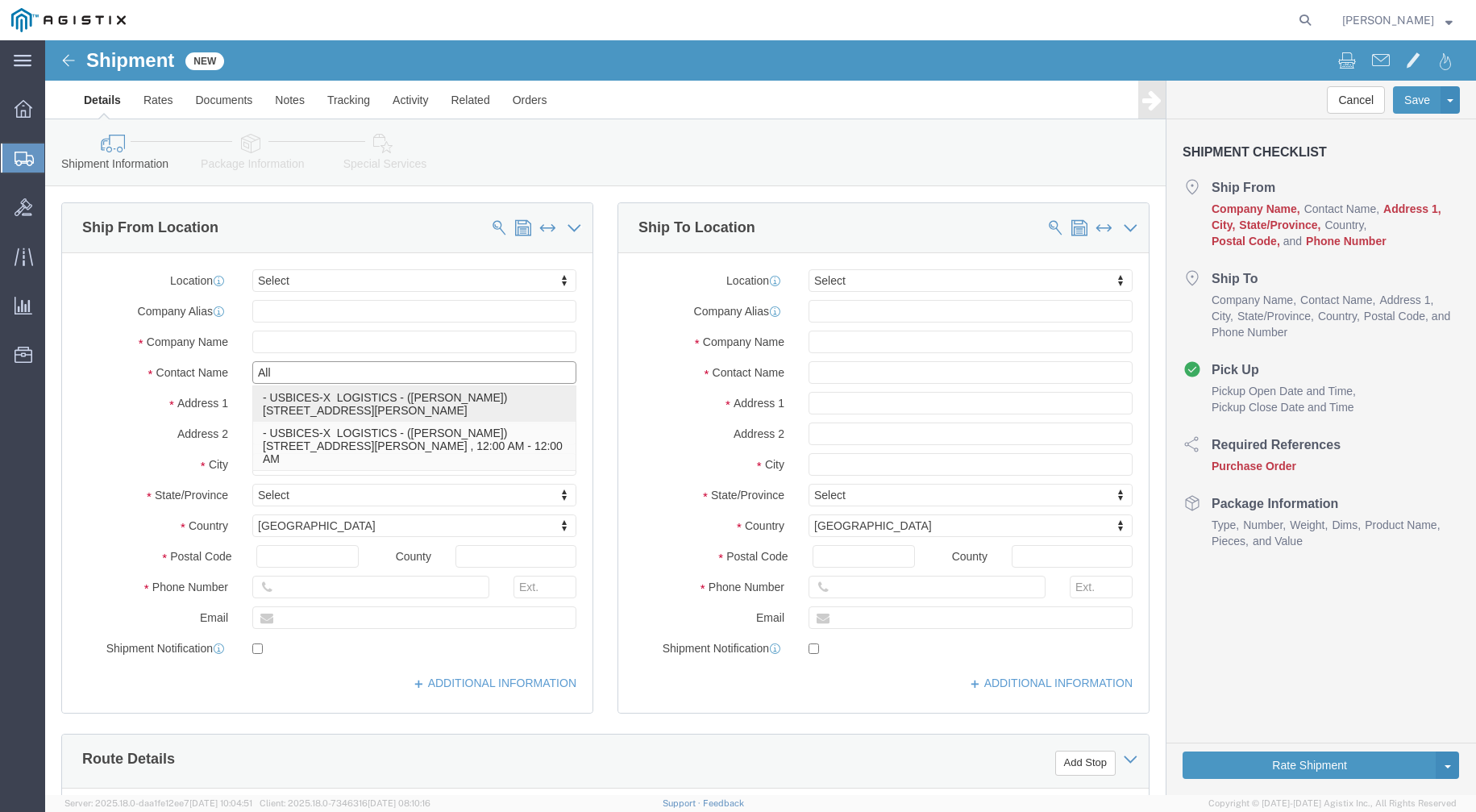
click p "- USBICES-X LOGISTICS - ([PERSON_NAME]) [STREET_ADDRESS], Room 125, [PERSON_NAM…"
select select "VA"
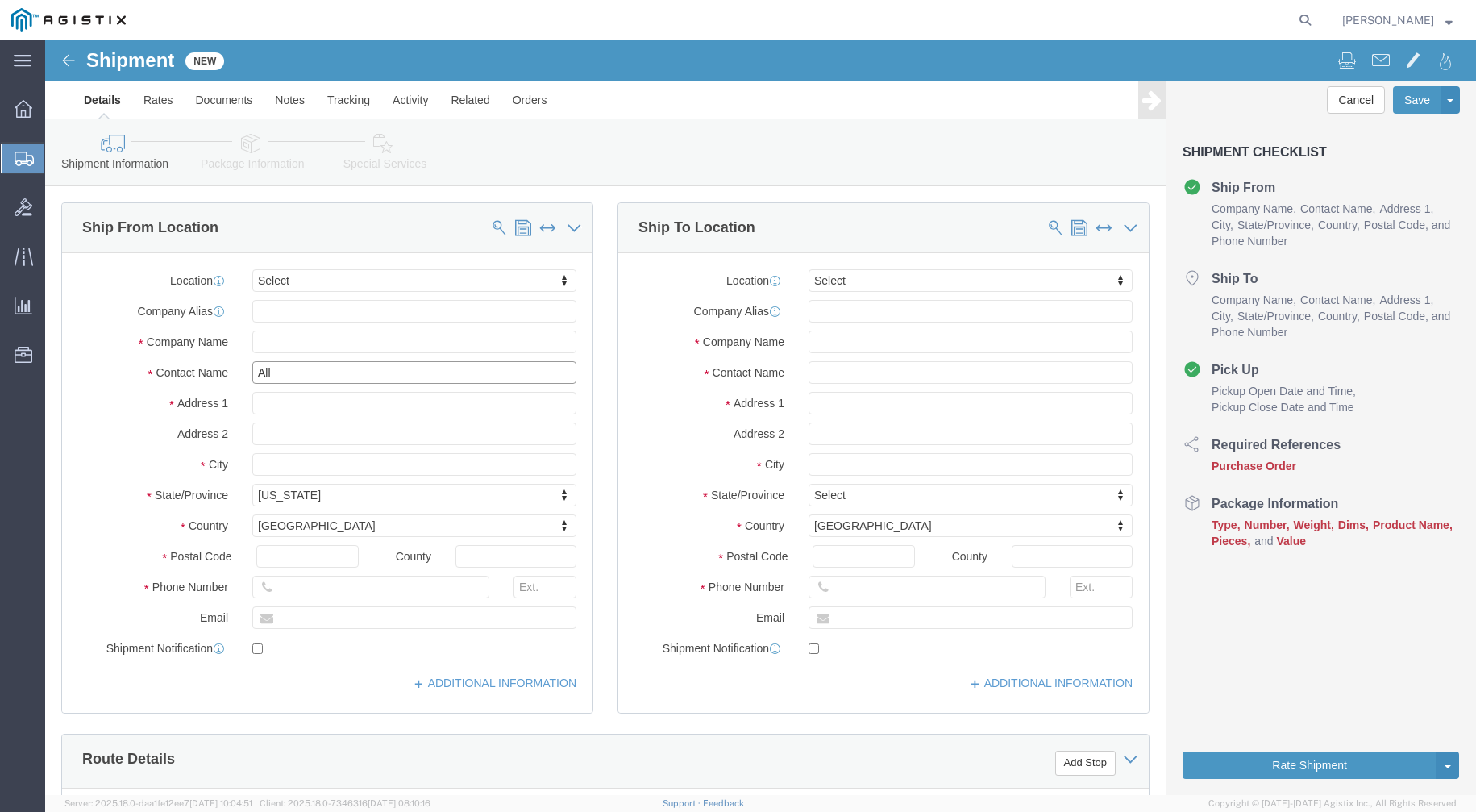
type input "[PERSON_NAME]"
click input "text"
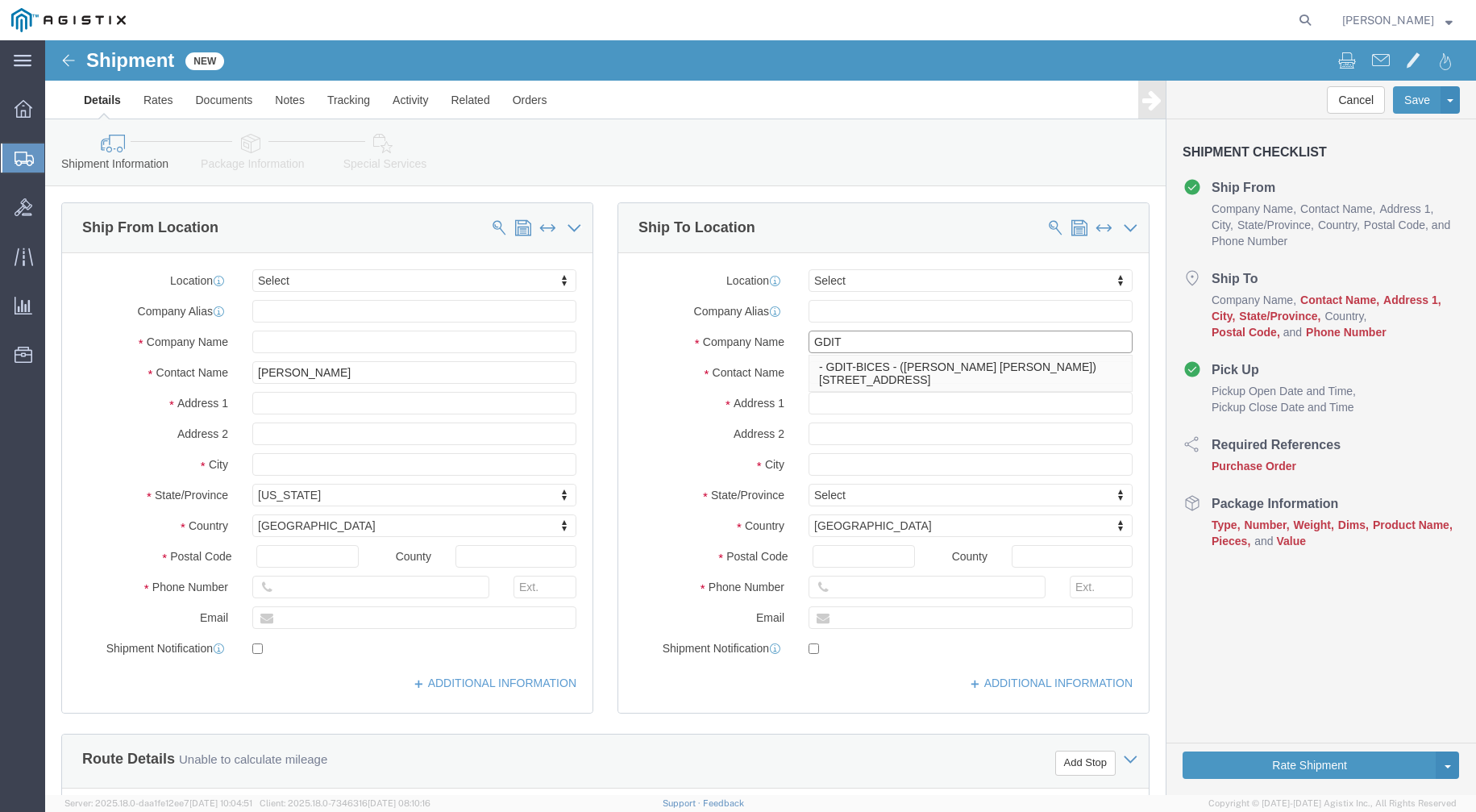
type input "GDIT"
click div "Location Select Select My Profile Location Master Location [GEOGRAPHIC_DATA] TM…"
click input "text"
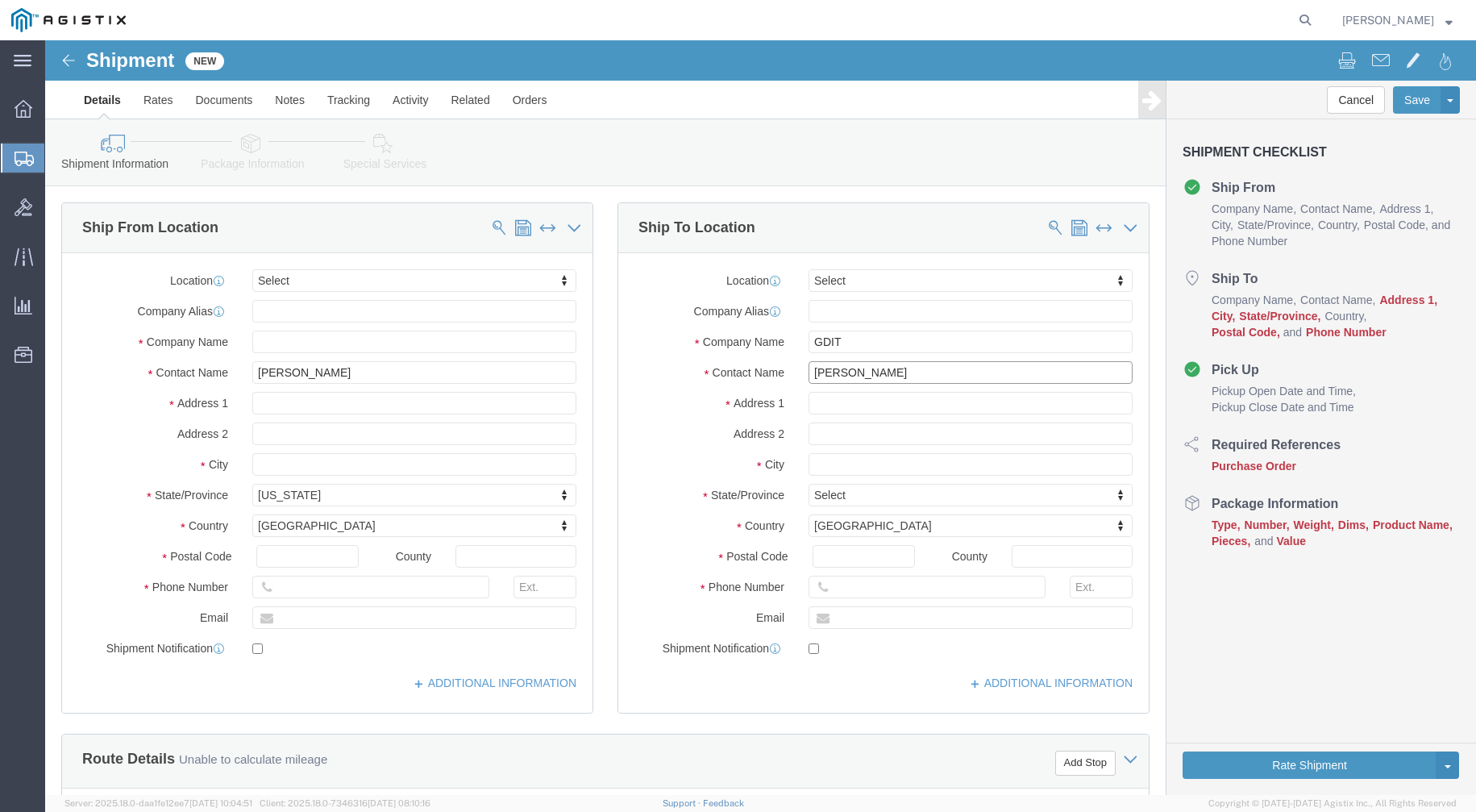
type input "[PERSON_NAME]"
click input "text"
type input "[STREET_ADDRESS]"
click input "text"
type input "#G1086"
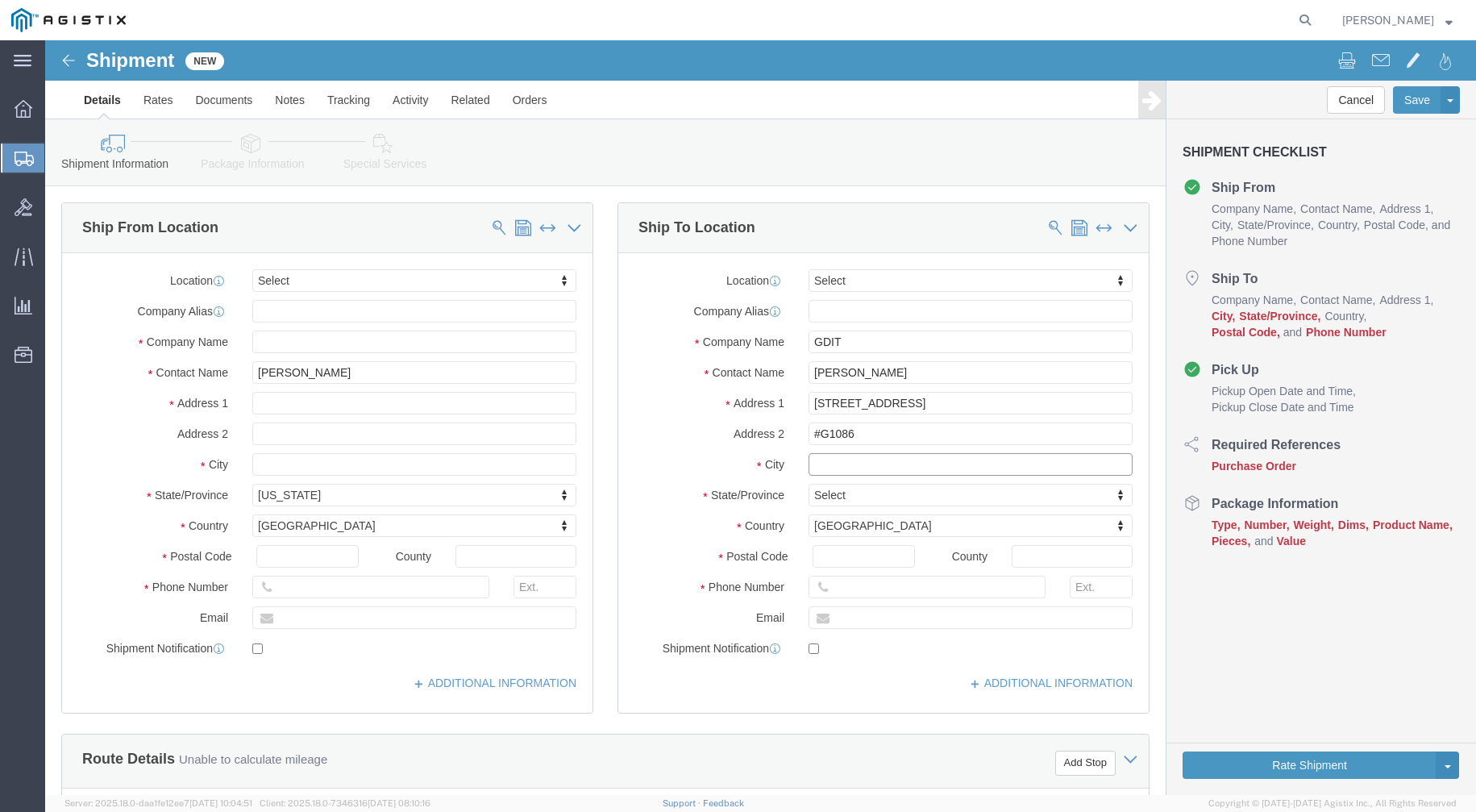
click input "text"
type input "Playa Del Ray"
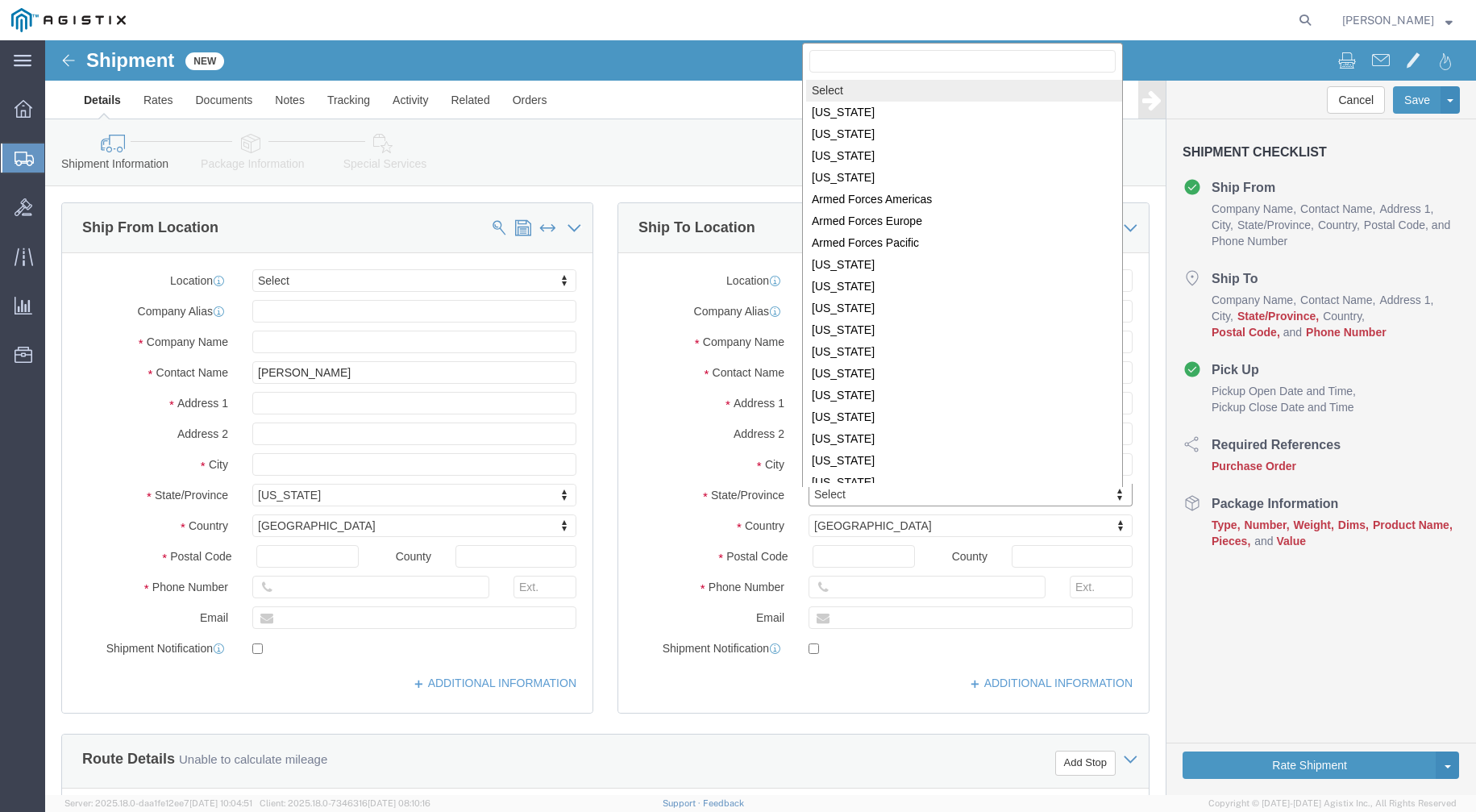
scroll to position [3, 0]
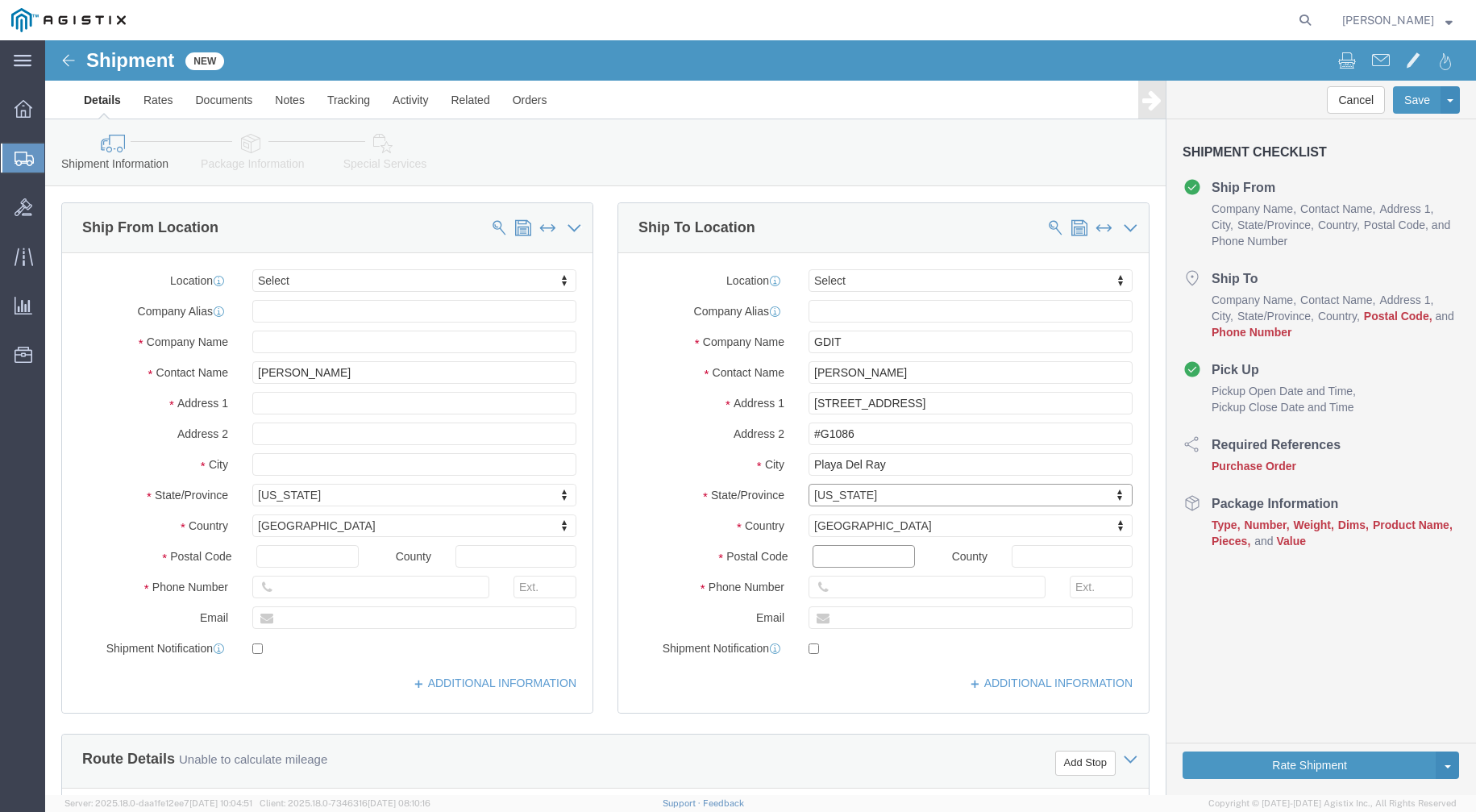
click input "Postal Code"
type input "90293"
click input "text"
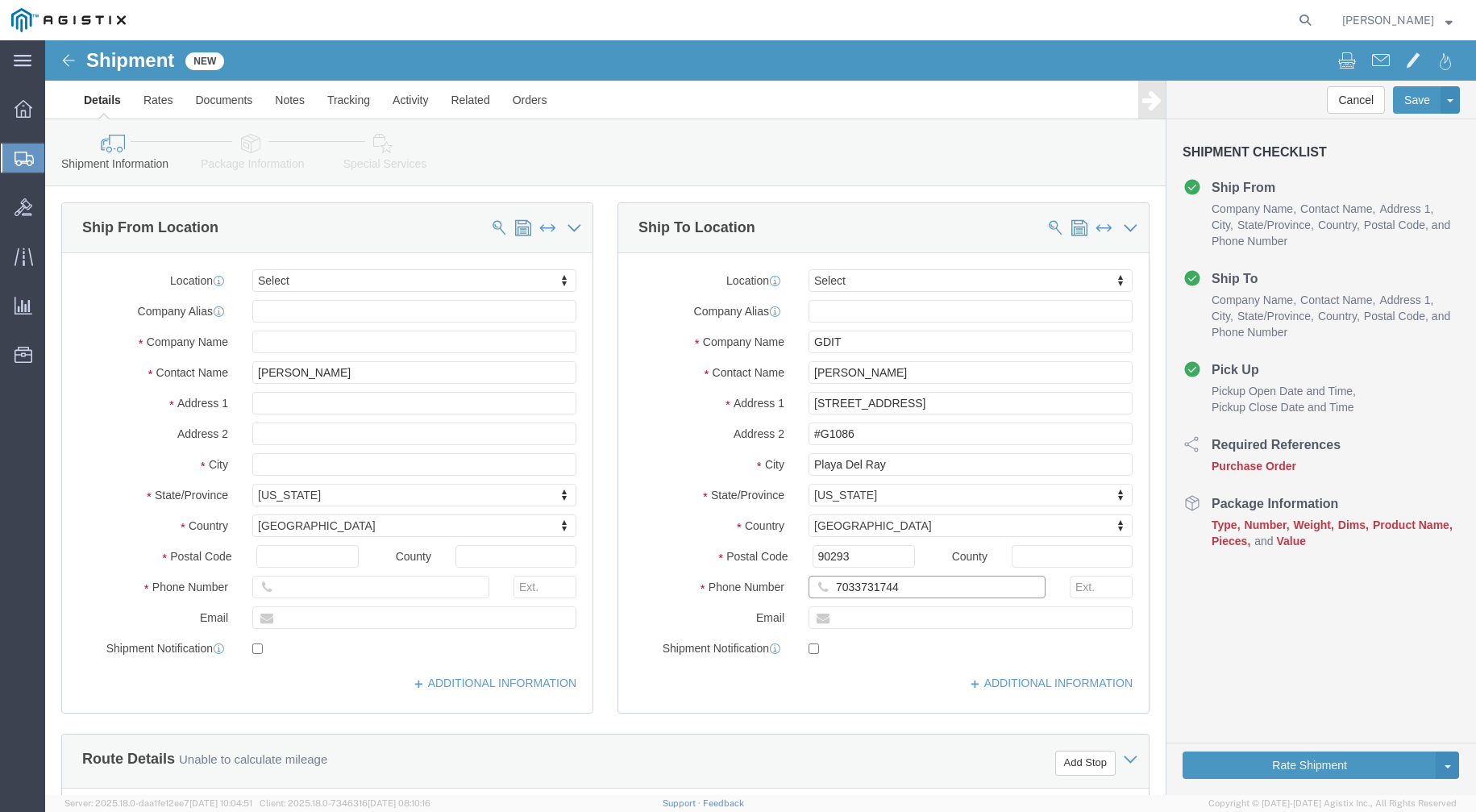
type input "7033731744"
click div "Location Select Select My Profile Location Master Location [GEOGRAPHIC_DATA] TM…"
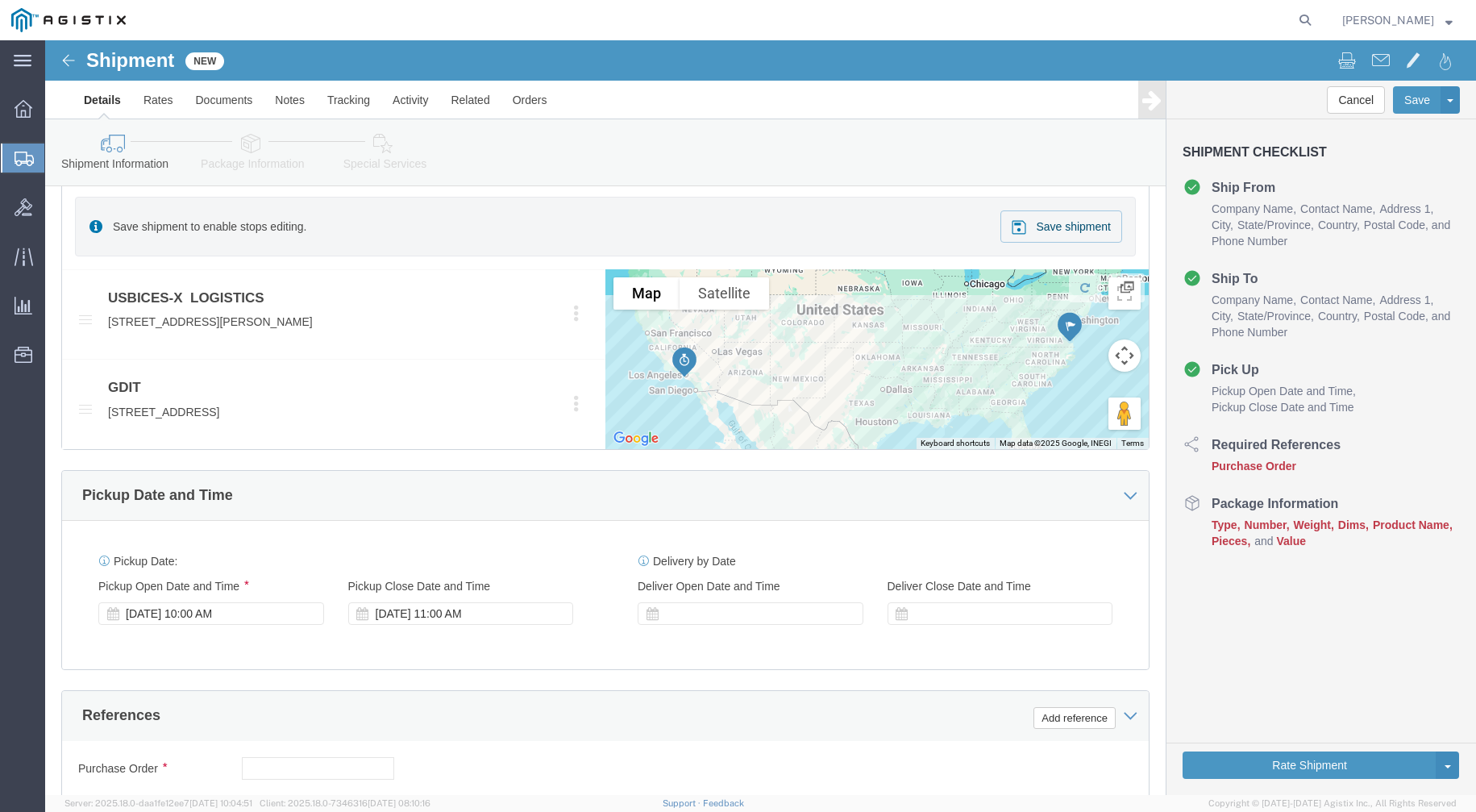
scroll to position [740, 0]
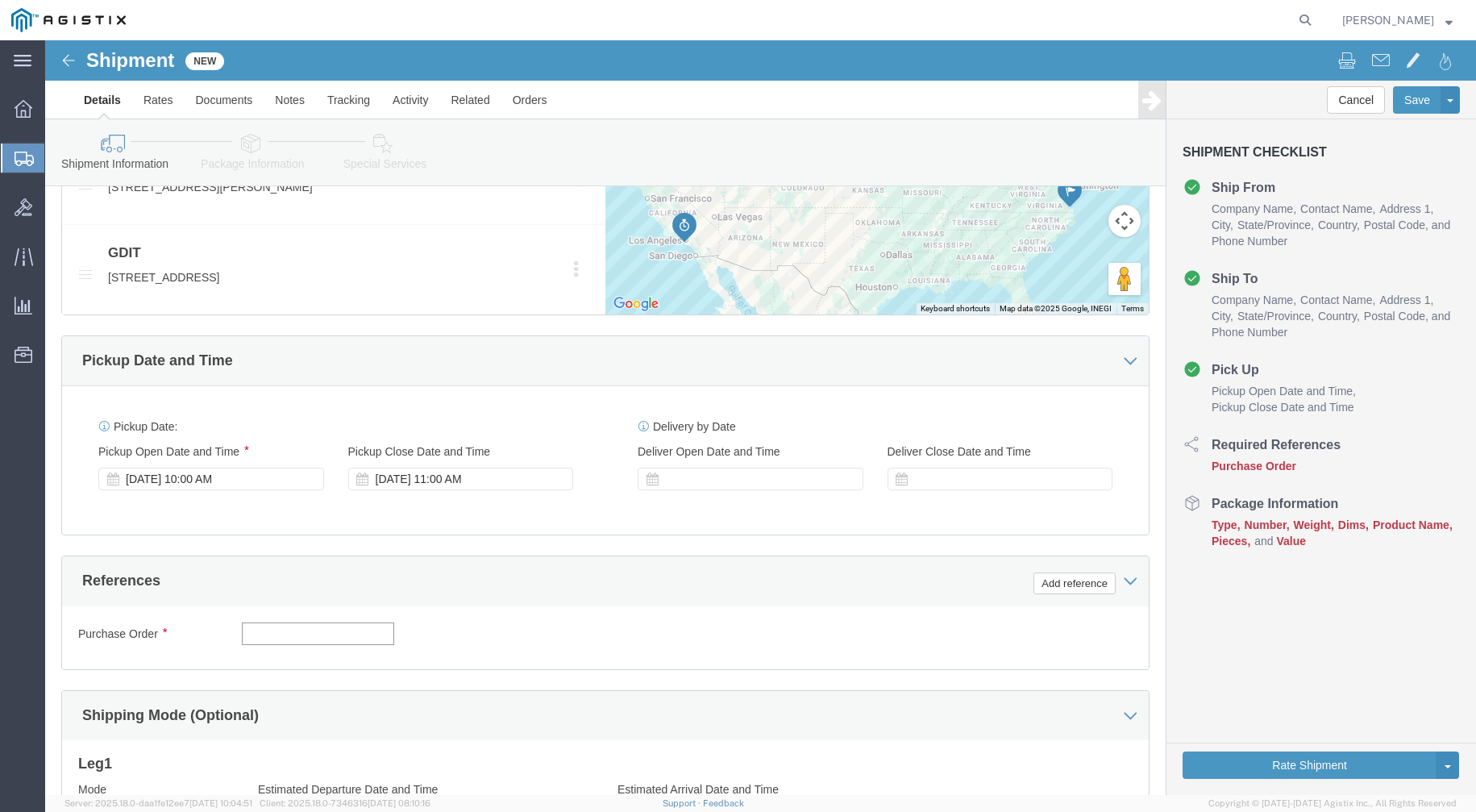
click input "text"
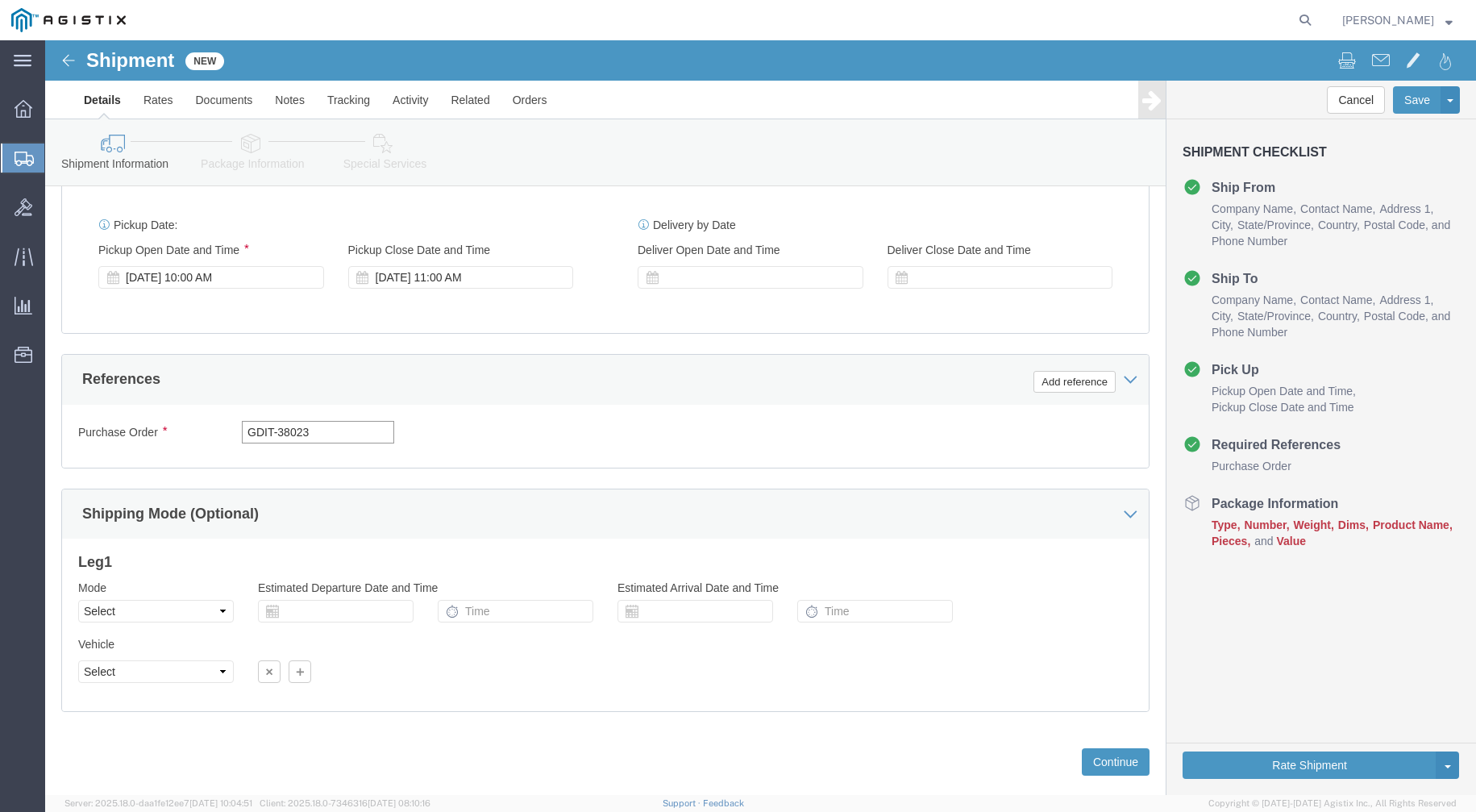
scroll to position [987, 0]
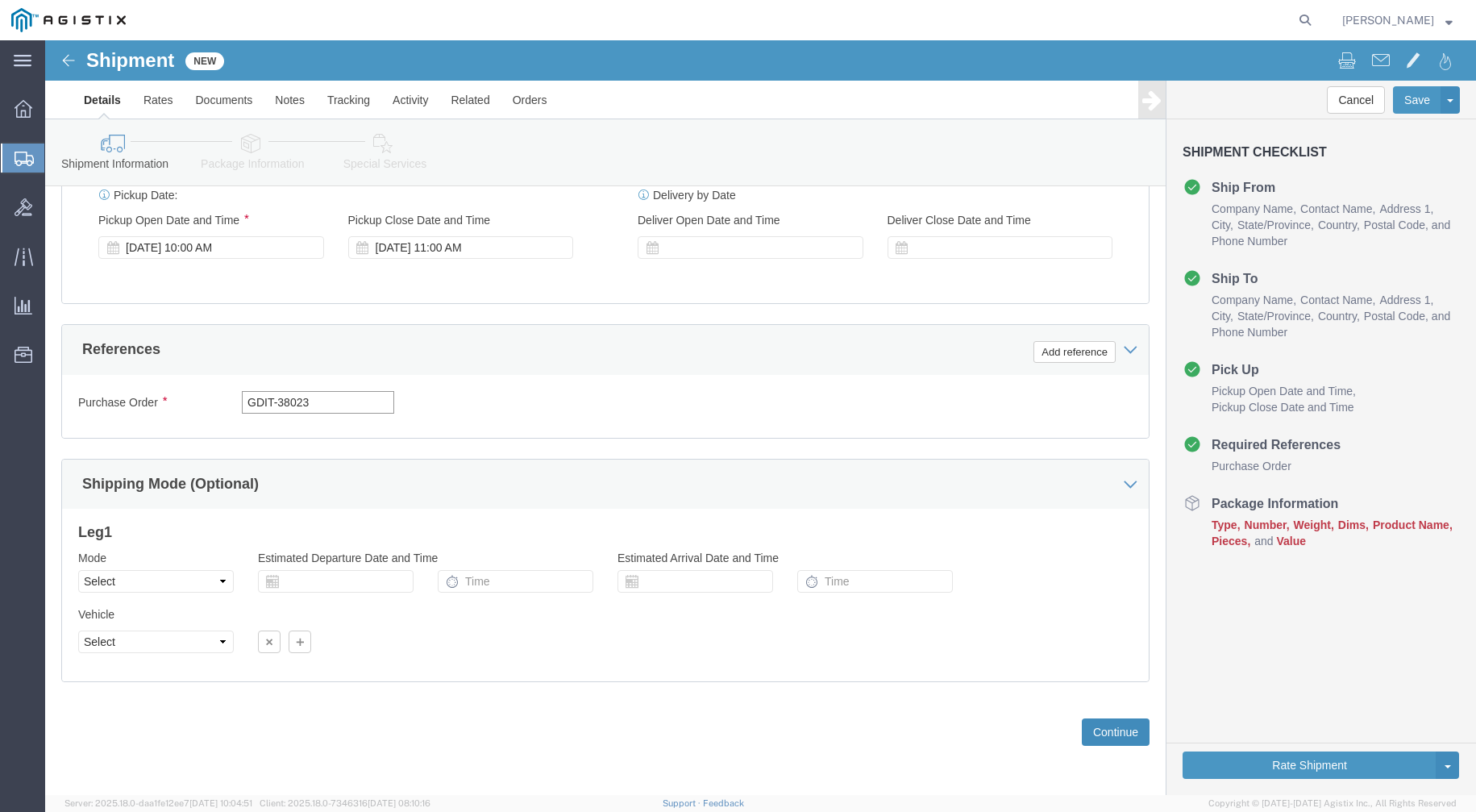
type input "GDIT-38023"
click button "Continue"
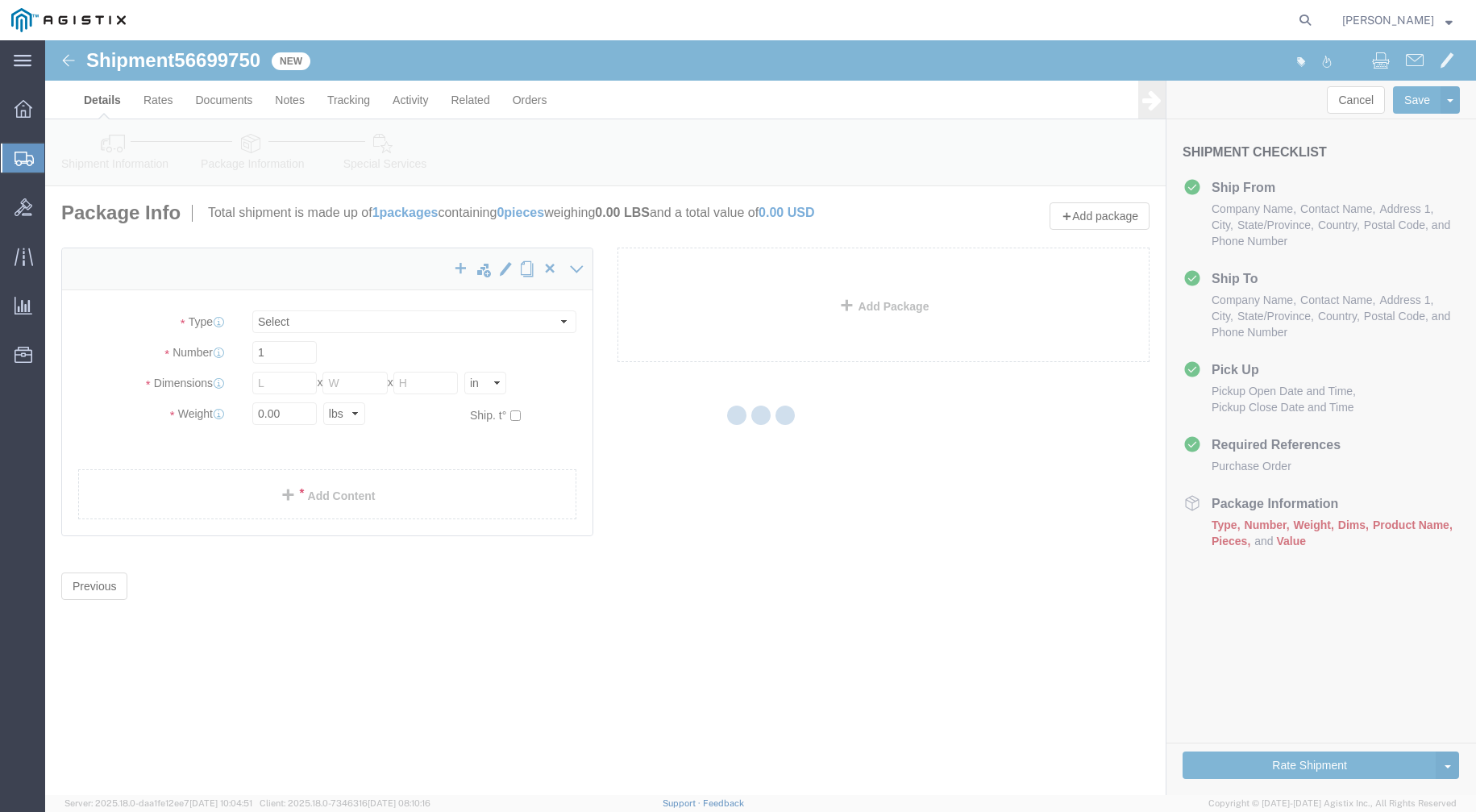
select select "CBOX"
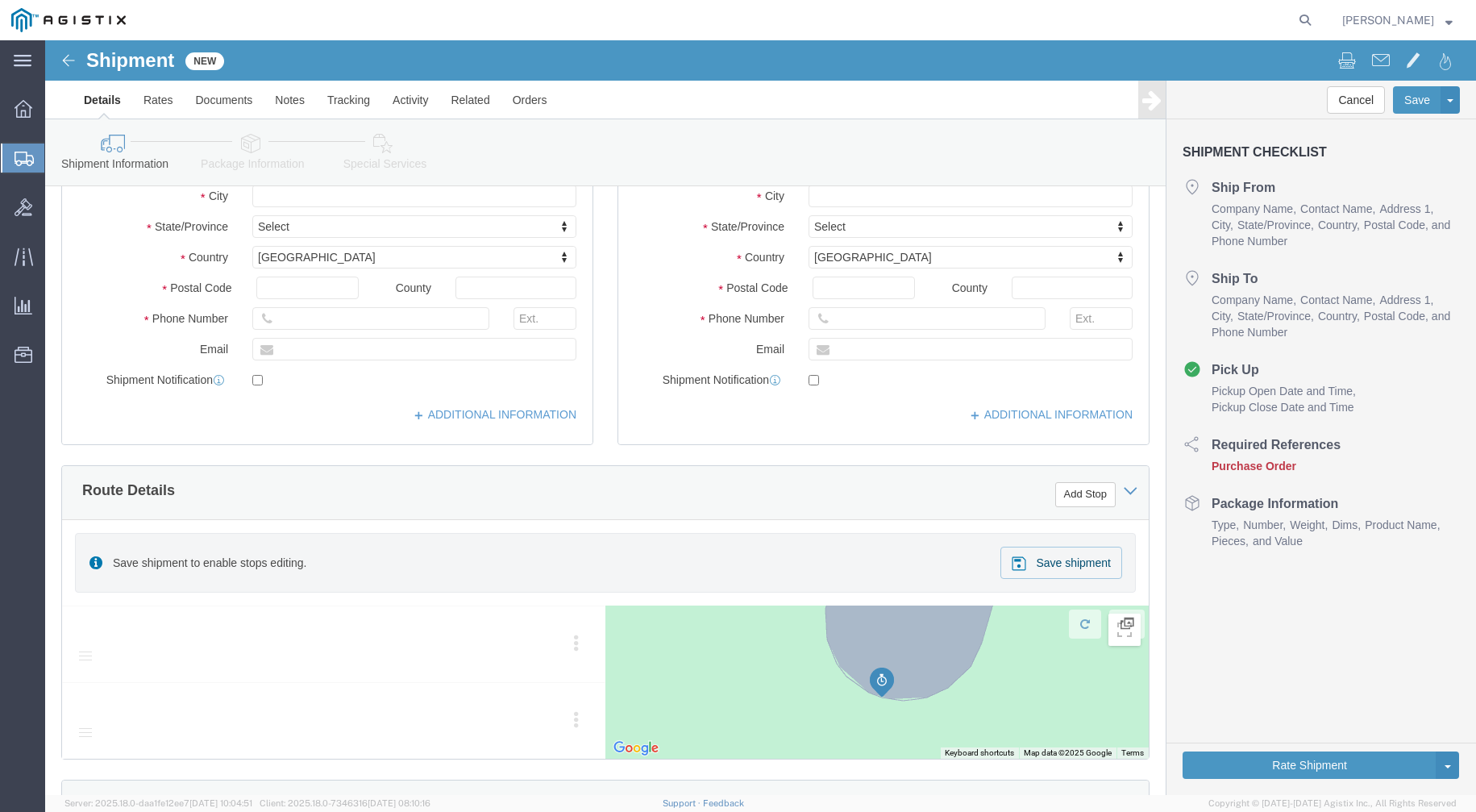
scroll to position [470, 0]
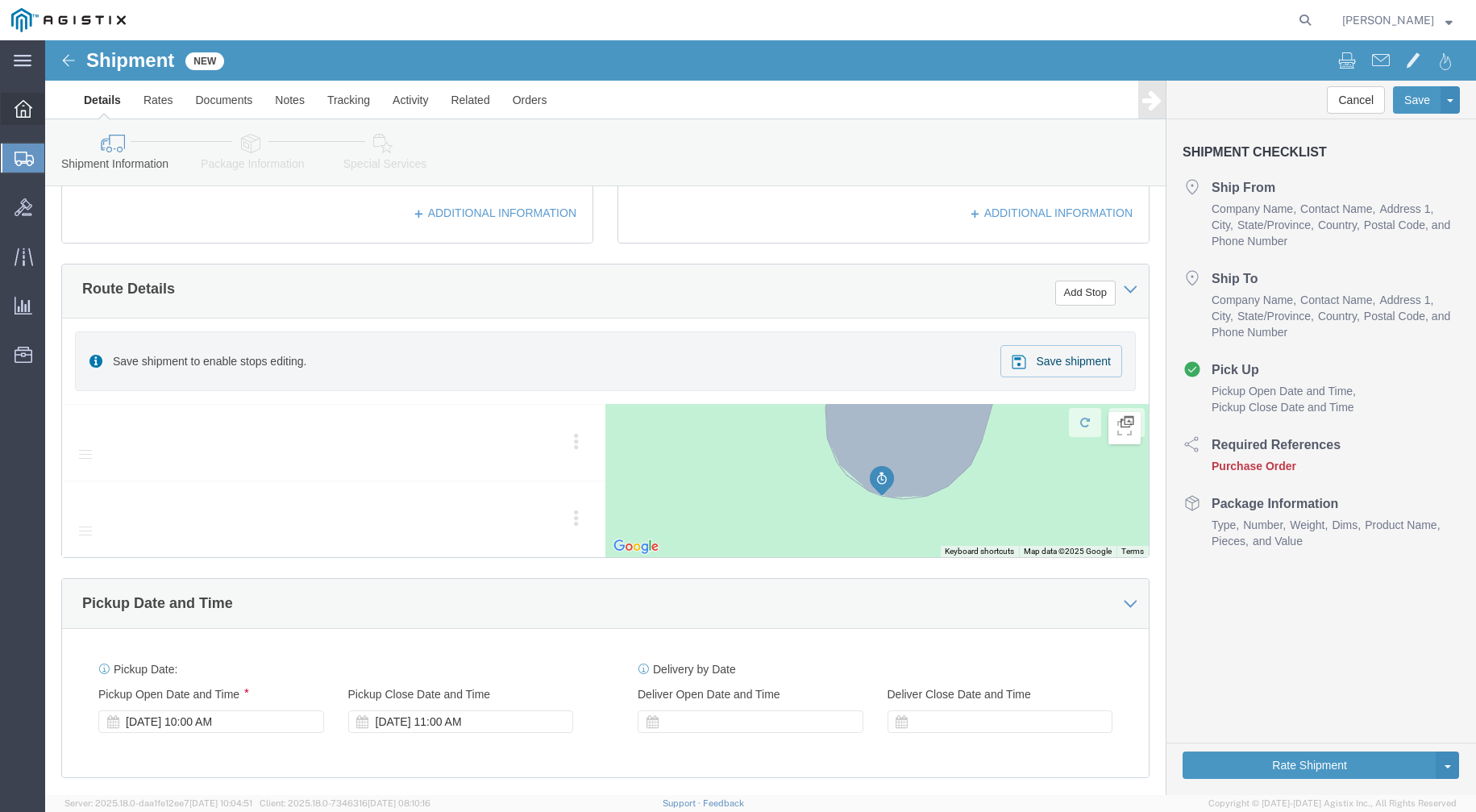
click at [23, 111] on icon at bounding box center [23, 109] width 18 height 18
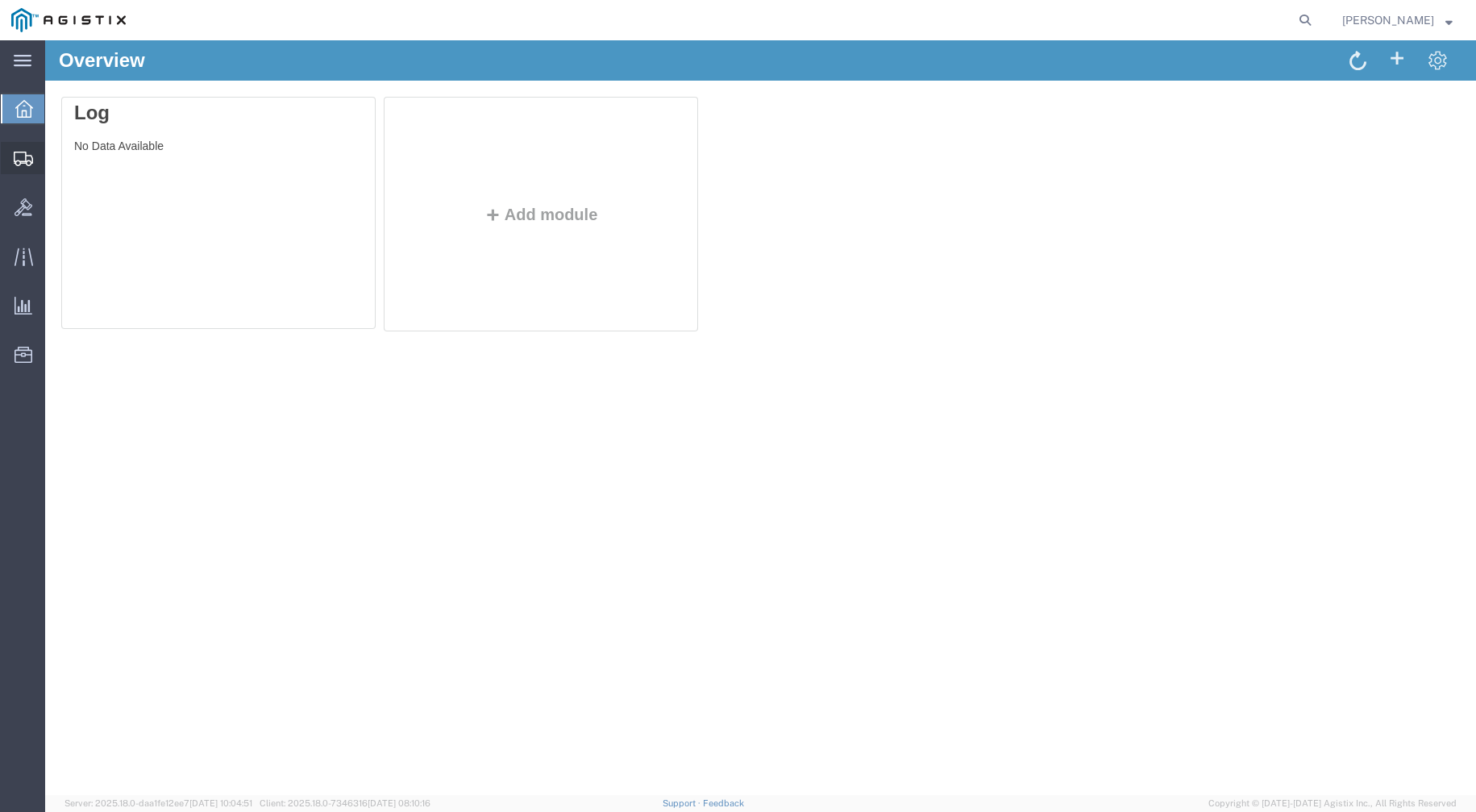
click at [55, 158] on span "Shipments" at bounding box center [49, 158] width 11 height 32
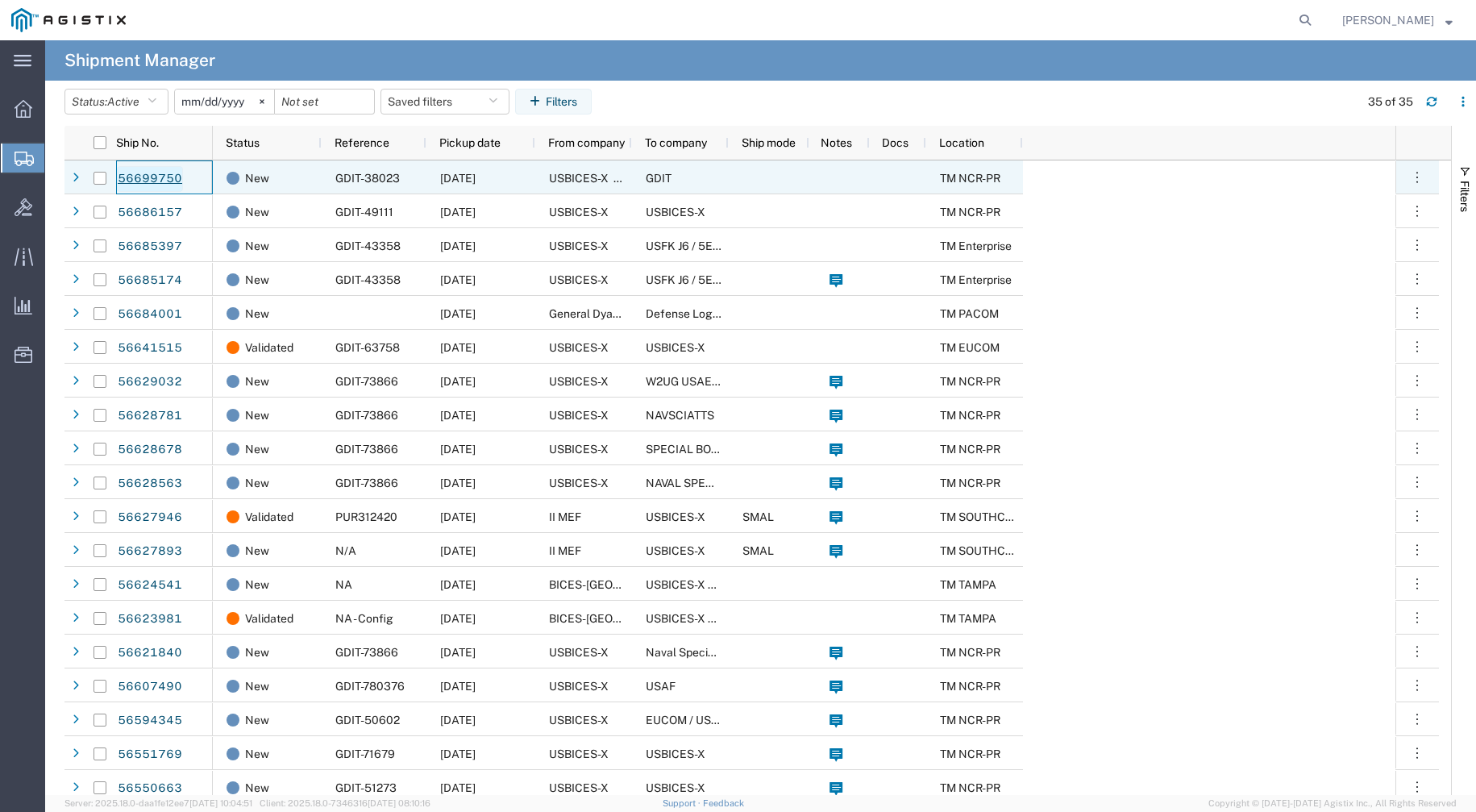
click at [162, 179] on link "56699750" at bounding box center [150, 179] width 66 height 26
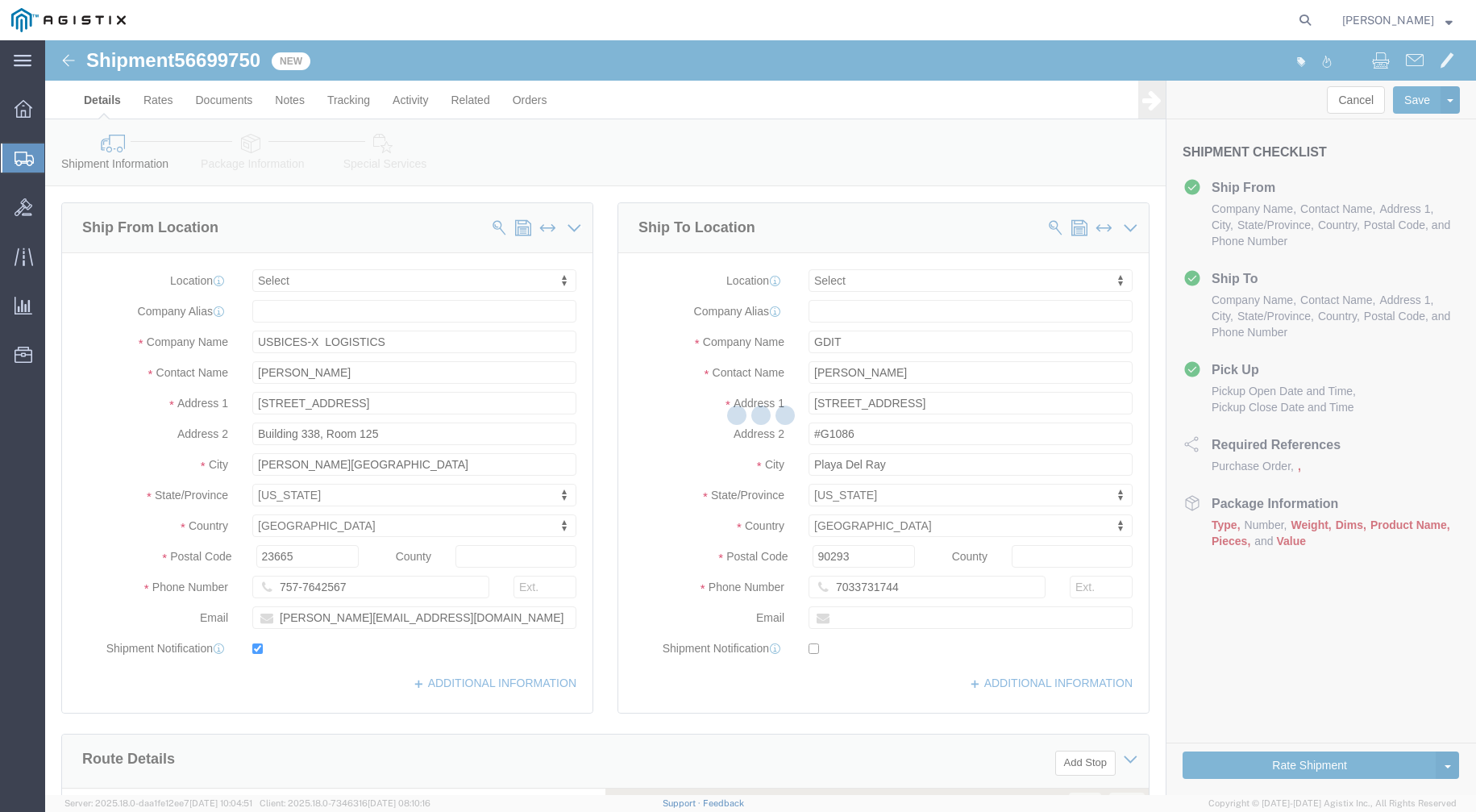
select select
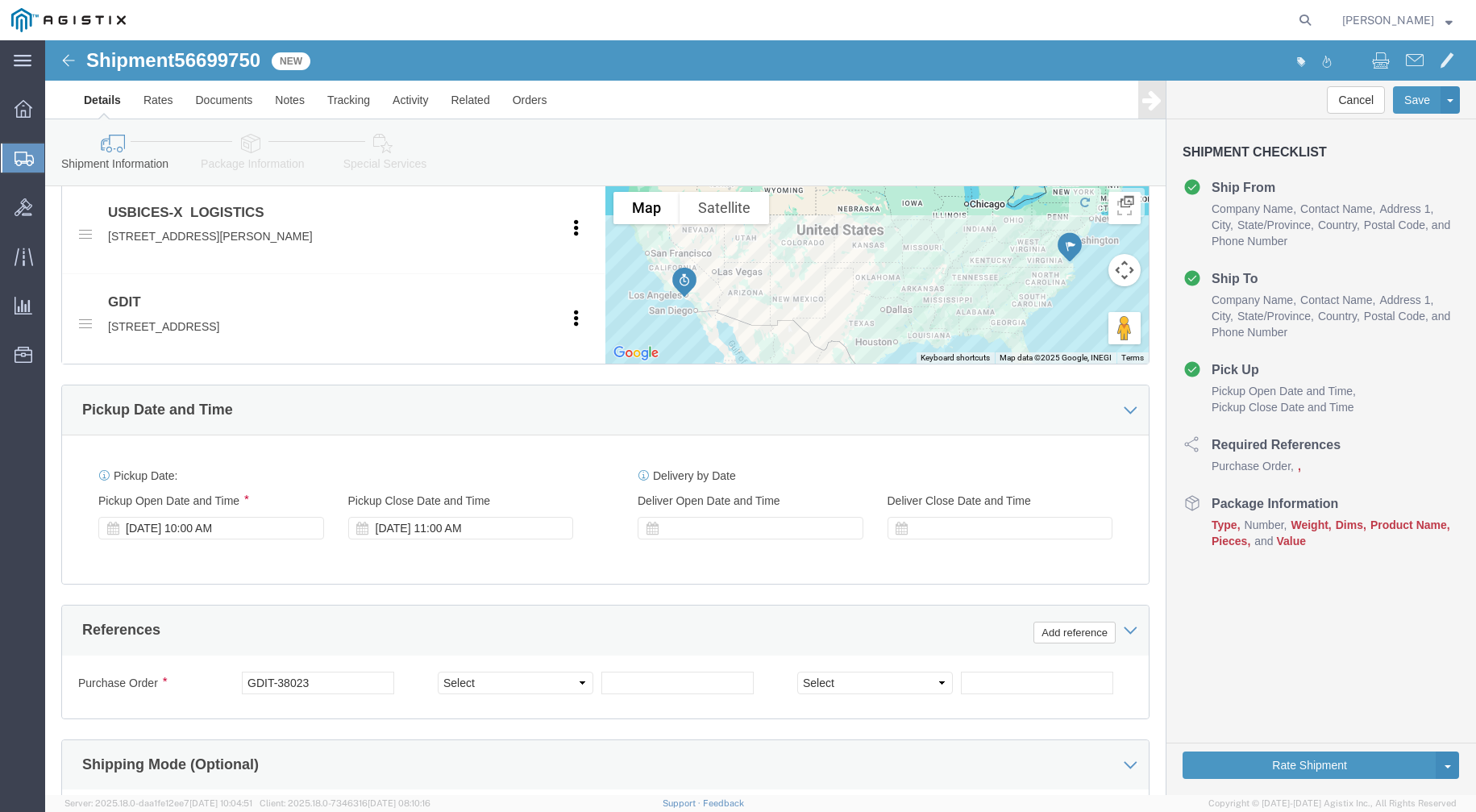
scroll to position [672, 0]
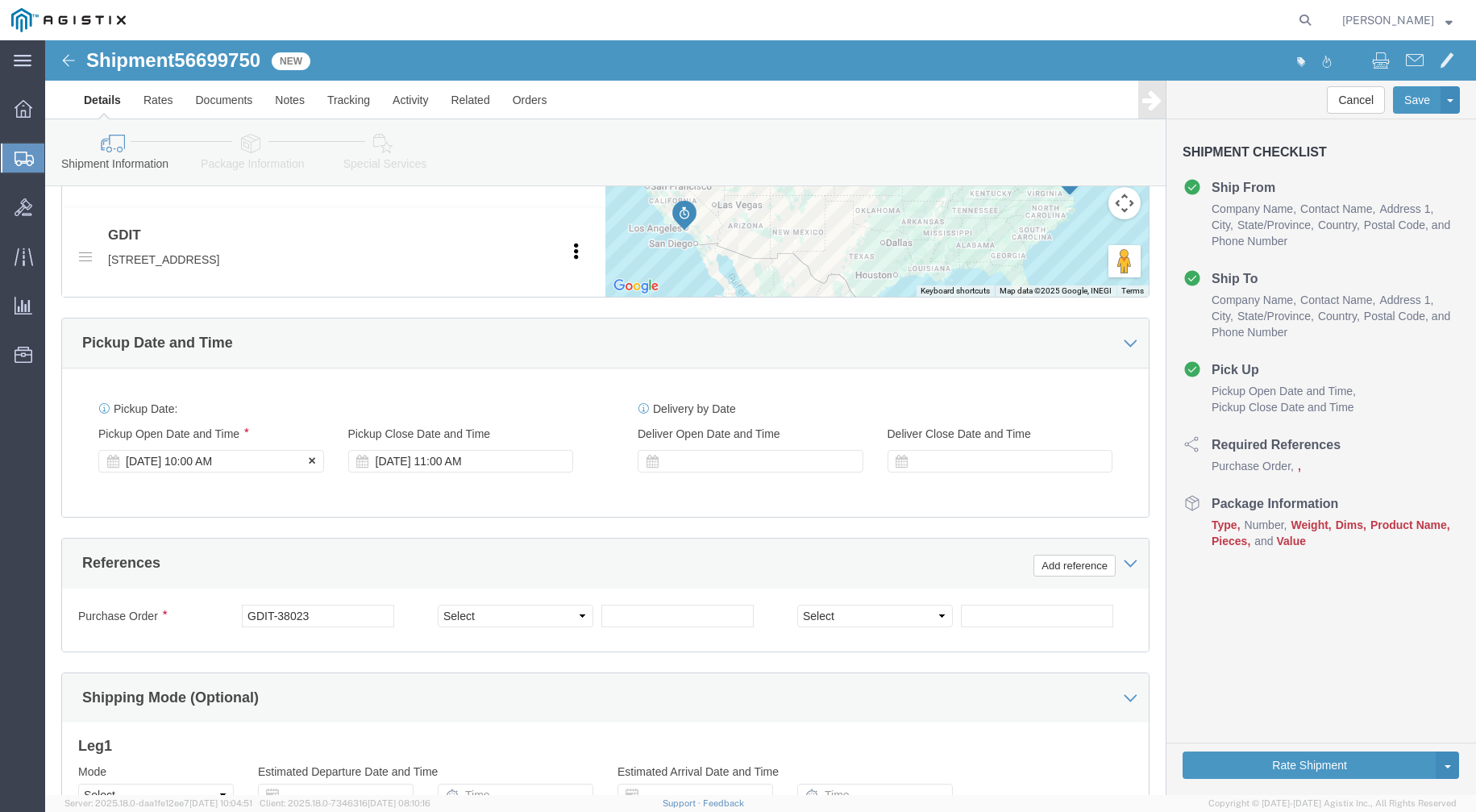
click div "[DATE] 10:00 AM"
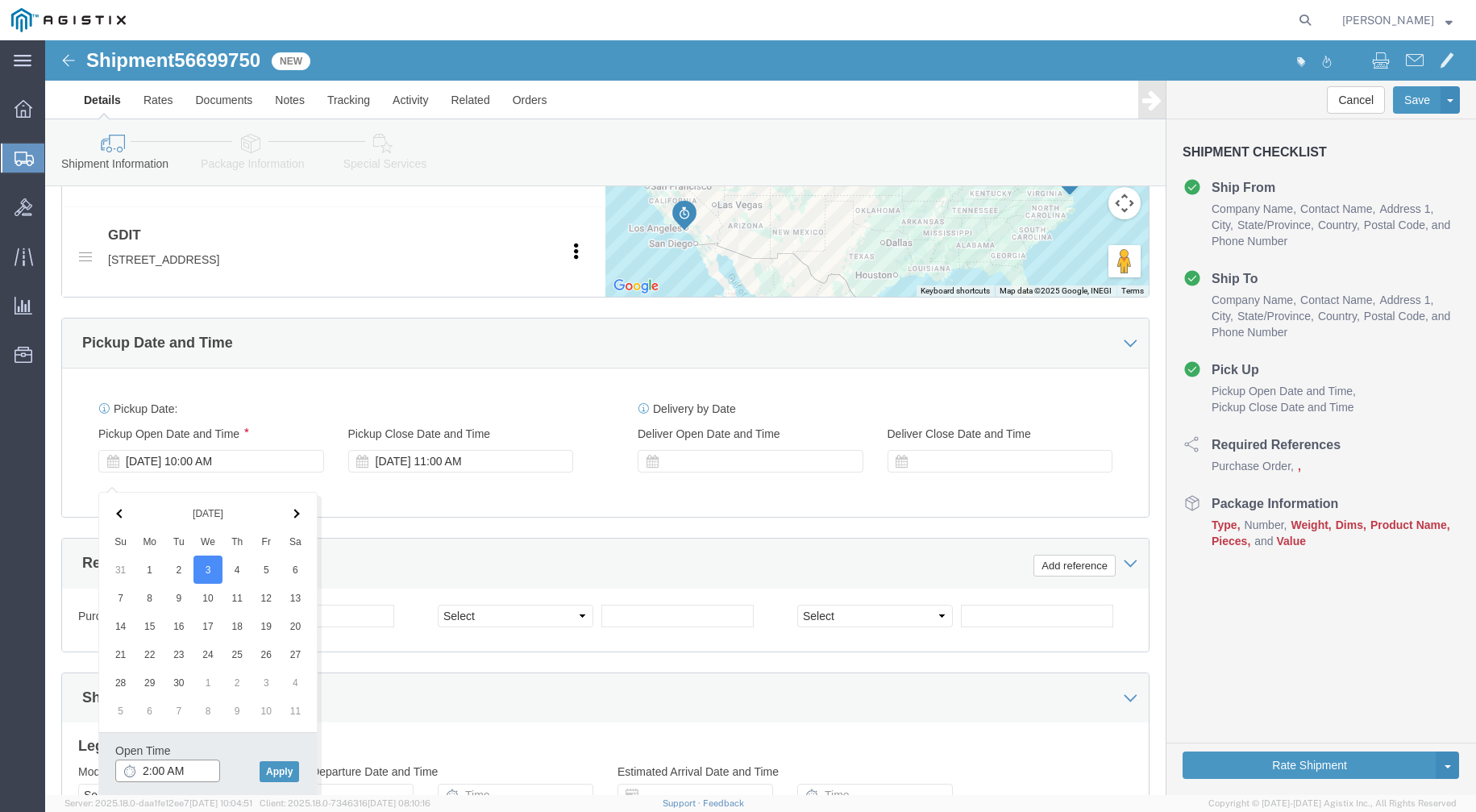
click input "2:00 AM"
type input "2:00 PM"
click button "Apply"
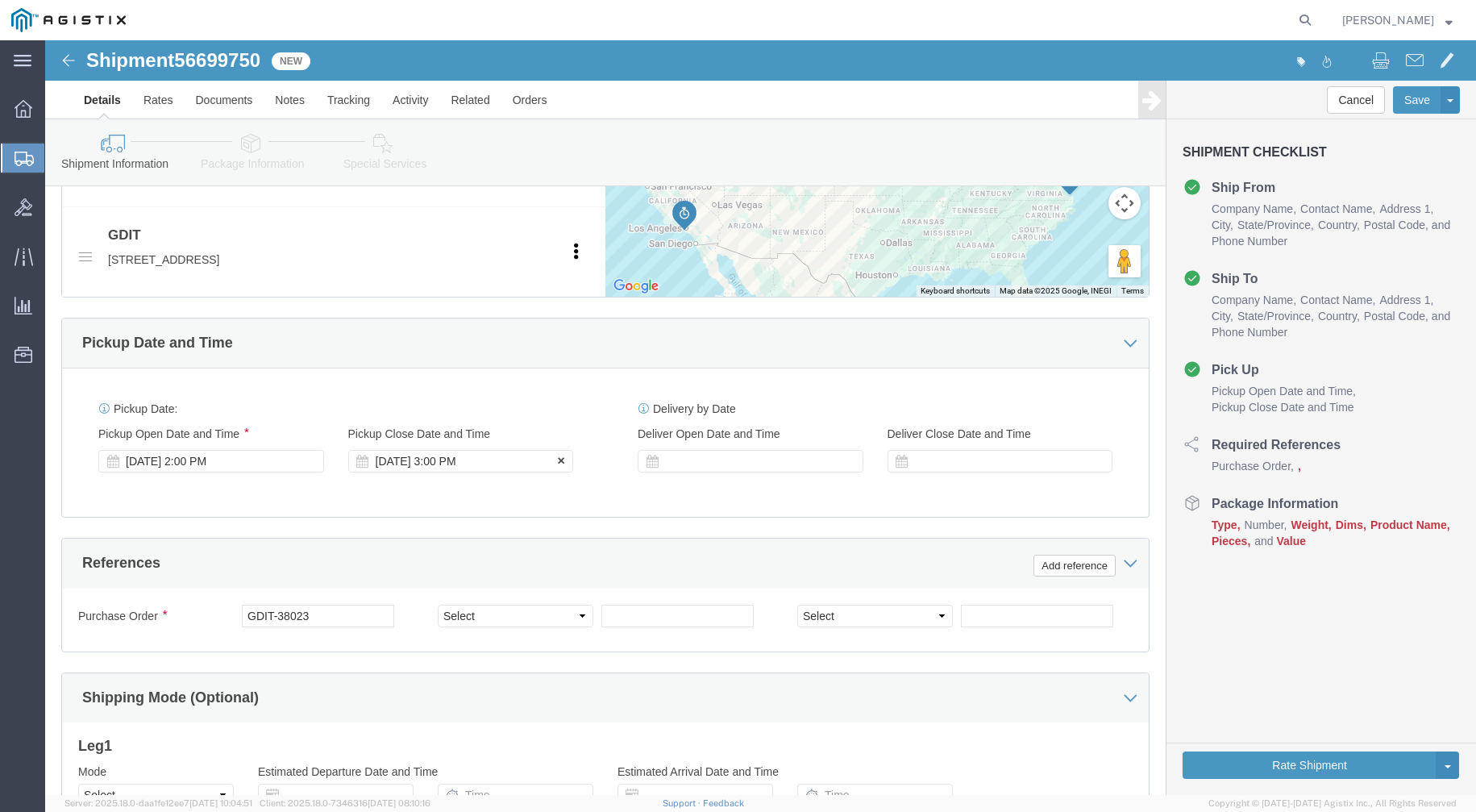
click div "[DATE] 3:00 PM"
type input "4:00 PM"
click button "Apply"
click div
click input "5:00 PM"
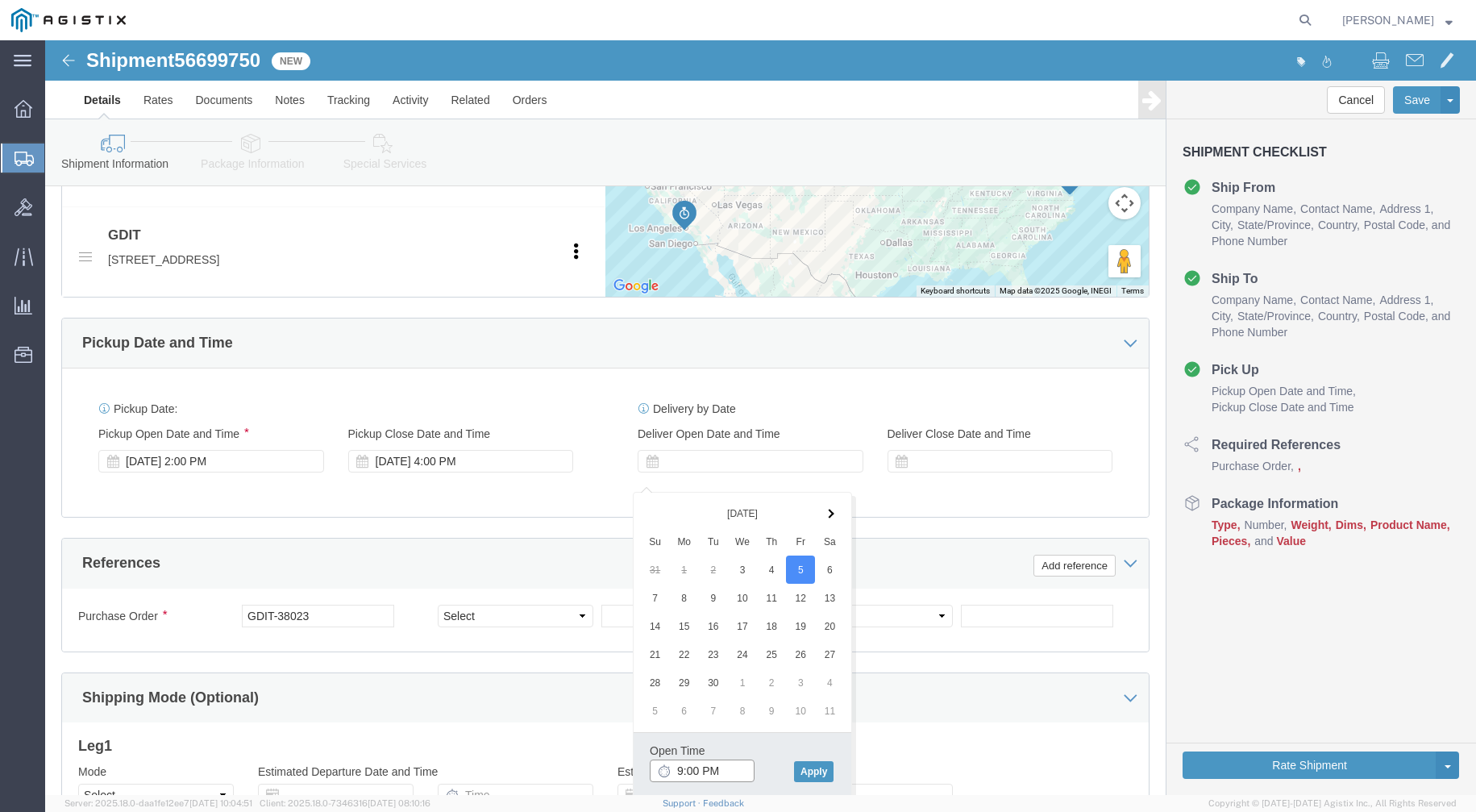
click input "9:00 PM"
type input "9:00 AM"
click button "Apply"
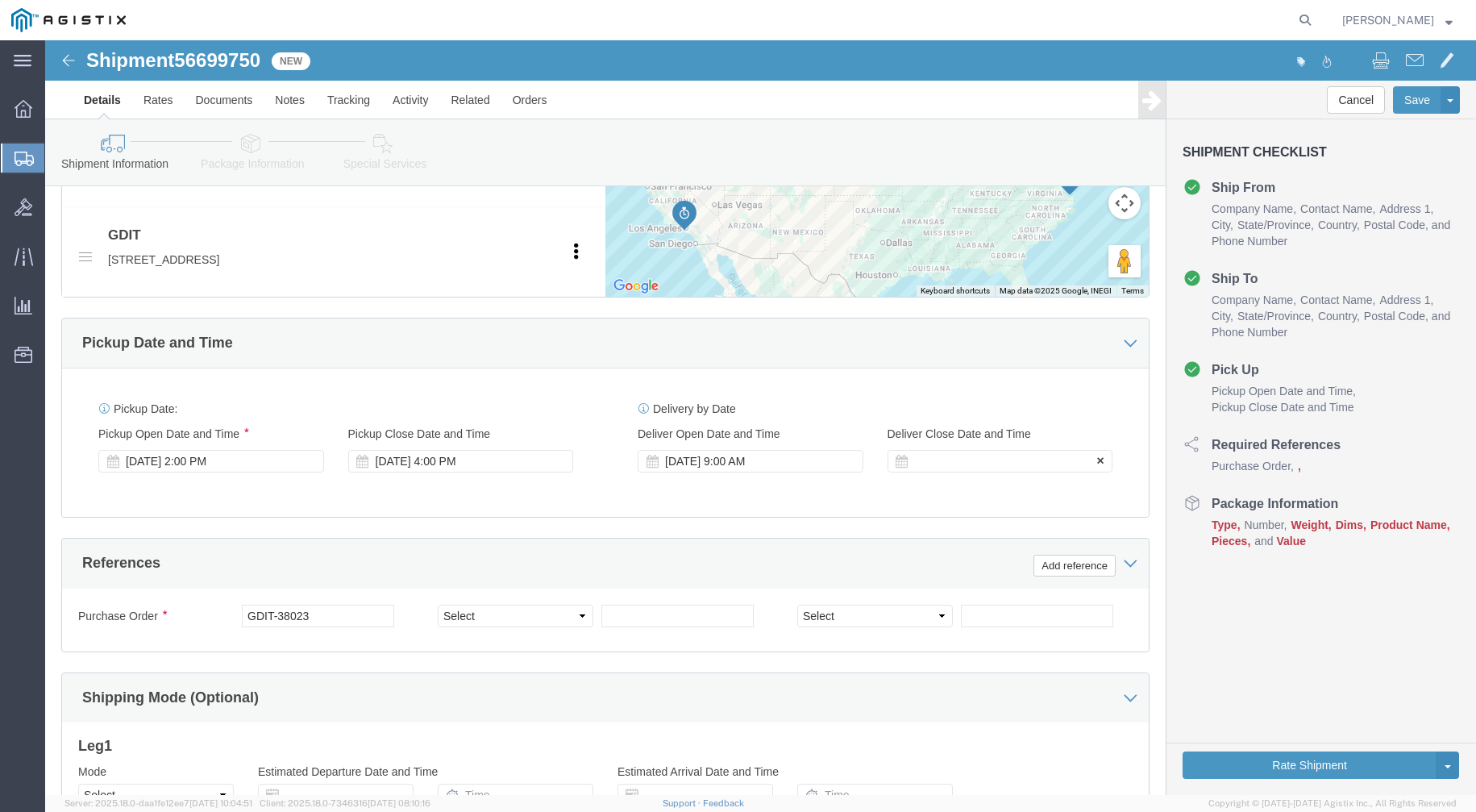
click div
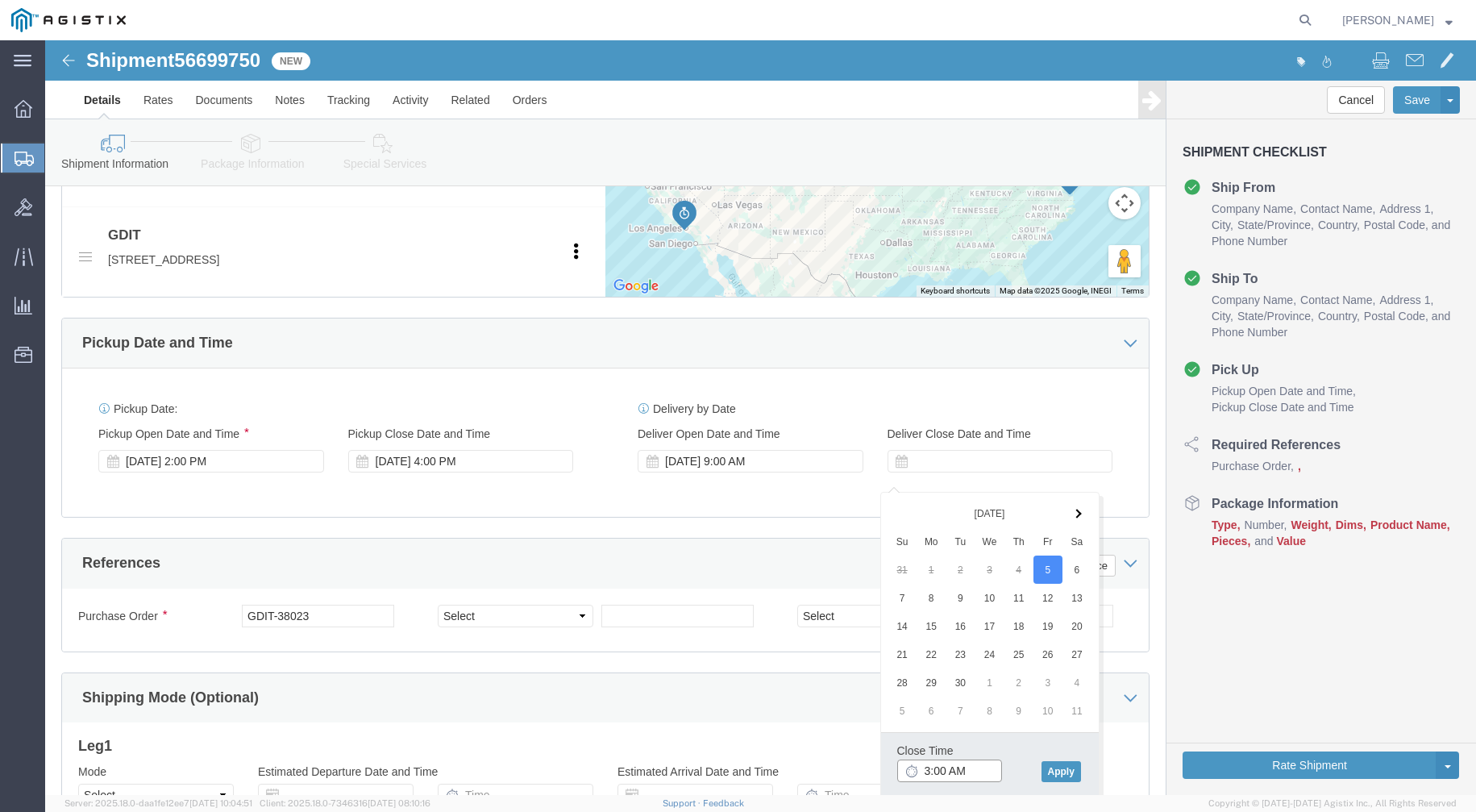
click input "3:00 AM"
type input "3:00 PM"
click button "Apply"
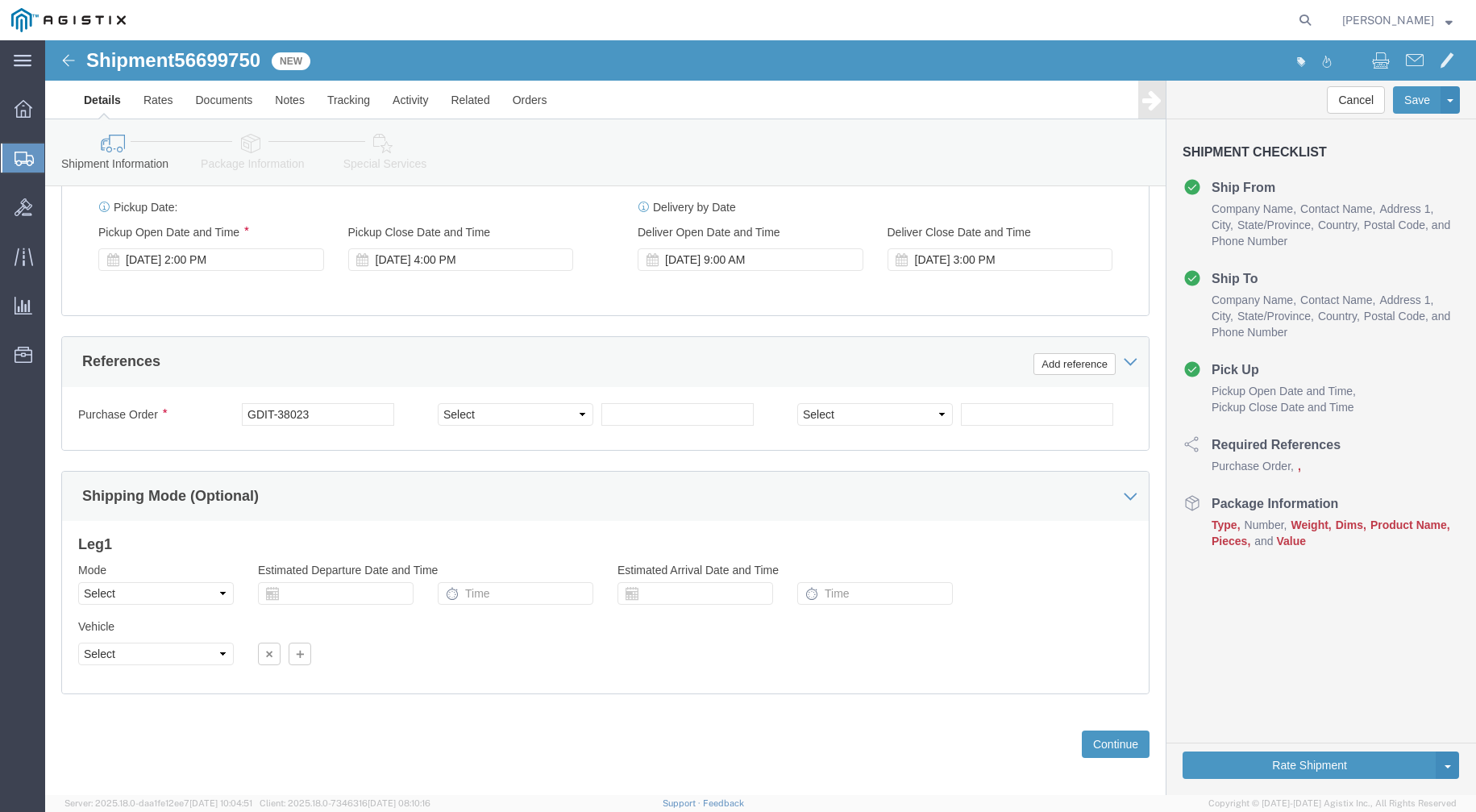
scroll to position [901, 0]
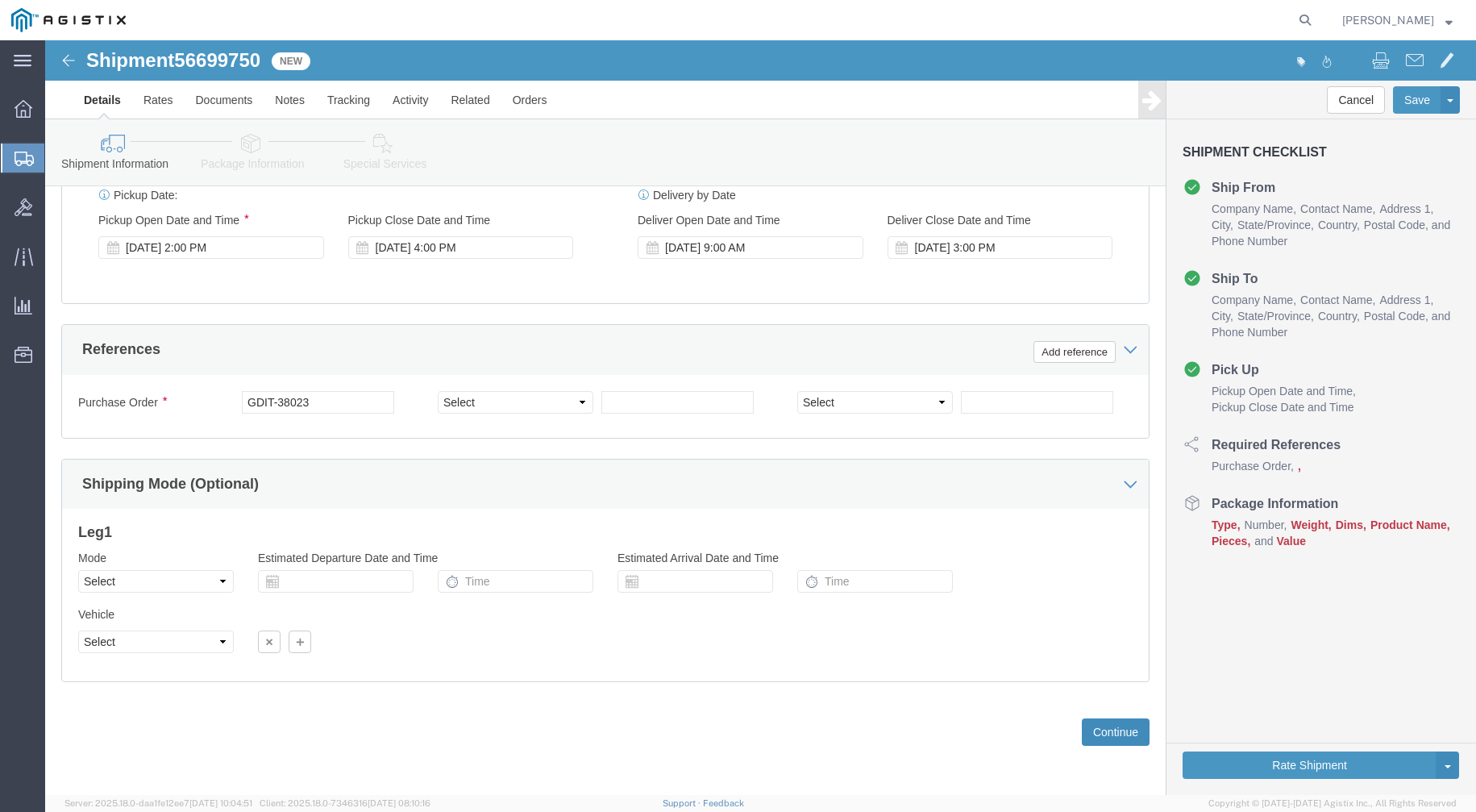
click button "Continue"
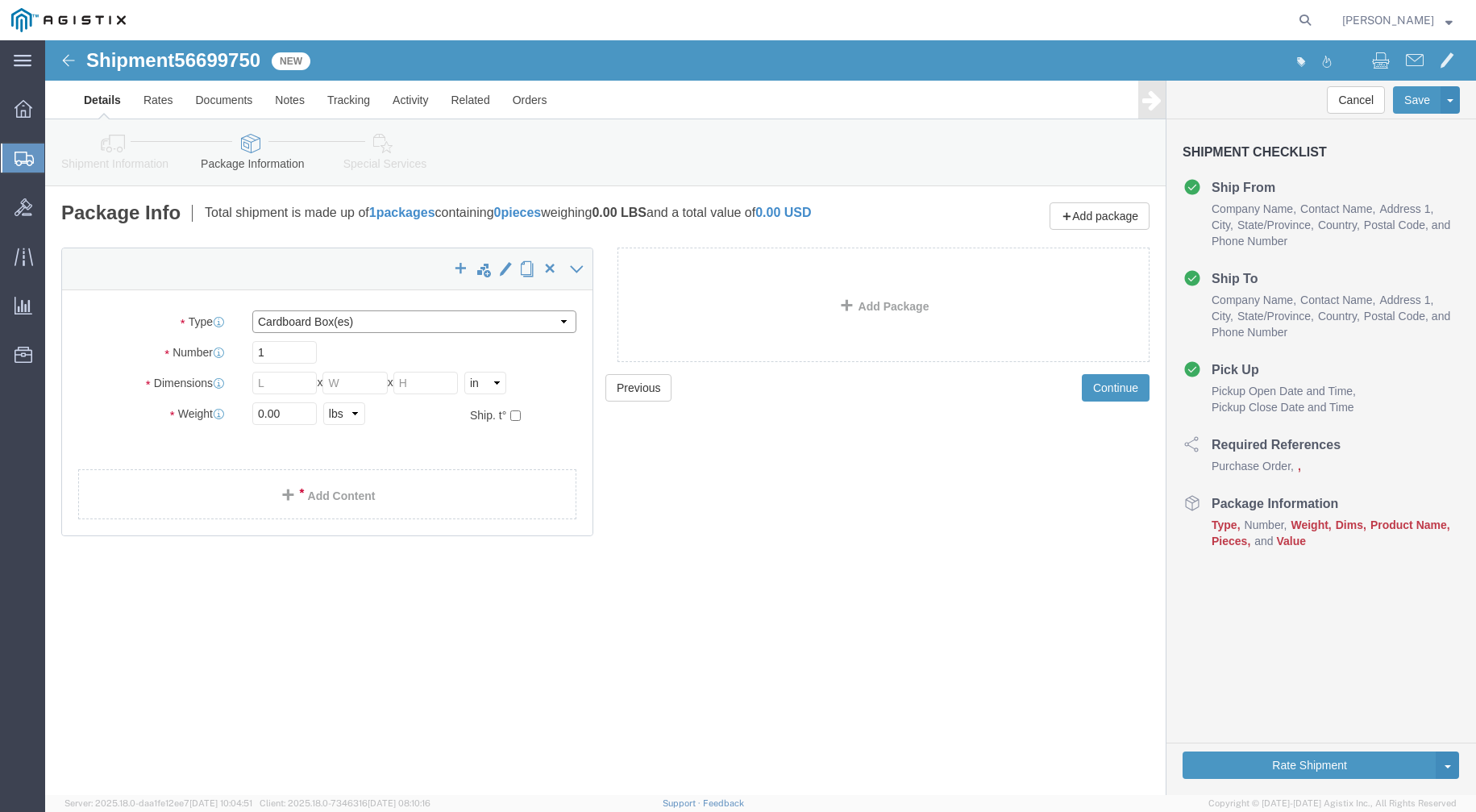
click select "Select Bale(s) Basket(s) Bolt(s) Bottle(s) Buckets Bulk Bundle(s) Can(s) Cardbo…"
select select "ENV"
click select "Select Bale(s) Basket(s) Bolt(s) Bottle(s) Buckets Bulk Bundle(s) Can(s) Cardbo…"
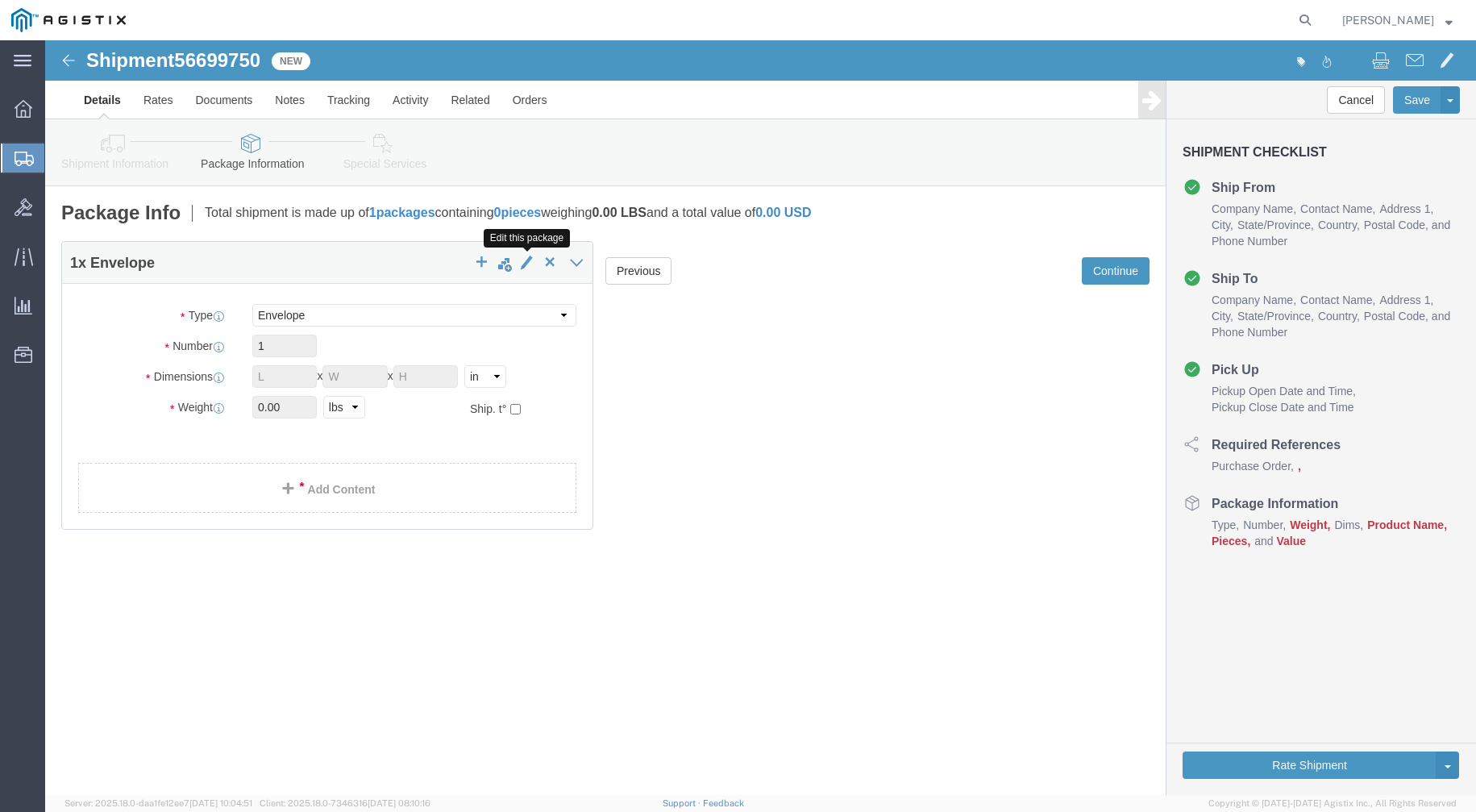
click span "button"
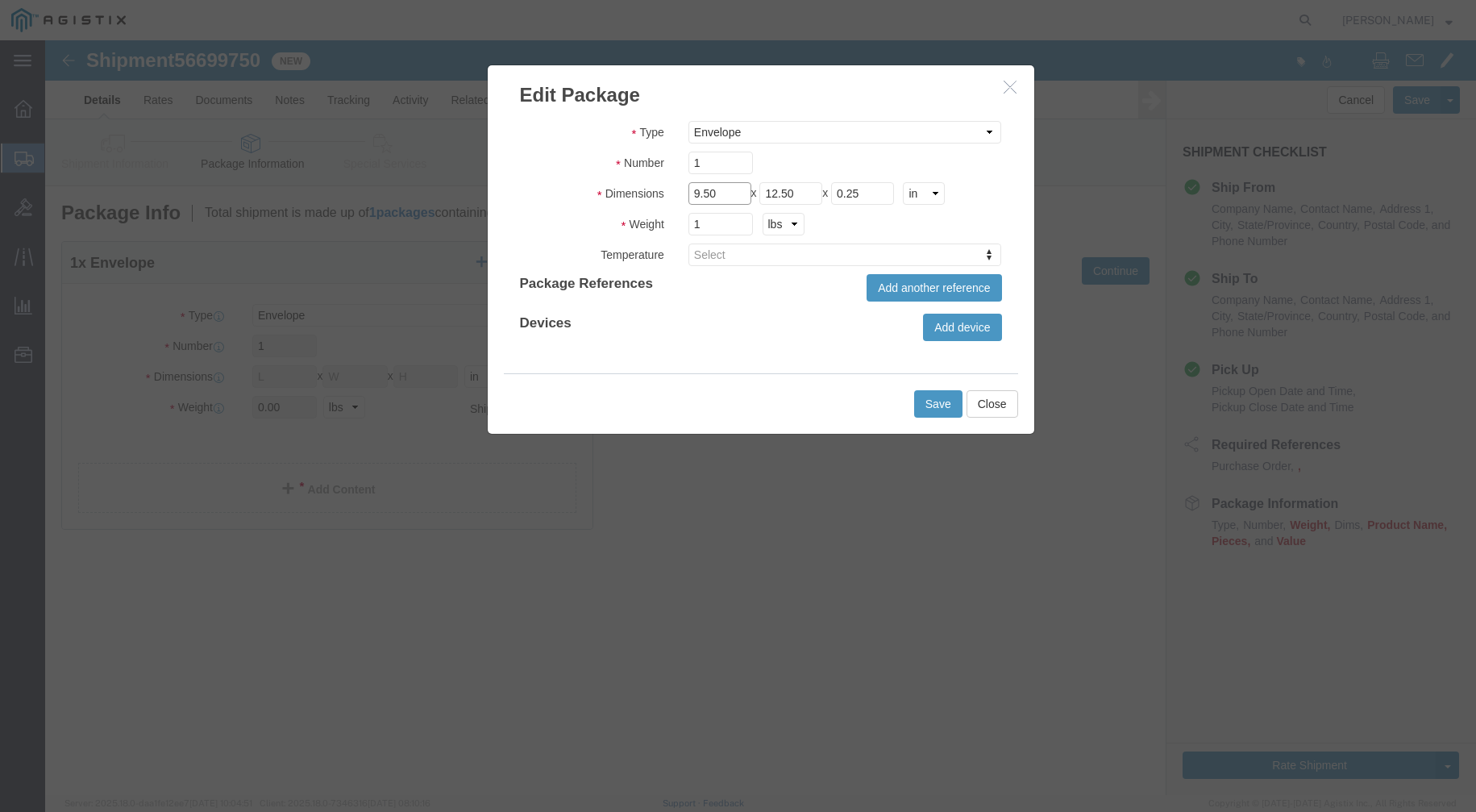
click input "9.50"
drag, startPoint x: 679, startPoint y: 150, endPoint x: 616, endPoint y: 151, distance: 63.0
click fieldset "Dimensions Length 9.50 x Width 12.50 x Height 0.25 cm ft in"
type input "7"
type input "5"
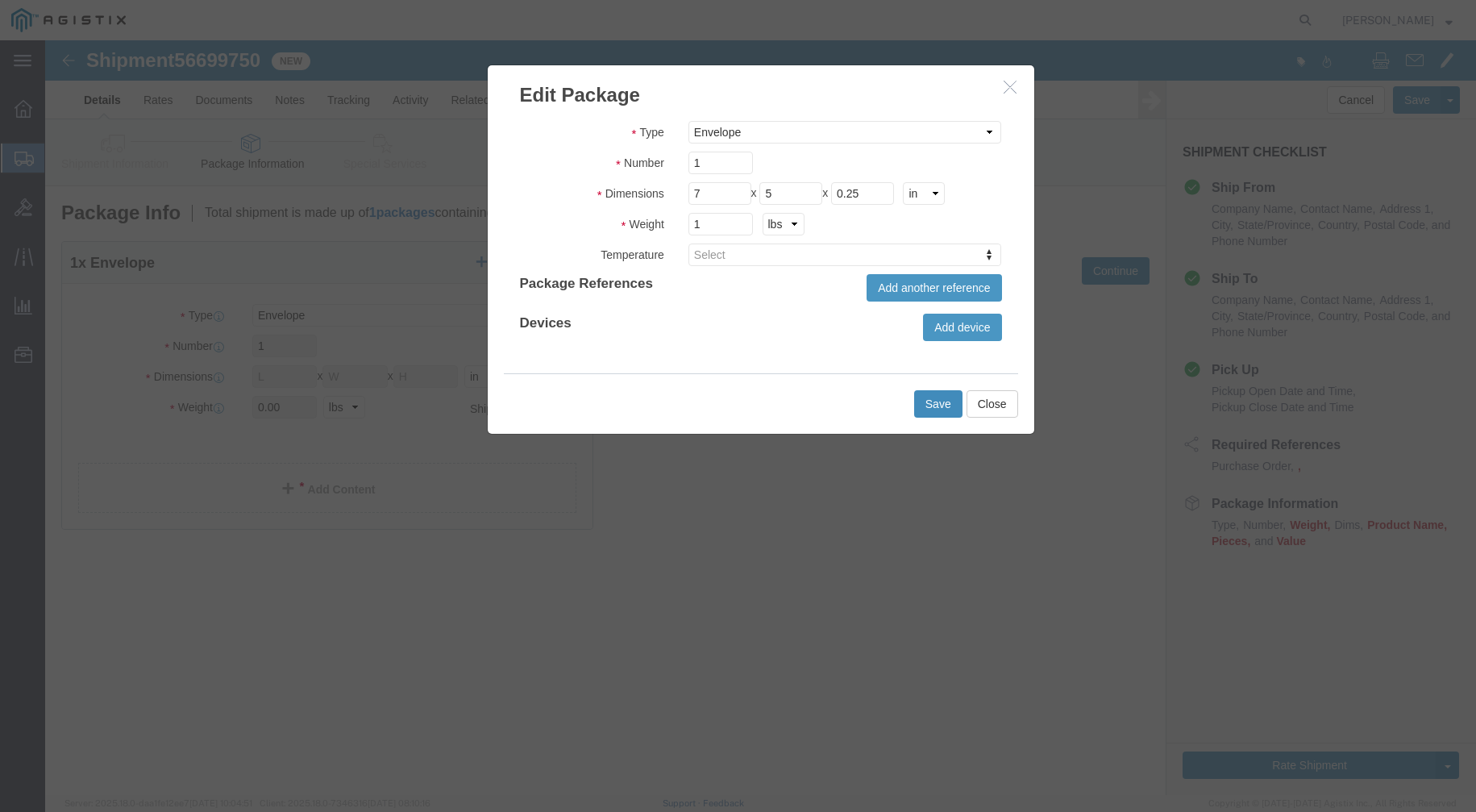
click button "Save"
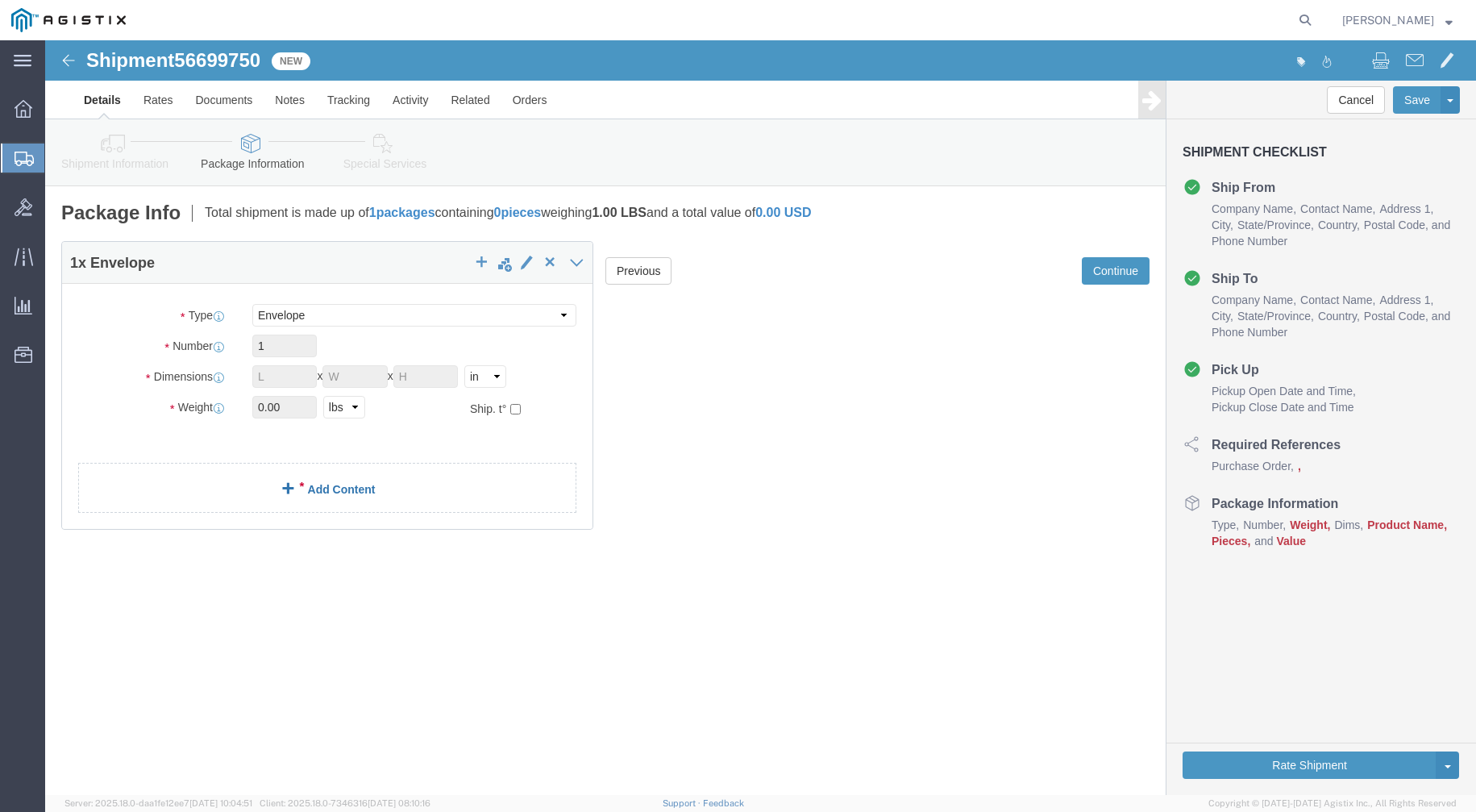
click link "Add Content"
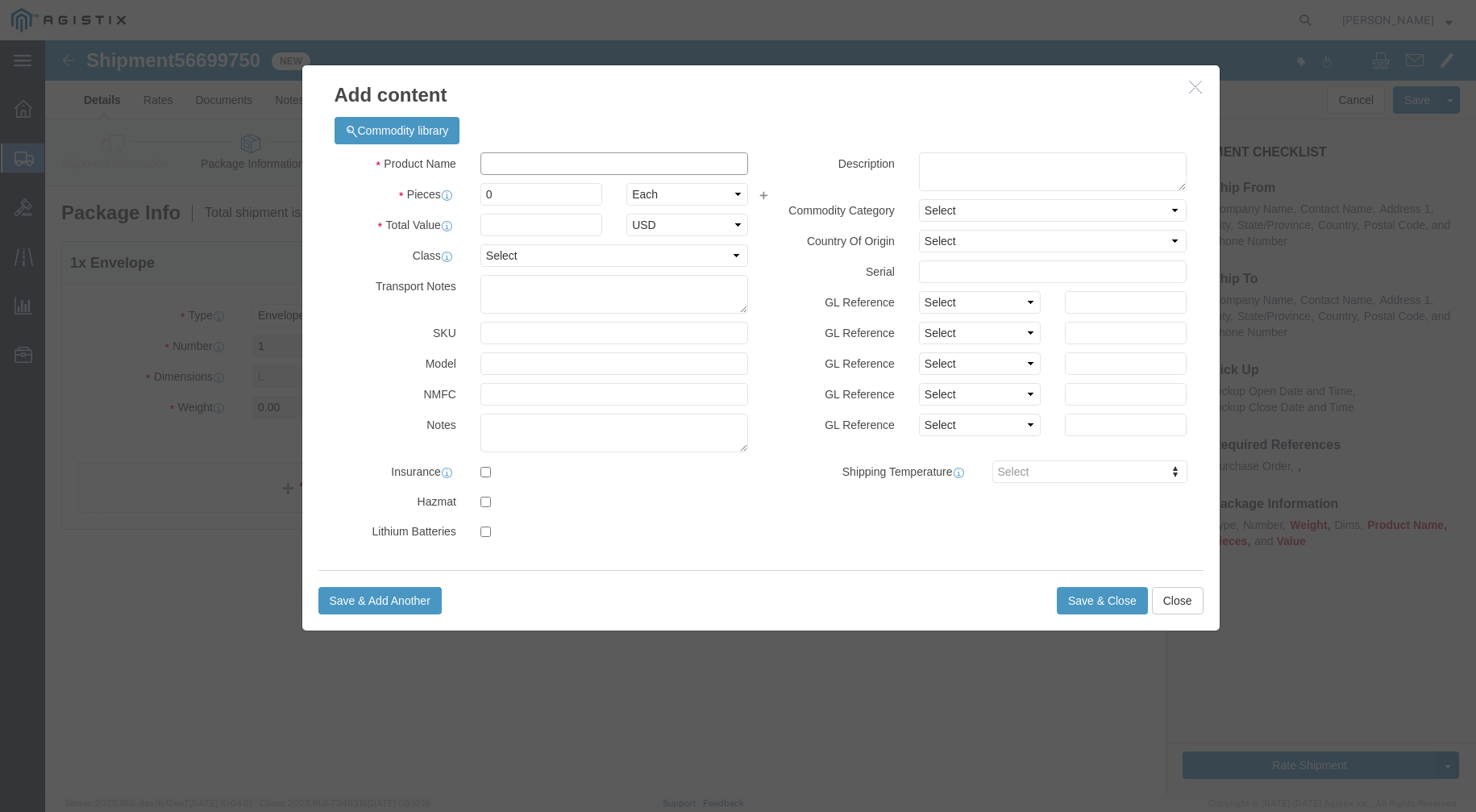
click input "text"
type input "RSA to"
click div "Name: RSA TO [PERSON_NAME], MODEL: SECURID, 13 Sku: Model: Description:"
select select
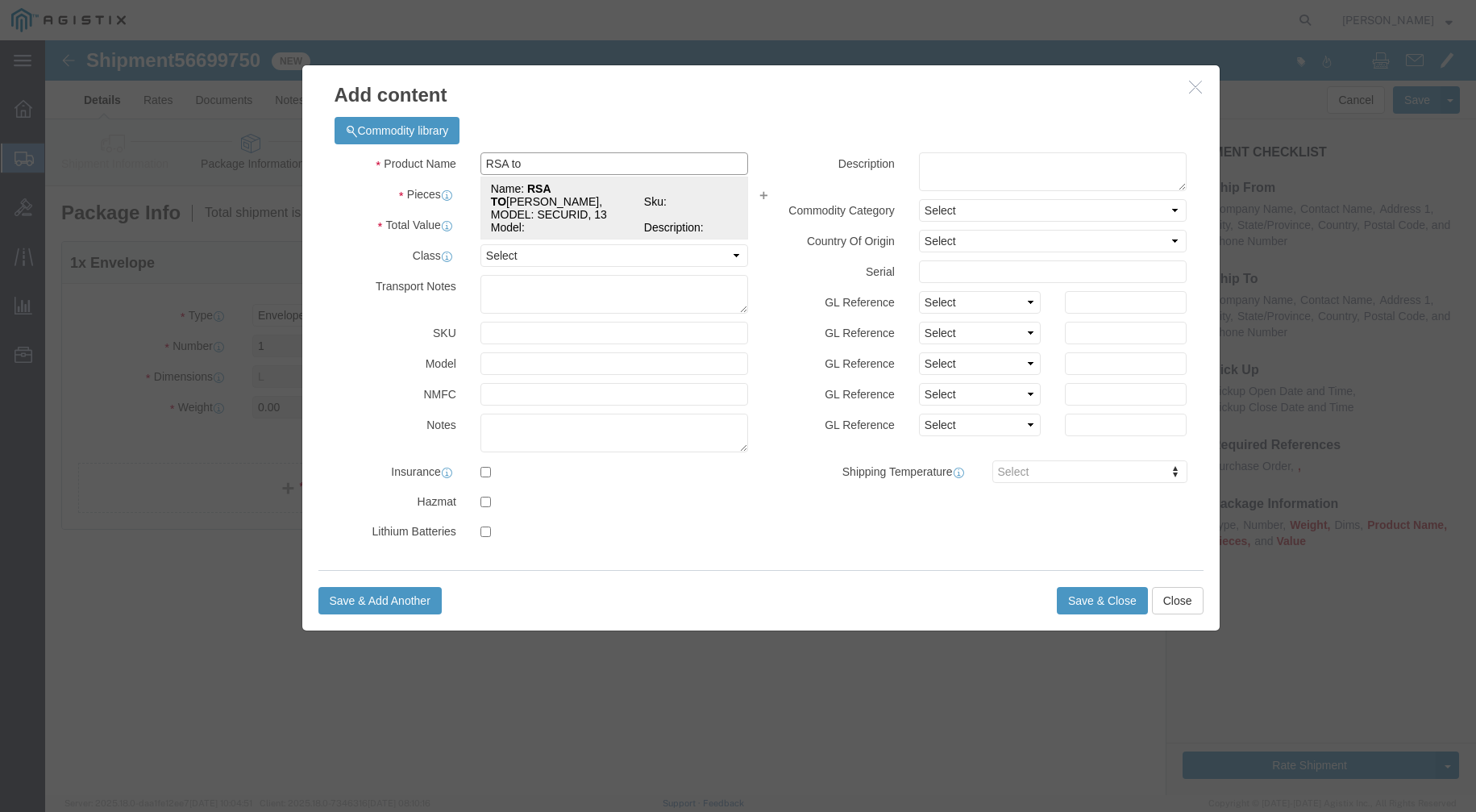
type textarea "Vendor=DHL;Vendor Svc=Express Worldwide"
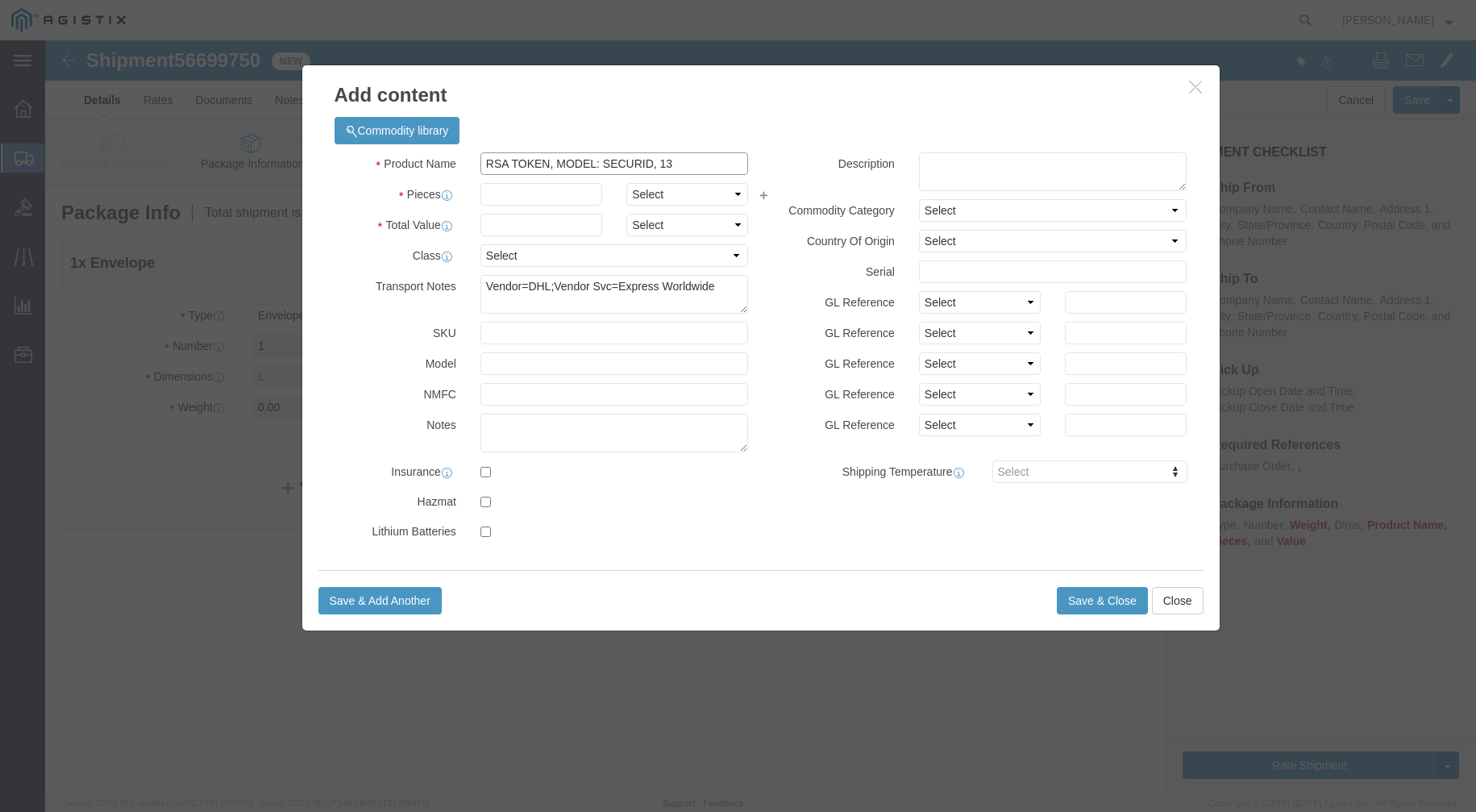
type input "RSA TOKEN, MODEL: SECURID, 13"
click input "text"
type input "1"
click input "text"
type input "138"
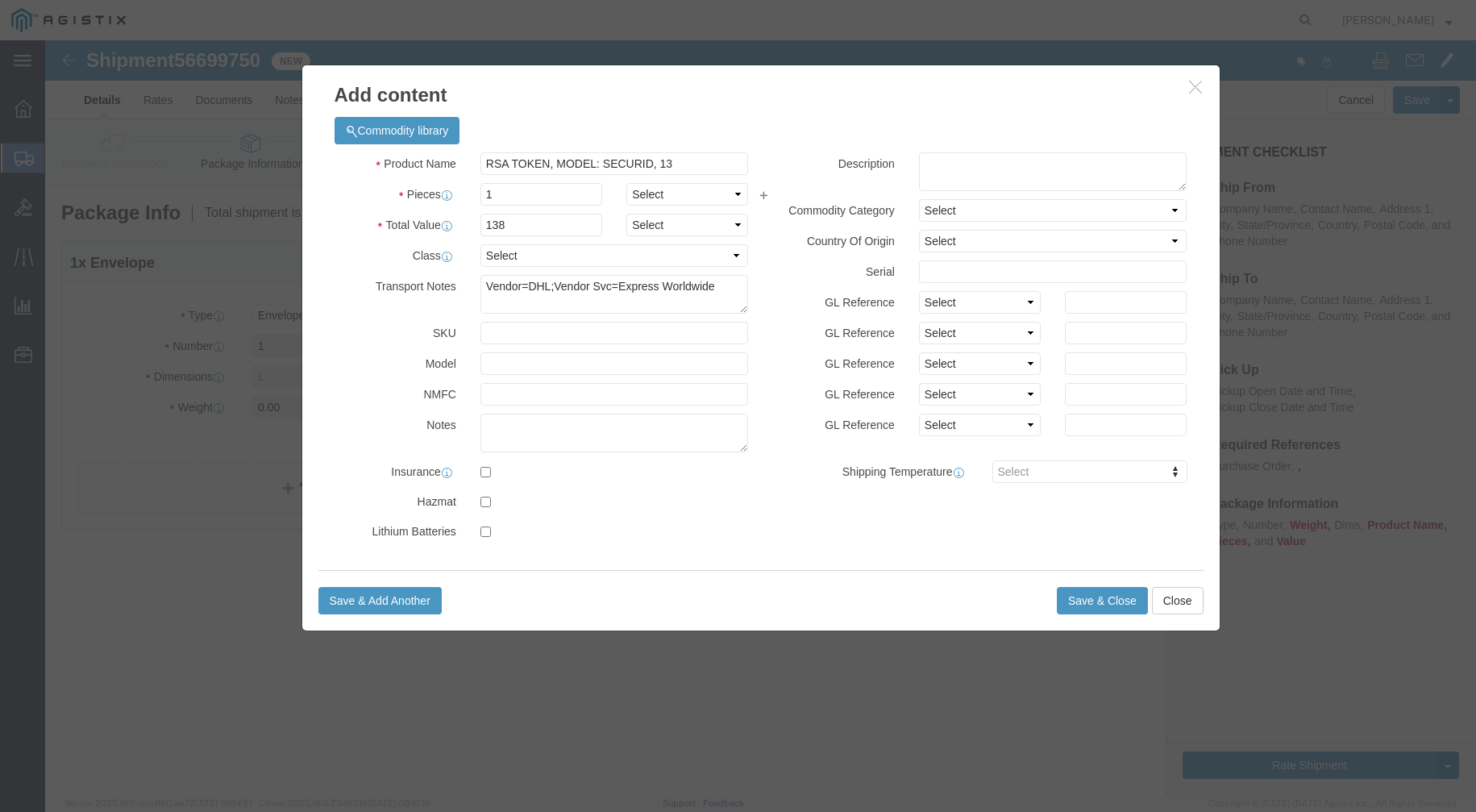
click label
click input "checkbox"
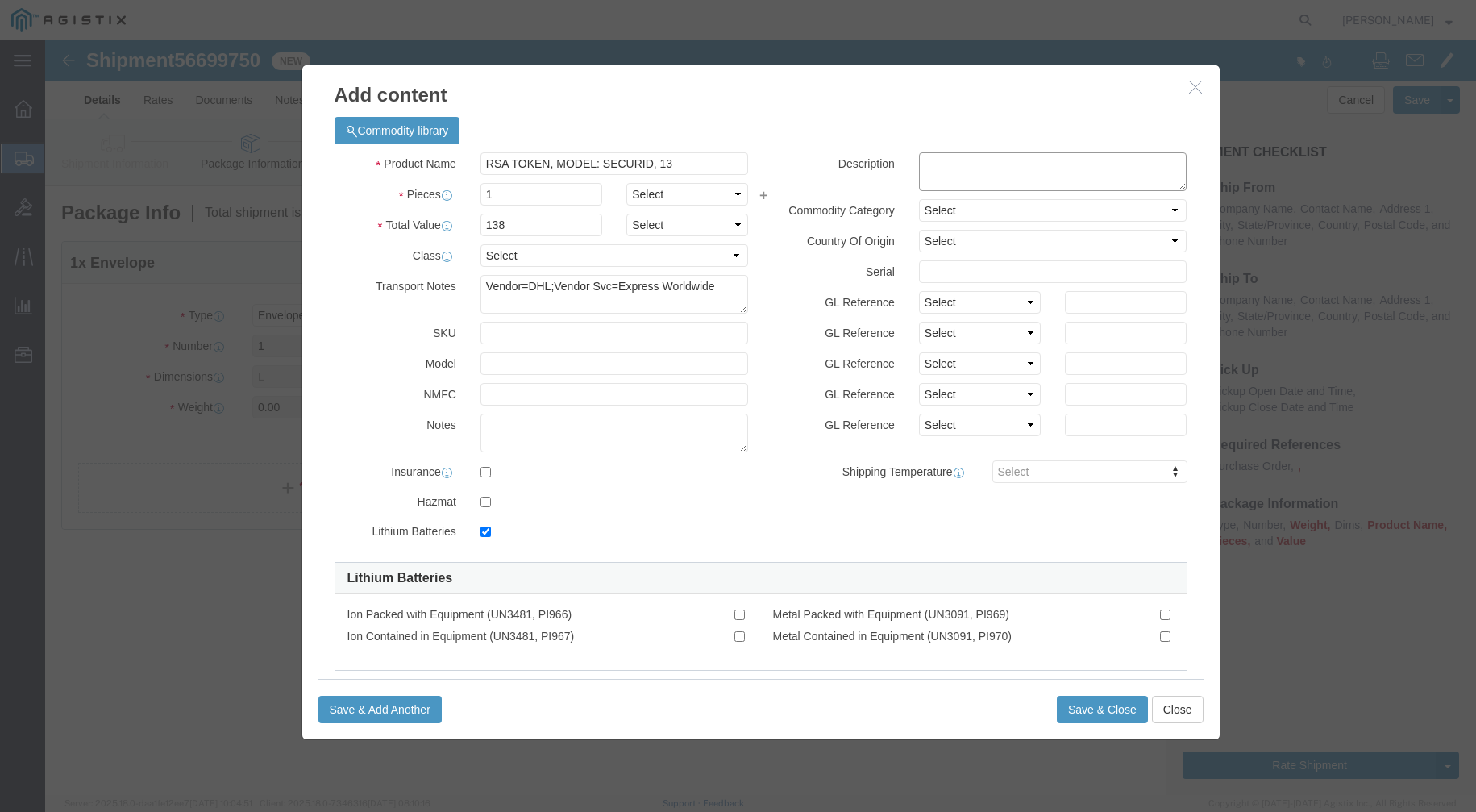
click textarea
click input "checkbox"
checkbox input "false"
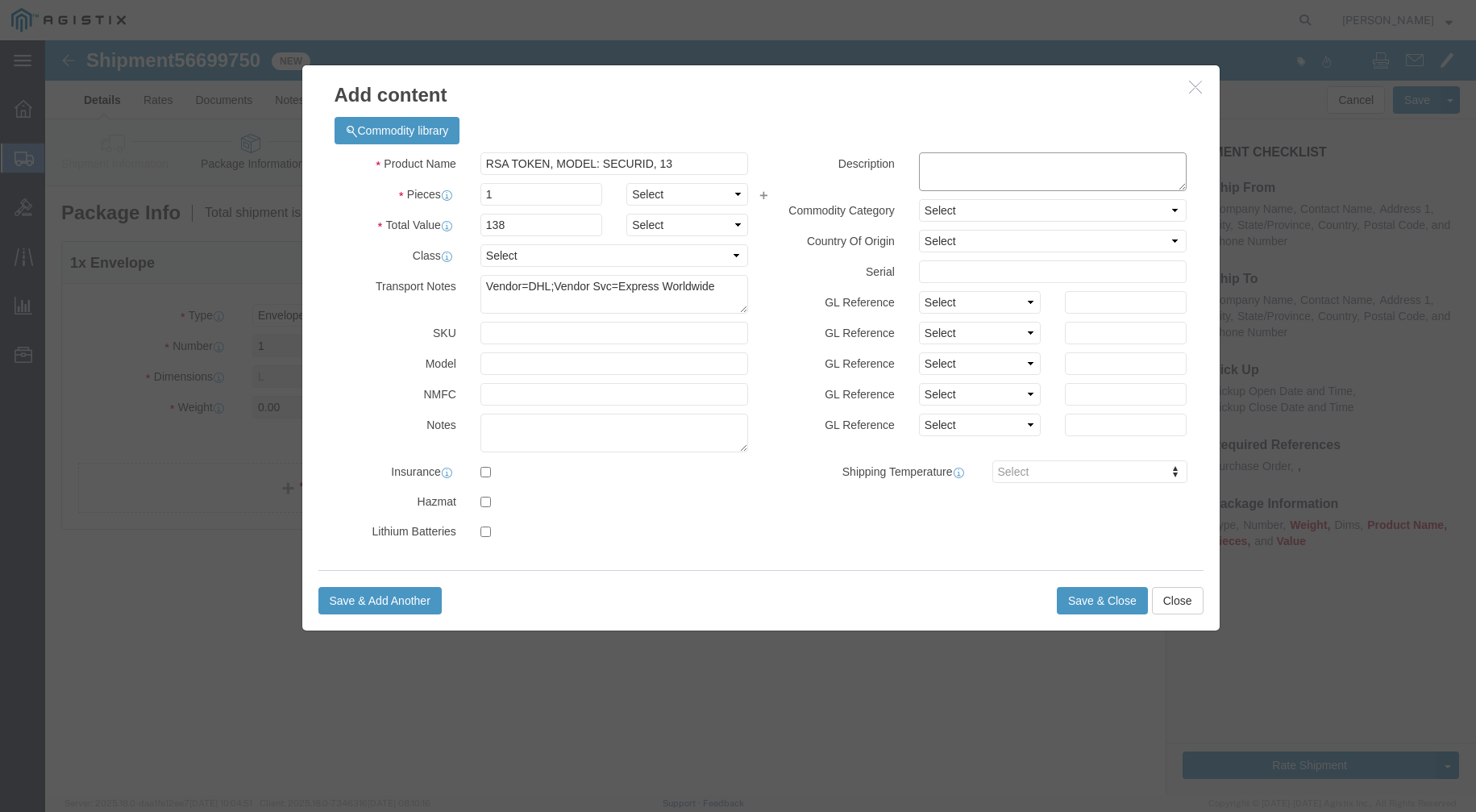
click textarea
type textarea "RSA Token"
click input "text"
type input "443505217"
click button "Save & Close"
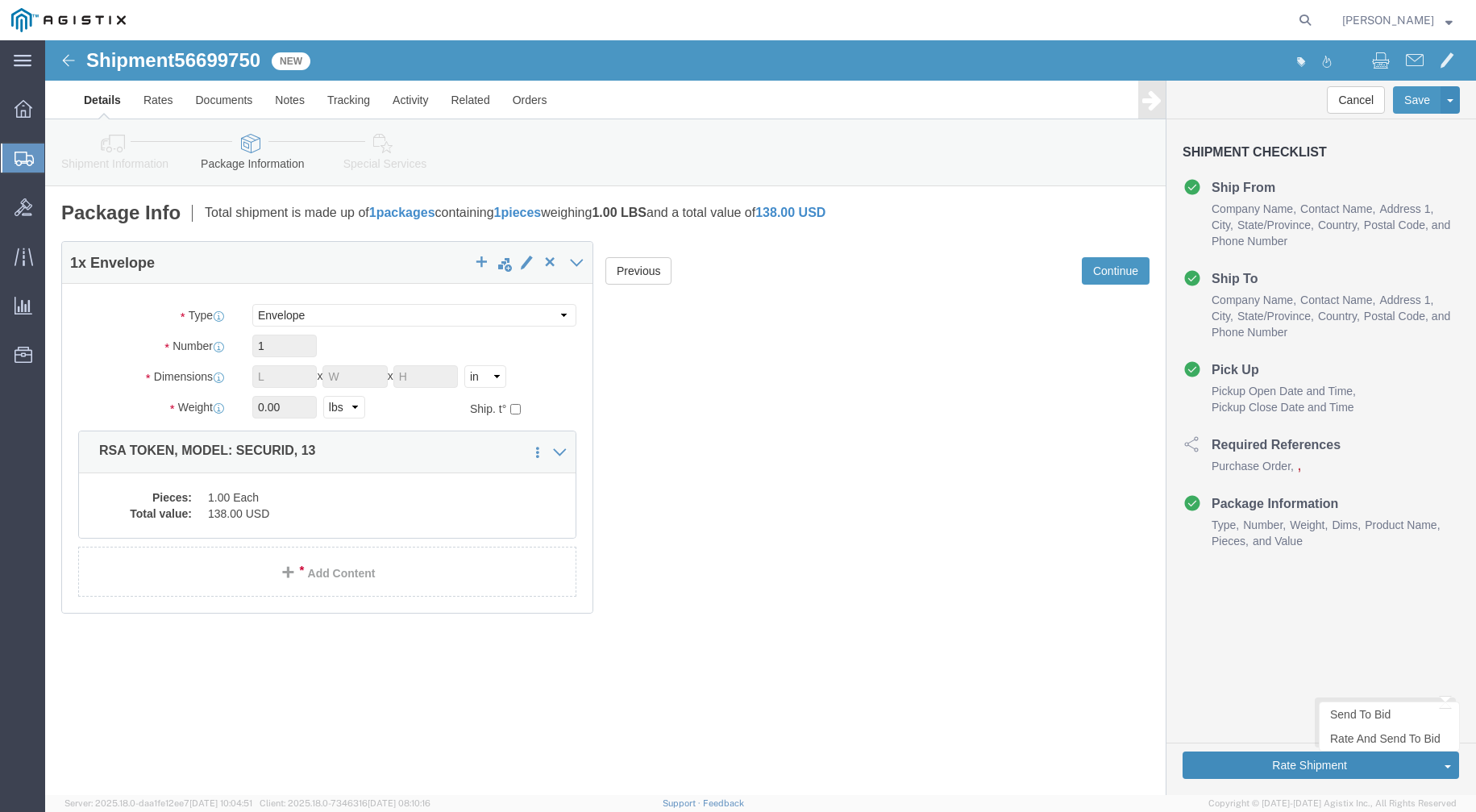
click button "Rate Shipment"
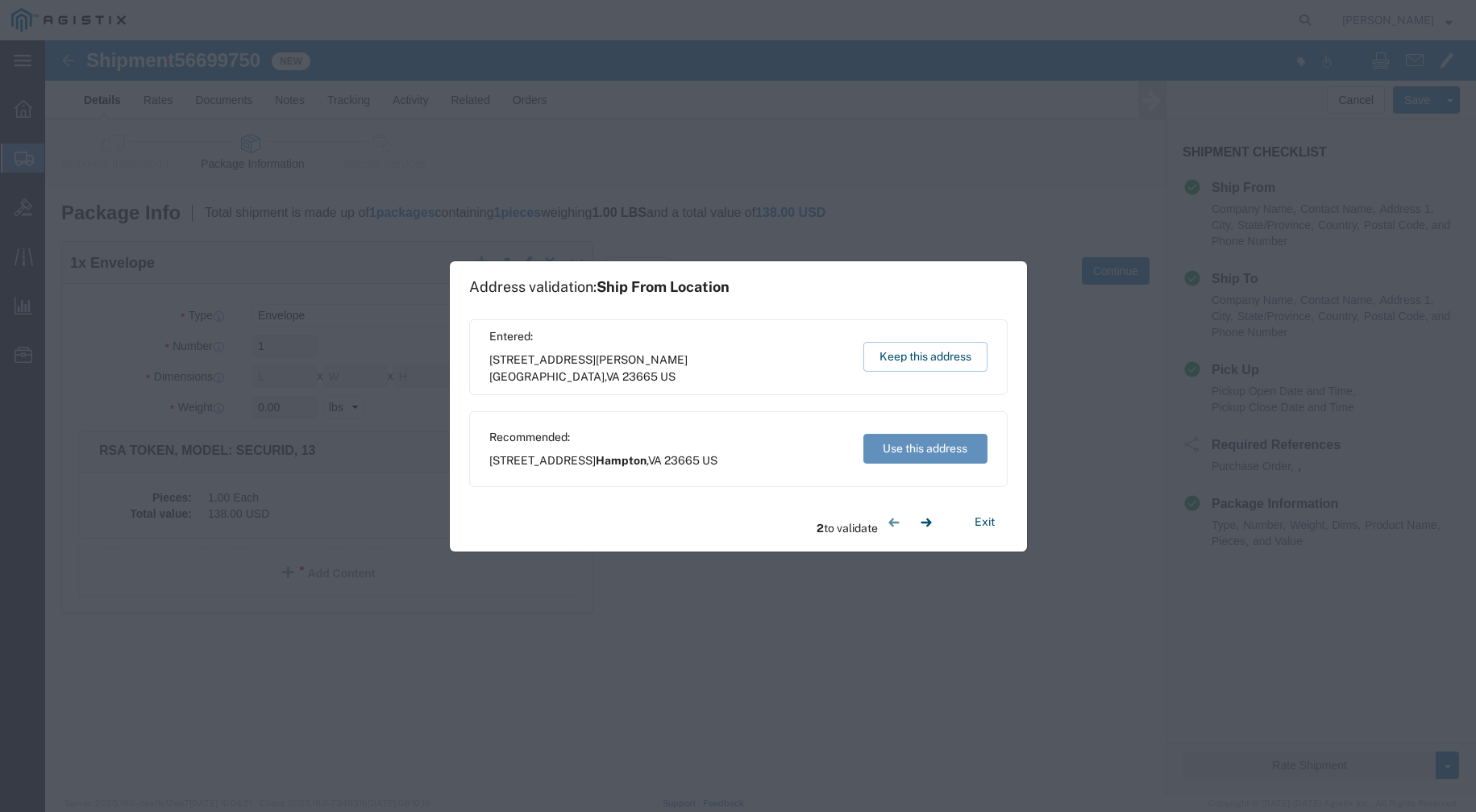
click at [898, 460] on button "Use this address" at bounding box center [926, 448] width 124 height 30
click at [935, 356] on button "Keep this address" at bounding box center [926, 356] width 124 height 30
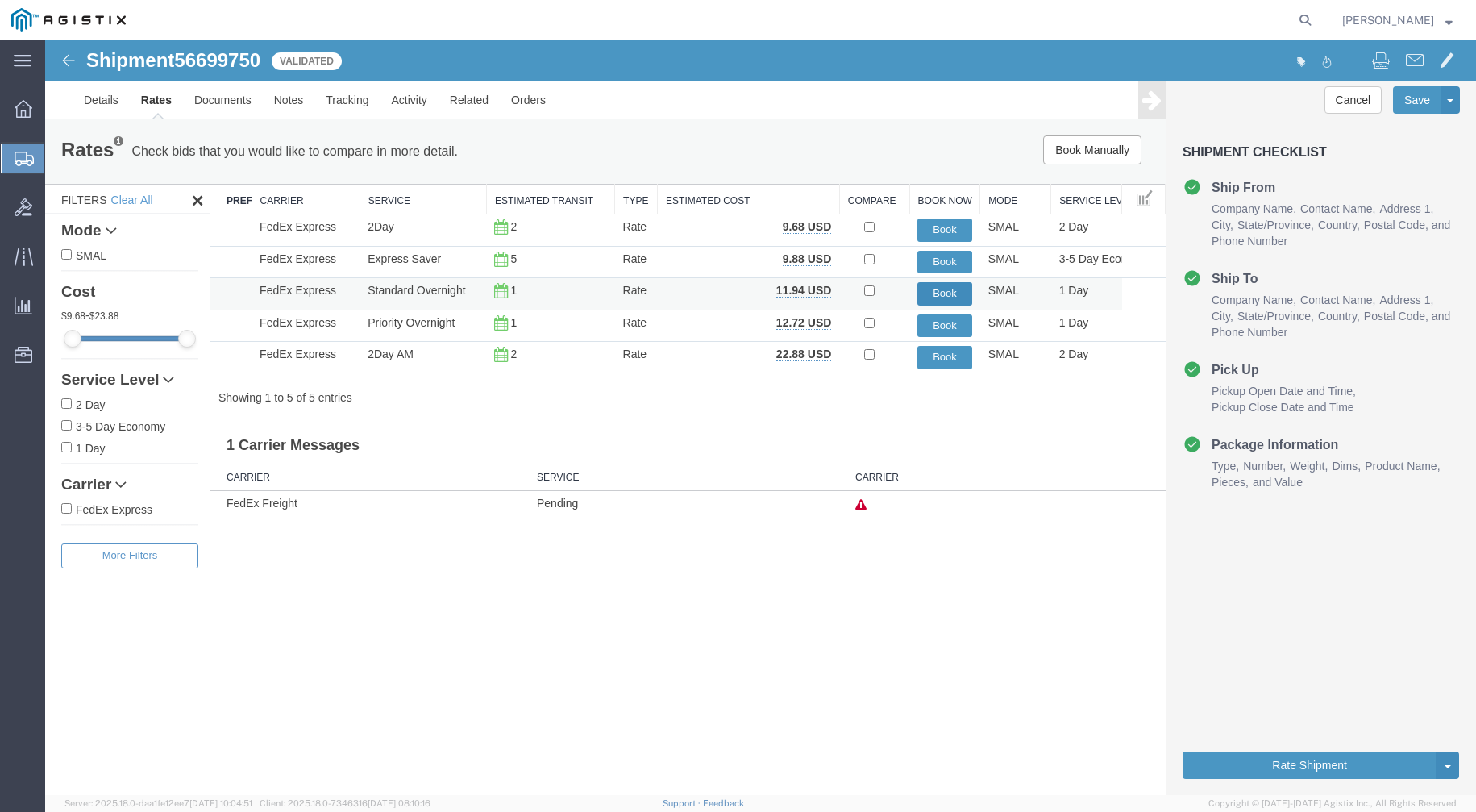
click at [947, 293] on button "Book" at bounding box center [945, 294] width 54 height 24
